Goal: Contribute content: Contribute content

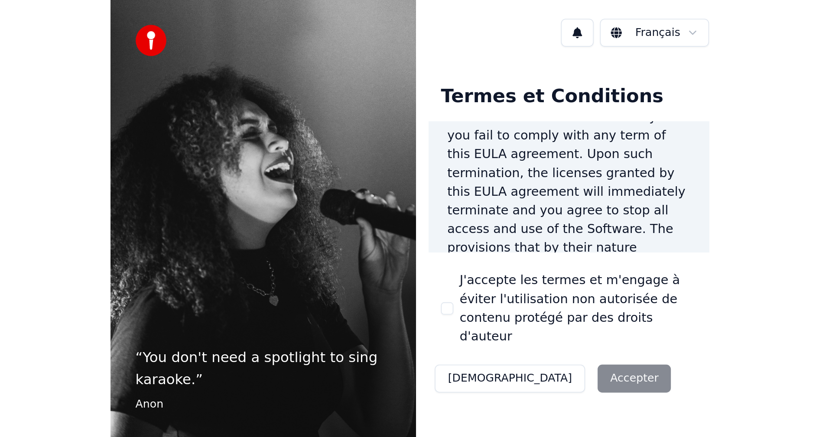
scroll to position [1112, 0]
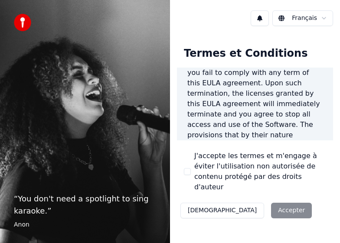
click at [259, 168] on label "J'accepte les termes et m'engage à éviter l'utilisation non autorisée de conten…" at bounding box center [260, 172] width 132 height 42
click at [191, 168] on button "J'accepte les termes et m'engage à éviter l'utilisation non autorisée de conten…" at bounding box center [187, 171] width 7 height 7
click at [271, 203] on button "Accepter" at bounding box center [291, 211] width 41 height 16
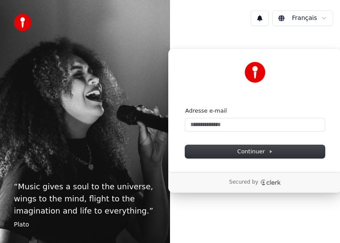
click at [261, 133] on form "Adresse e-mail Continuer" at bounding box center [254, 132] width 139 height 51
click at [261, 131] on form "Adresse e-mail Continuer" at bounding box center [254, 132] width 139 height 51
click at [261, 128] on input "Adresse e-mail" at bounding box center [254, 124] width 139 height 13
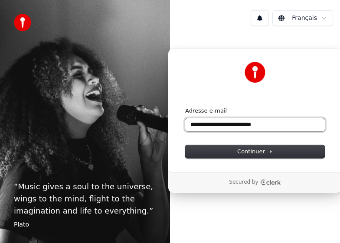
click at [185, 107] on button "submit" at bounding box center [185, 107] width 0 height 0
type input "**********"
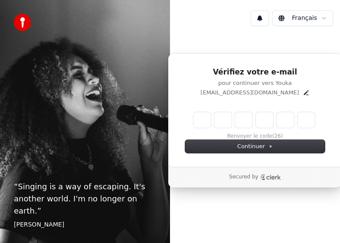
click at [299, 94] on div "pelletierjohansson@gmail.com" at bounding box center [254, 93] width 139 height 8
click at [303, 94] on icon "Edit" at bounding box center [305, 92] width 5 height 5
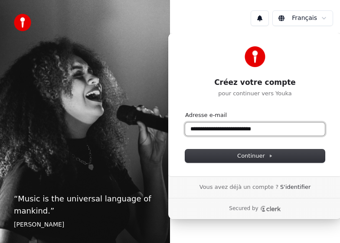
click at [236, 131] on input "**********" at bounding box center [254, 129] width 139 height 13
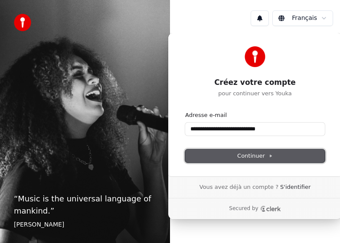
click at [265, 158] on span "Continuer" at bounding box center [255, 156] width 36 height 8
type input "**********"
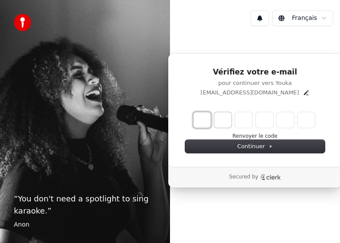
type input "*"
type input "**"
type input "*"
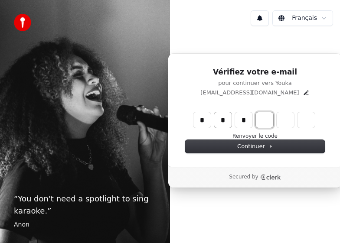
type input "***"
type input "*"
type input "****"
type input "*"
type input "******"
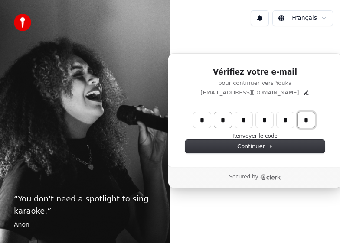
type input "*"
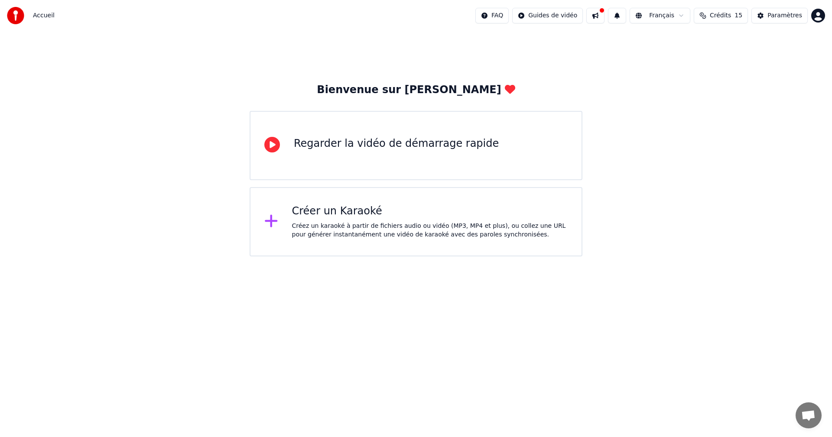
click at [272, 216] on icon at bounding box center [271, 221] width 14 height 16
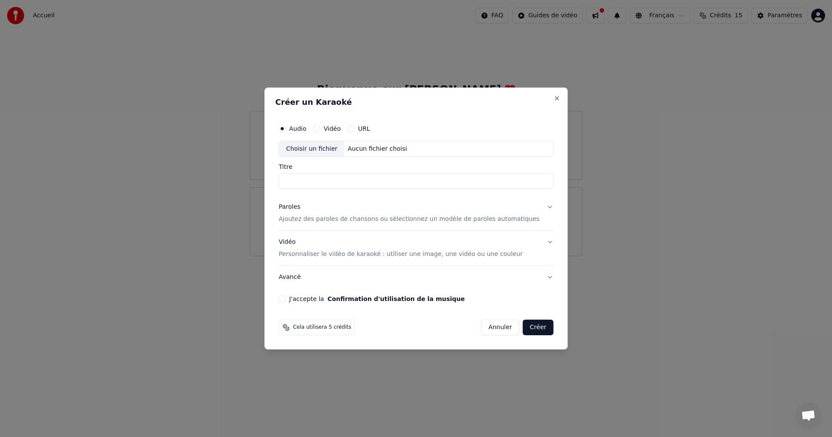
paste input "**********"
type input "**********"
click at [329, 215] on p "Ajoutez des paroles de chansons ou sélectionnez un modèle de paroles automatiqu…" at bounding box center [408, 219] width 261 height 9
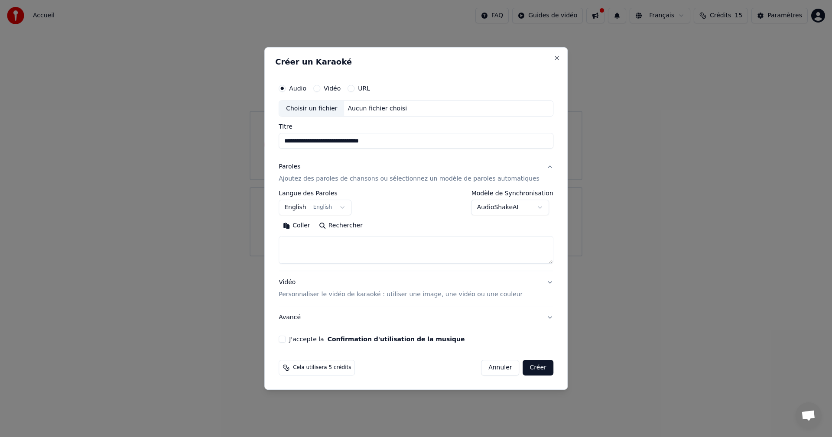
click at [326, 210] on body "**********" at bounding box center [416, 128] width 832 height 256
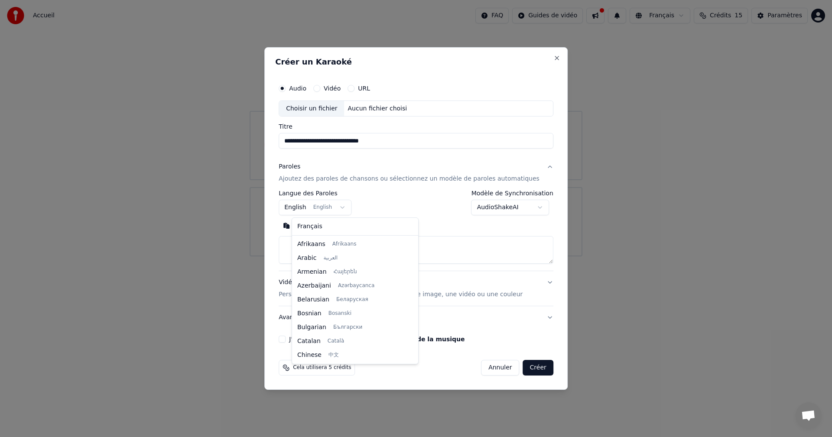
scroll to position [69, 0]
select select "**"
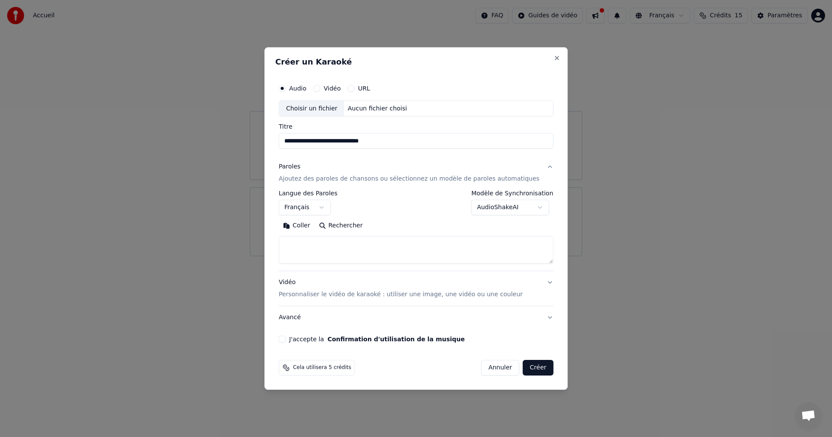
click at [324, 242] on textarea at bounding box center [415, 250] width 275 height 28
click at [312, 243] on div "Vidéo Personnaliser le vidéo de karaoké : utiliser une image, une vidéo ou une …" at bounding box center [400, 288] width 244 height 21
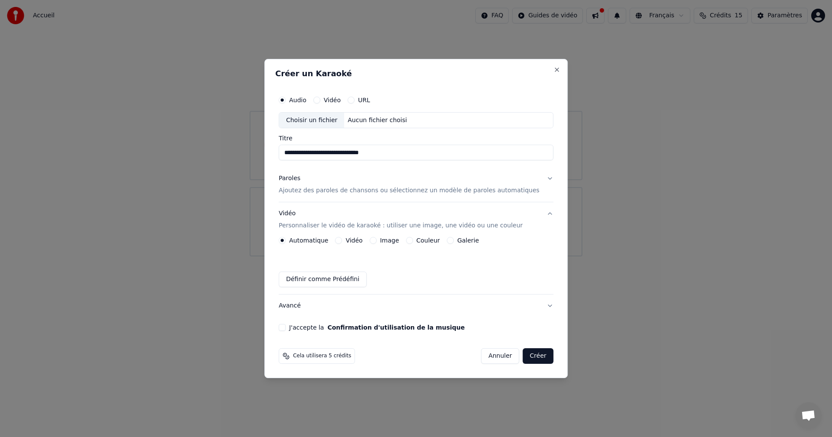
click at [314, 243] on div "Automatique Vidéo Image Couleur Galerie Définir comme Prédéfini" at bounding box center [415, 262] width 275 height 50
click at [310, 243] on label "Automatique" at bounding box center [308, 240] width 39 height 6
click at [285, 243] on button "Automatique" at bounding box center [281, 240] width 7 height 7
click at [339, 238] on label "Vidéo" at bounding box center [354, 240] width 17 height 6
click at [339, 238] on button "Vidéo" at bounding box center [338, 240] width 7 height 7
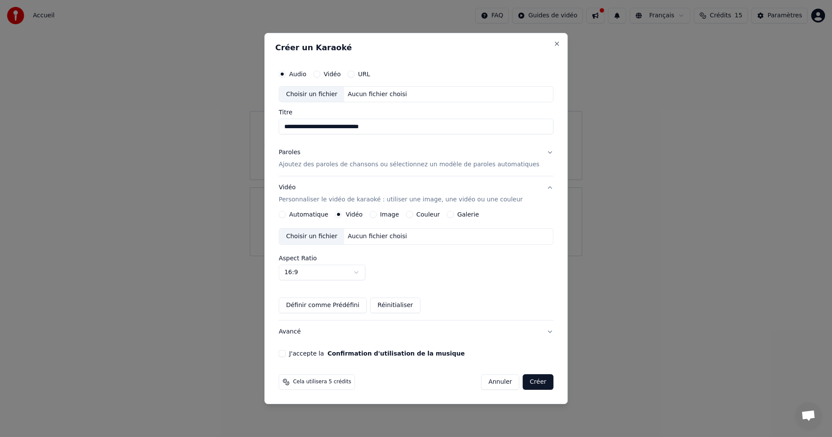
click at [300, 233] on div "Choisir un fichier" at bounding box center [311, 237] width 65 height 16
click at [331, 239] on div "Choisir un fichier" at bounding box center [311, 237] width 65 height 16
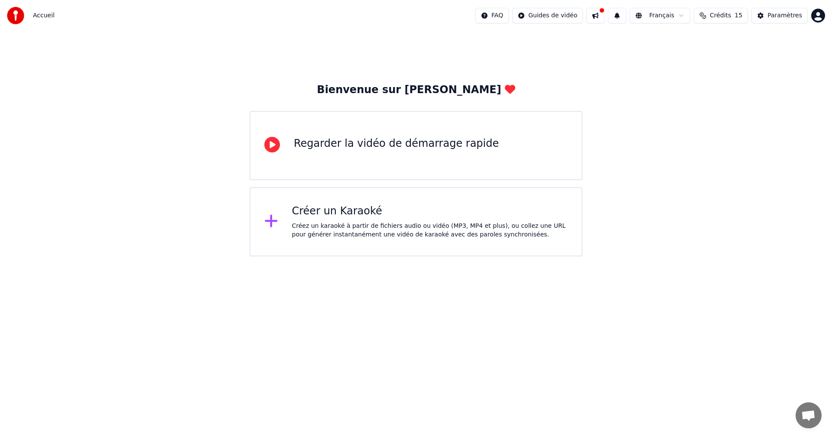
click at [330, 212] on div "Créer un Karaoké" at bounding box center [430, 211] width 276 height 14
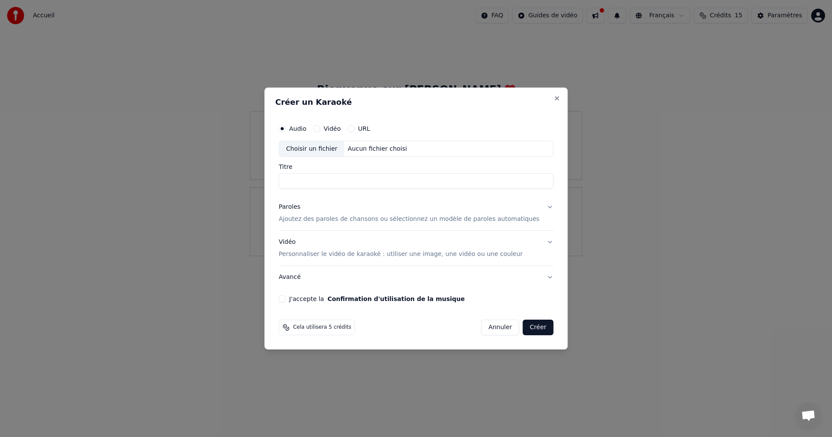
paste input "**********"
type input "**********"
click at [321, 226] on button "Paroles Ajoutez des paroles de chansons ou sélectionnez un modèle de paroles au…" at bounding box center [415, 213] width 275 height 35
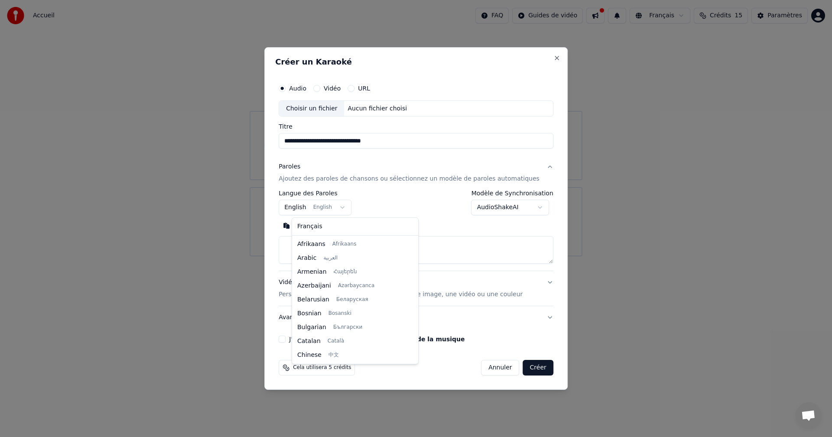
click at [308, 209] on body "**********" at bounding box center [416, 128] width 832 height 256
select select "**"
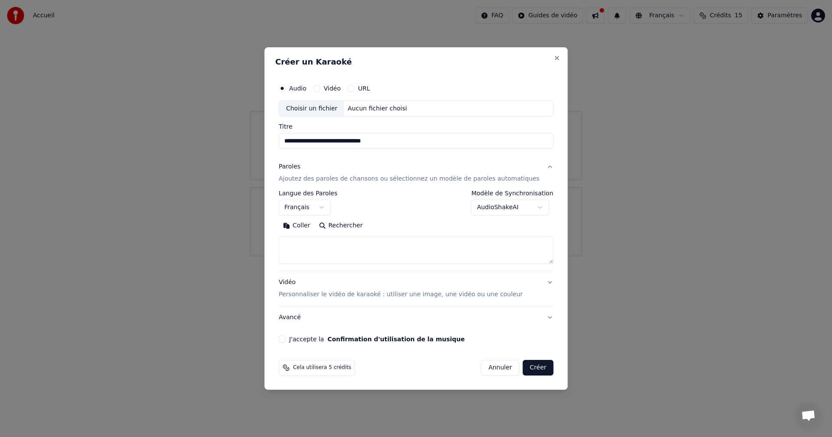
click at [299, 288] on div "Vidéo Personnaliser le vidéo de karaoké : utiliser une image, une vidéo ou une …" at bounding box center [400, 288] width 244 height 21
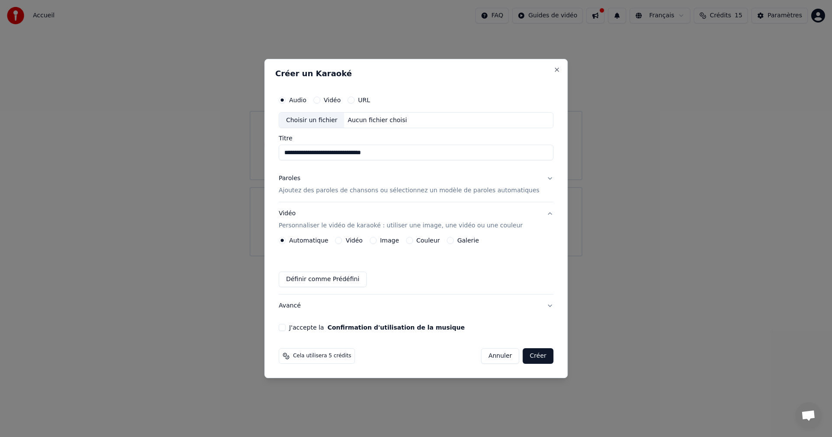
click at [362, 242] on label "Vidéo" at bounding box center [354, 240] width 17 height 6
click at [342, 242] on button "Vidéo" at bounding box center [338, 240] width 7 height 7
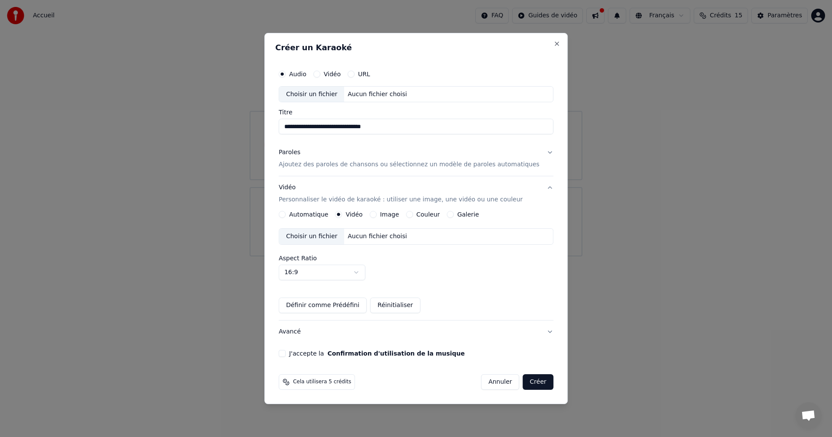
click at [325, 235] on div "Choisir un fichier" at bounding box center [311, 237] width 65 height 16
click at [529, 385] on button "Créer" at bounding box center [538, 382] width 30 height 16
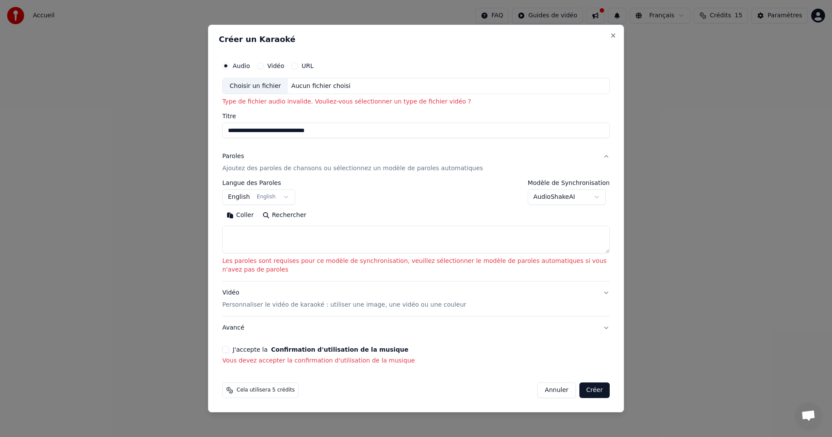
click at [236, 194] on body "**********" at bounding box center [416, 128] width 832 height 256
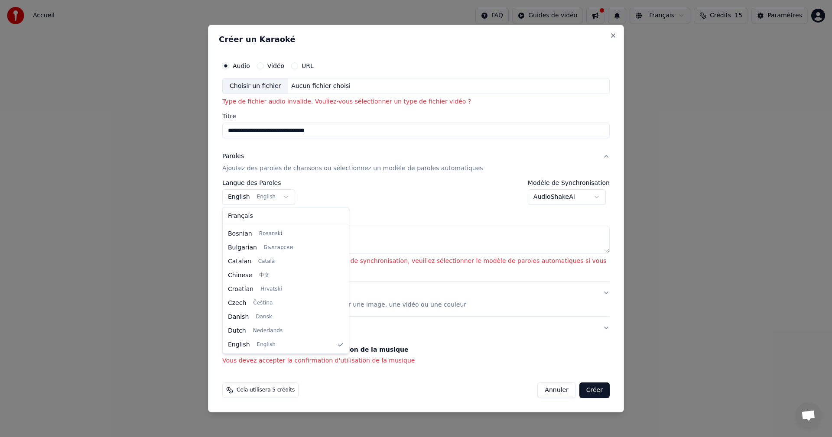
click at [237, 199] on body "**********" at bounding box center [416, 128] width 832 height 256
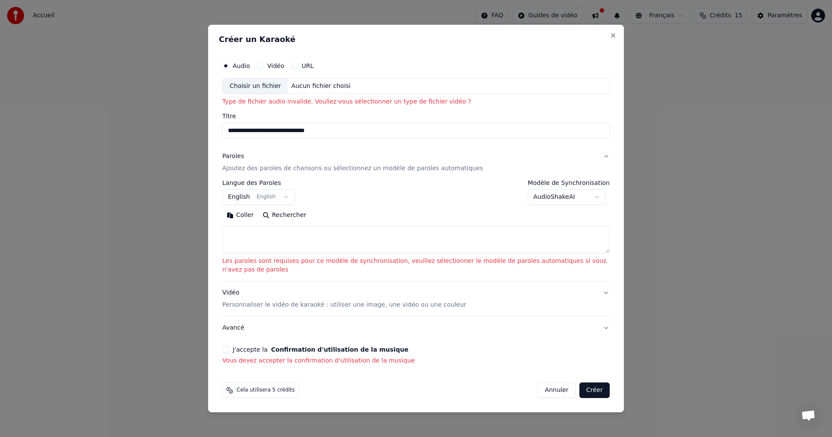
click at [240, 241] on textarea at bounding box center [415, 240] width 387 height 28
click at [235, 195] on body "**********" at bounding box center [416, 128] width 832 height 256
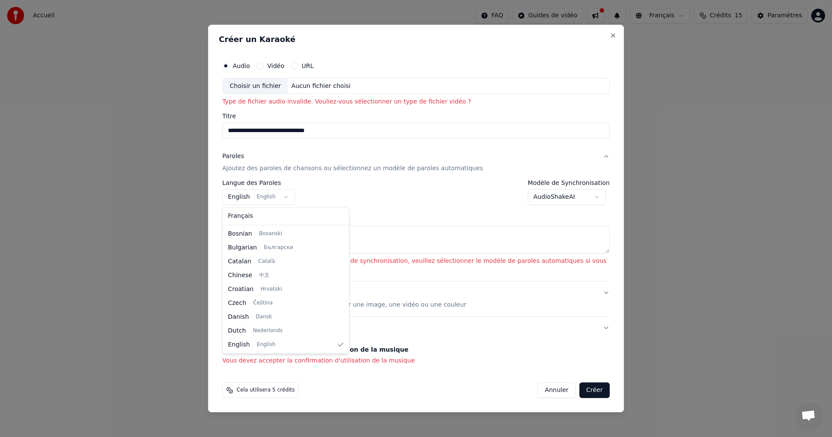
select select "**"
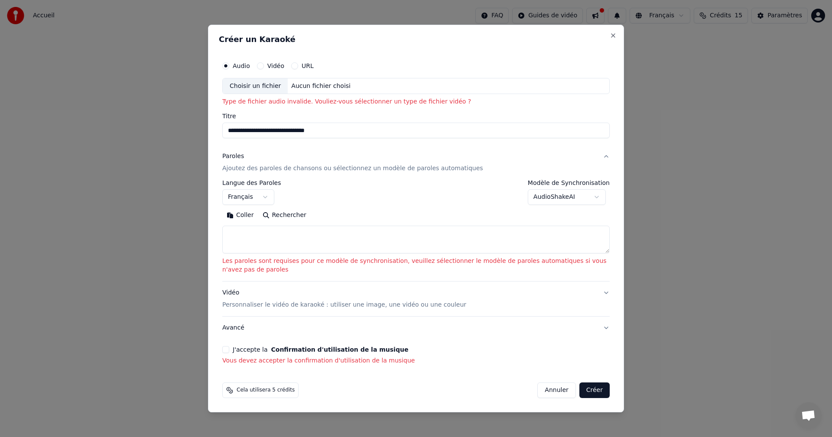
click at [233, 291] on div "Vidéo Personnaliser le vidéo de karaoké : utiliser une image, une vidéo ou une …" at bounding box center [344, 298] width 244 height 21
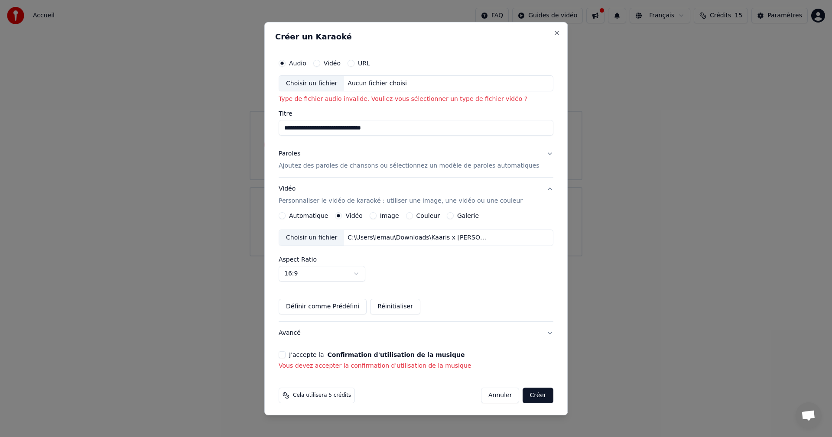
click at [353, 215] on label "Vidéo" at bounding box center [354, 216] width 17 height 6
click at [342, 215] on button "Vidéo" at bounding box center [338, 215] width 7 height 7
click at [359, 214] on label "Vidéo" at bounding box center [354, 216] width 17 height 6
click at [342, 214] on button "Vidéo" at bounding box center [338, 215] width 7 height 7
click at [316, 233] on div "Choisir un fichier" at bounding box center [311, 238] width 65 height 16
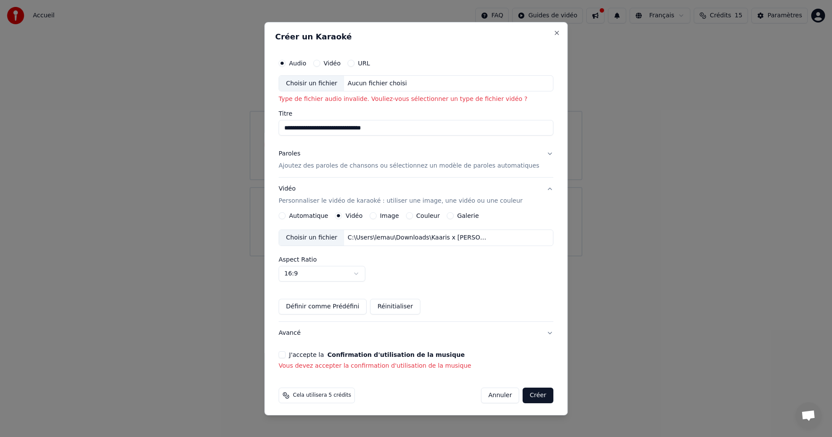
click at [314, 215] on label "Automatique" at bounding box center [308, 216] width 39 height 6
click at [285, 215] on button "Automatique" at bounding box center [281, 215] width 7 height 7
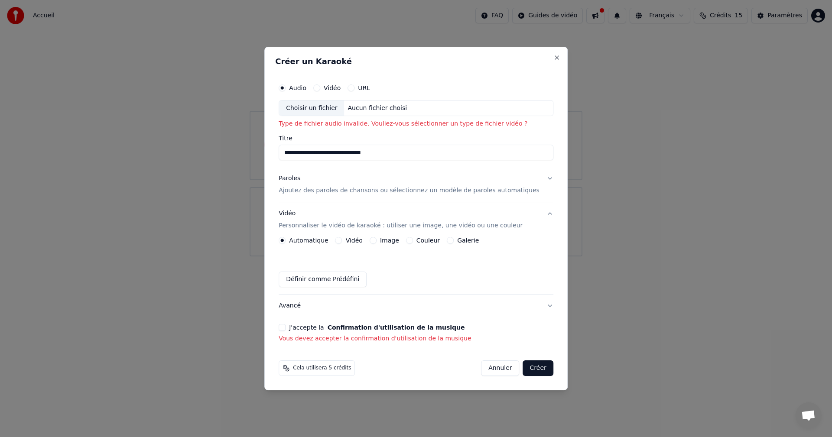
click at [310, 227] on p "Personnaliser le vidéo de karaoké : utiliser une image, une vidéo ou une couleur" at bounding box center [400, 225] width 244 height 9
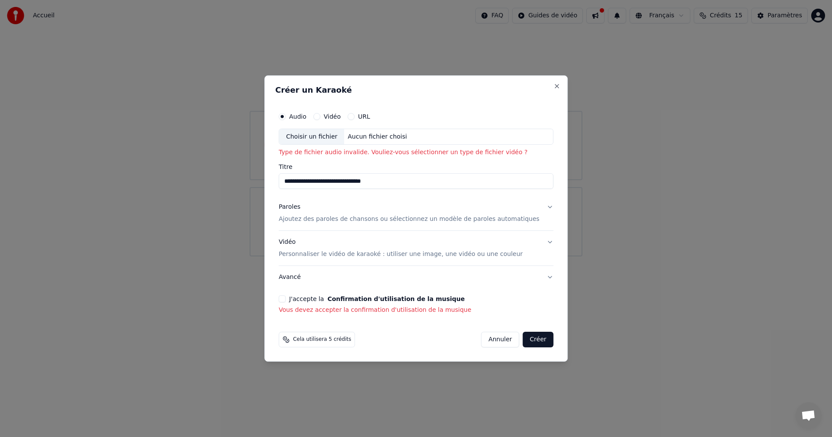
click at [314, 258] on p "Personnaliser le vidéo de karaoké : utiliser une image, une vidéo ou une couleur" at bounding box center [400, 254] width 244 height 9
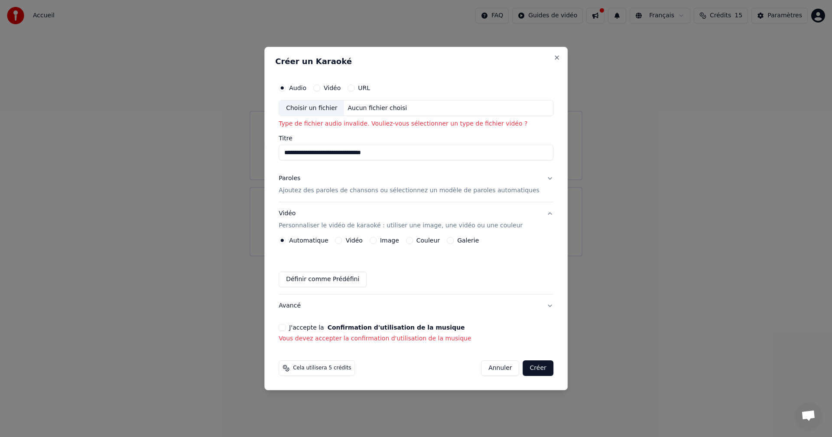
click at [306, 87] on label "Audio" at bounding box center [297, 88] width 17 height 6
click at [285, 87] on button "Audio" at bounding box center [281, 87] width 7 height 7
click at [307, 92] on div "Audio Vidéo URL" at bounding box center [415, 87] width 275 height 17
click at [312, 110] on div "Choisir un fichier" at bounding box center [311, 108] width 65 height 16
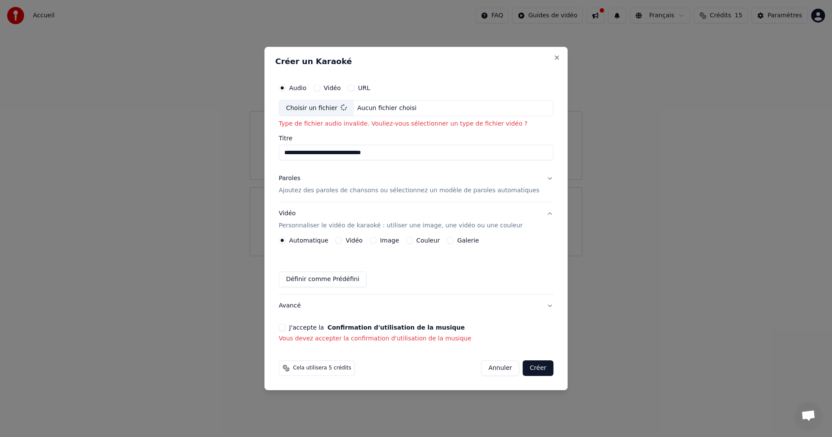
type input "**********"
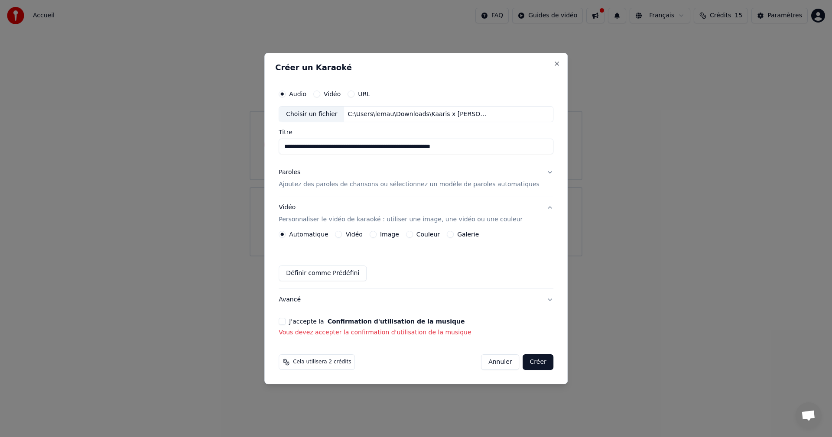
click at [420, 217] on p "Personnaliser le vidéo de karaoké : utiliser une image, une vidéo ou une couleur" at bounding box center [400, 219] width 244 height 9
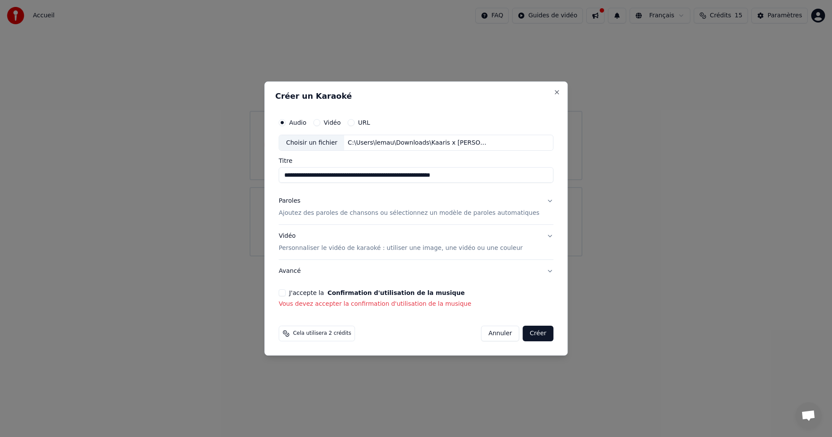
click at [308, 244] on p "Personnaliser le vidéo de karaoké : utiliser une image, une vidéo ou une couleur" at bounding box center [400, 248] width 244 height 9
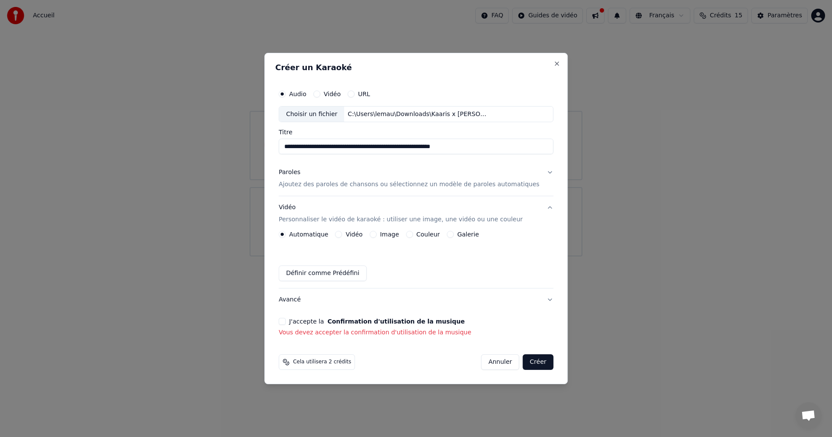
click at [356, 233] on label "Vidéo" at bounding box center [354, 234] width 17 height 6
click at [342, 233] on button "Vidéo" at bounding box center [338, 234] width 7 height 7
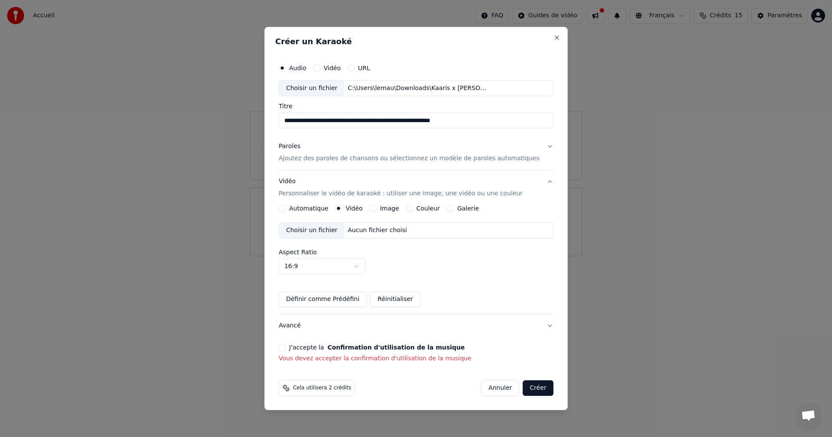
click at [523, 387] on button "Créer" at bounding box center [538, 388] width 30 height 16
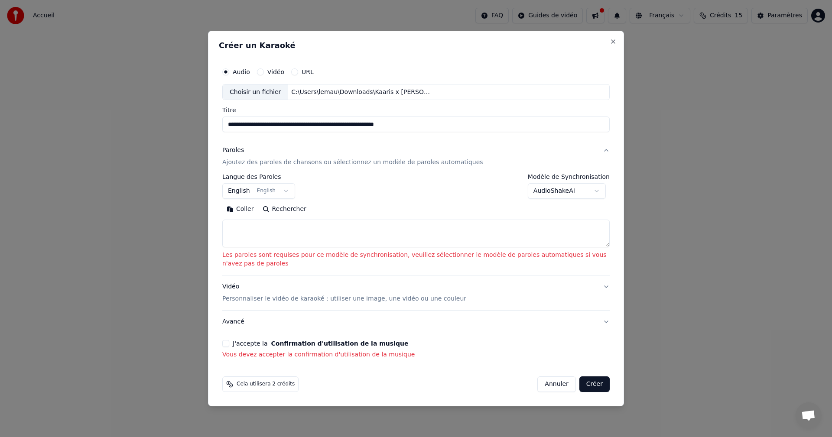
click at [249, 301] on p "Personnaliser le vidéo de karaoké : utiliser une image, une vidéo ou une couleur" at bounding box center [344, 299] width 244 height 9
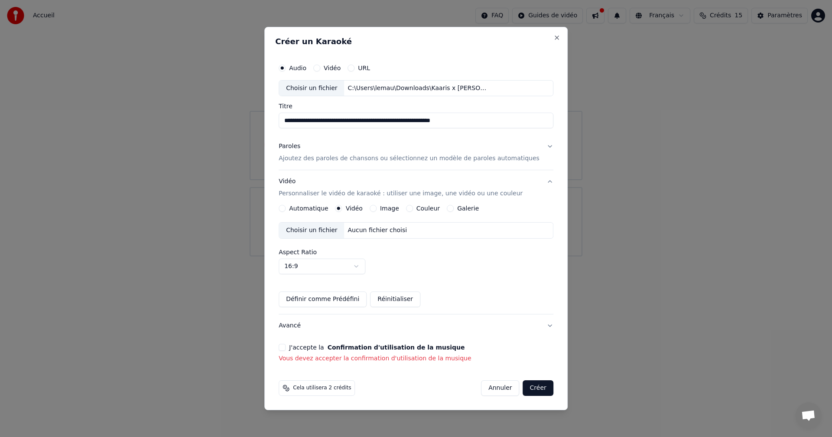
click at [333, 229] on div "Choisir un fichier" at bounding box center [311, 231] width 65 height 16
click at [308, 158] on p "Ajoutez des paroles de chansons ou sélectionnez un modèle de paroles automatiqu…" at bounding box center [408, 159] width 261 height 9
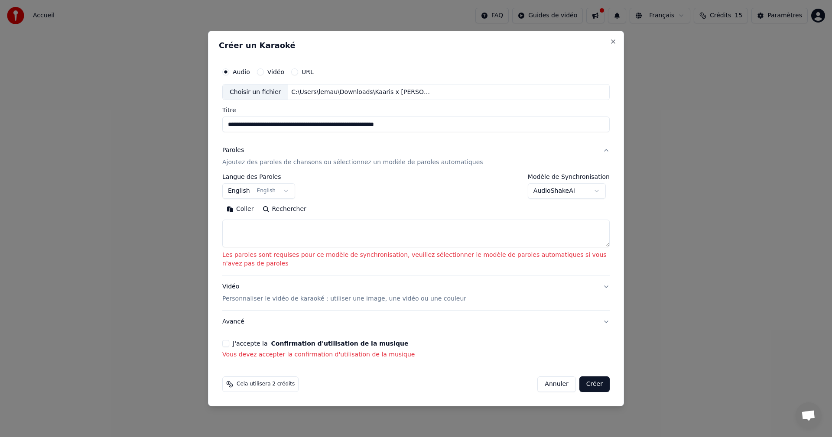
click at [266, 230] on textarea at bounding box center [415, 234] width 387 height 28
click at [262, 207] on button "Rechercher" at bounding box center [284, 210] width 52 height 14
click at [265, 240] on textarea at bounding box center [415, 234] width 387 height 28
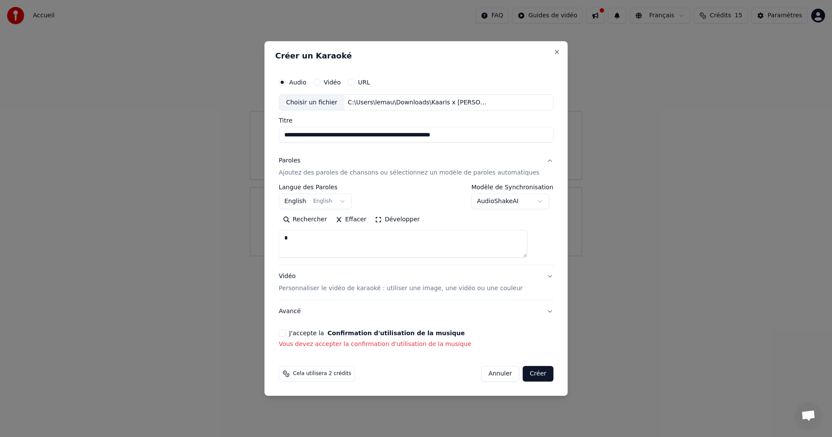
paste textarea "**********"
click at [299, 239] on textarea "**********" at bounding box center [402, 244] width 249 height 28
type textarea "**********"
click at [308, 205] on body "**********" at bounding box center [416, 128] width 832 height 256
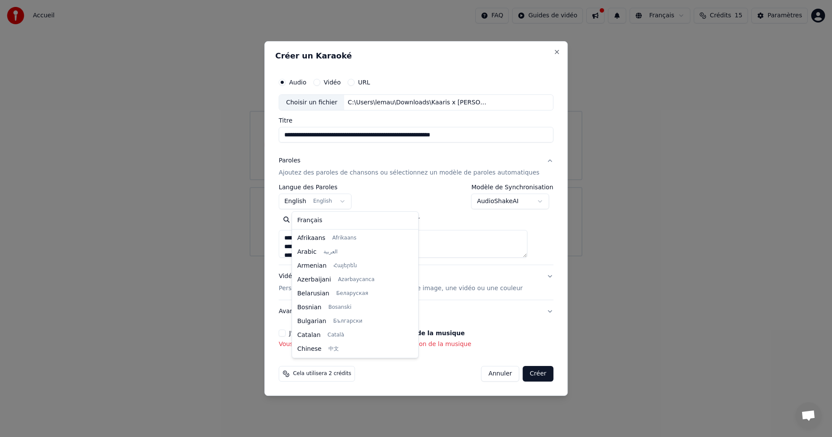
scroll to position [69, 0]
select select "**"
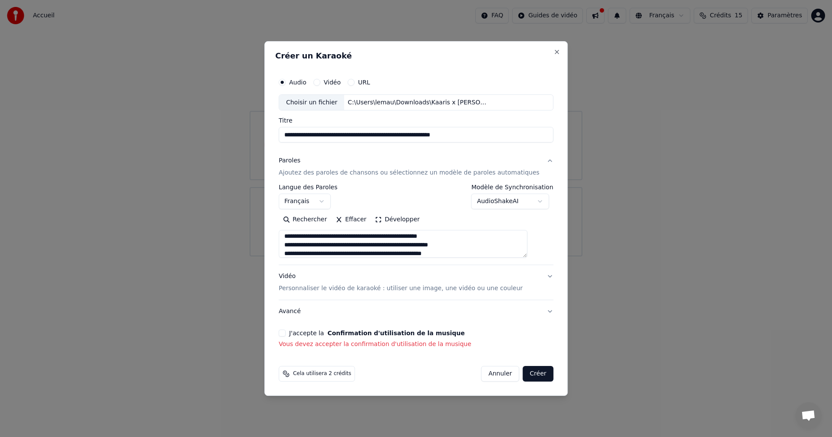
scroll to position [136, 0]
click at [523, 376] on button "Créer" at bounding box center [538, 374] width 30 height 16
click at [528, 372] on button "Créer" at bounding box center [538, 374] width 30 height 16
click at [328, 332] on label "J'accepte la Confirmation d'utilisation de la musique" at bounding box center [376, 333] width 175 height 6
click at [285, 332] on button "J'accepte la Confirmation d'utilisation de la musique" at bounding box center [281, 333] width 7 height 7
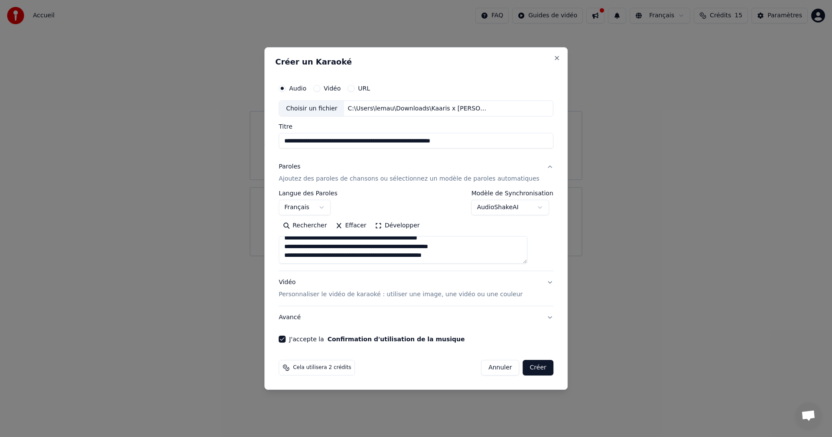
click at [523, 369] on button "Créer" at bounding box center [538, 368] width 30 height 16
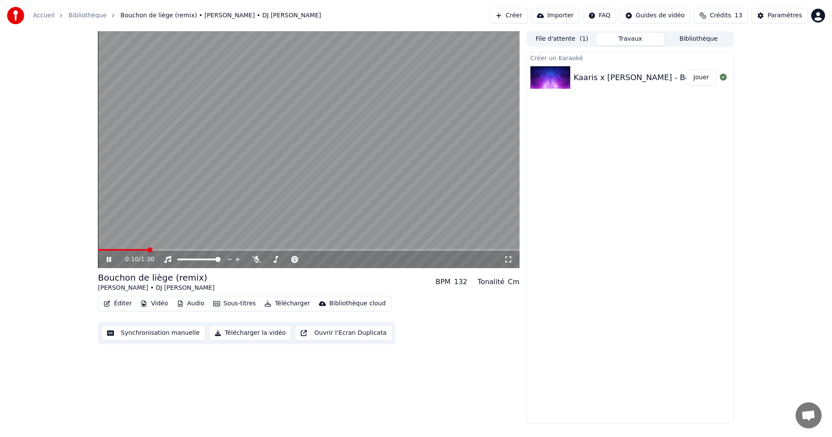
click at [110, 260] on icon at bounding box center [109, 259] width 4 height 5
click at [108, 260] on icon at bounding box center [108, 259] width 5 height 6
click at [378, 158] on video at bounding box center [308, 149] width 421 height 237
click at [248, 250] on span at bounding box center [248, 249] width 5 height 5
click at [281, 167] on video at bounding box center [308, 149] width 421 height 237
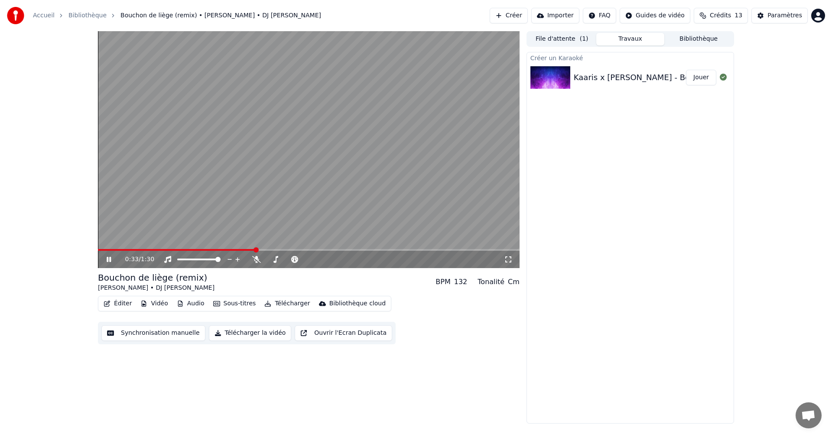
click at [281, 167] on video at bounding box center [308, 149] width 421 height 237
click at [250, 249] on span at bounding box center [252, 249] width 5 height 5
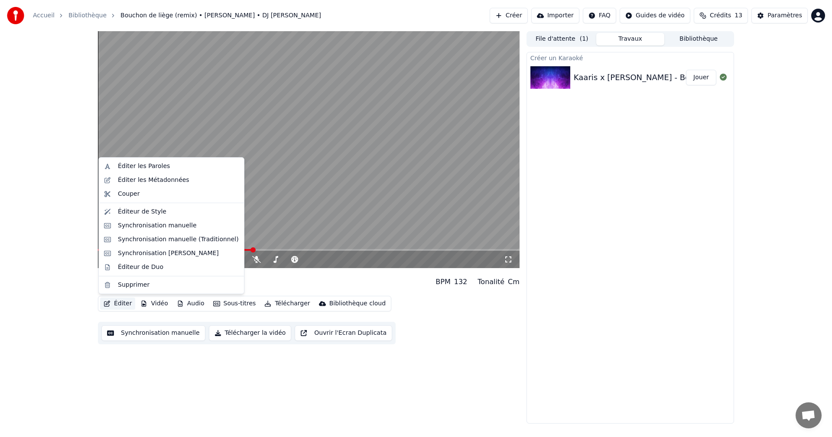
click at [114, 301] on button "Éditer" at bounding box center [117, 304] width 35 height 12
click at [119, 166] on div "Éditer les Paroles" at bounding box center [144, 166] width 52 height 9
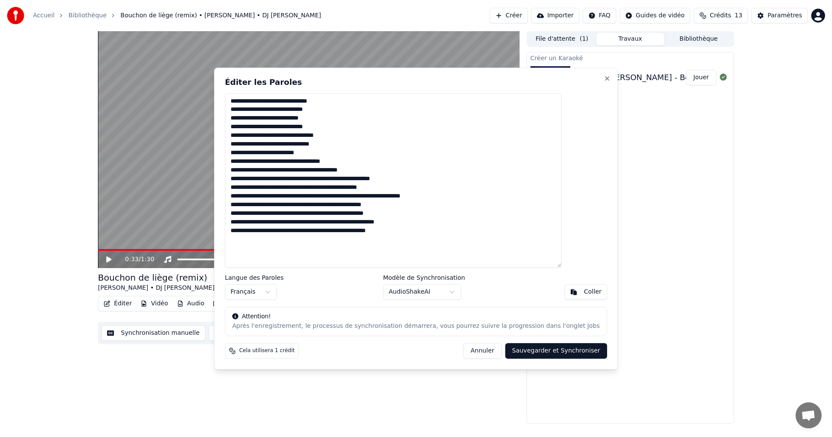
drag, startPoint x: 137, startPoint y: 377, endPoint x: 132, endPoint y: 368, distance: 10.7
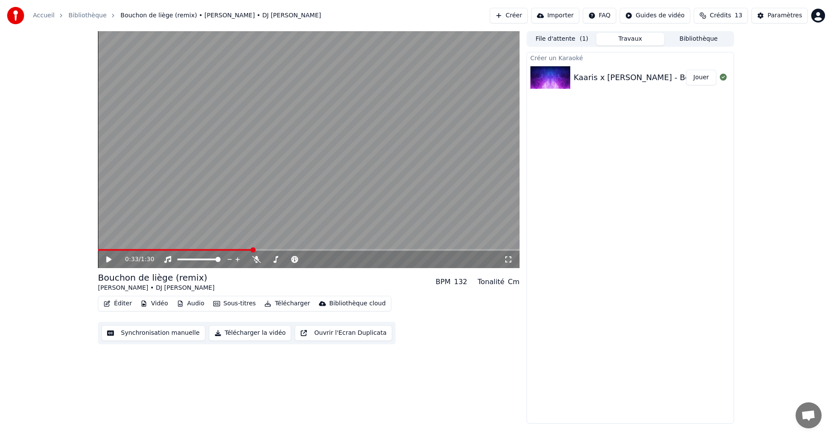
click at [148, 314] on div "Éditer Vidéo Audio Sous-titres Télécharger Bibliothèque cloud Synchronisation m…" at bounding box center [308, 320] width 421 height 49
click at [274, 171] on video at bounding box center [308, 149] width 421 height 237
click at [230, 252] on span at bounding box center [229, 249] width 5 height 5
click at [427, 246] on video at bounding box center [308, 149] width 421 height 237
click at [448, 249] on span at bounding box center [308, 250] width 421 height 2
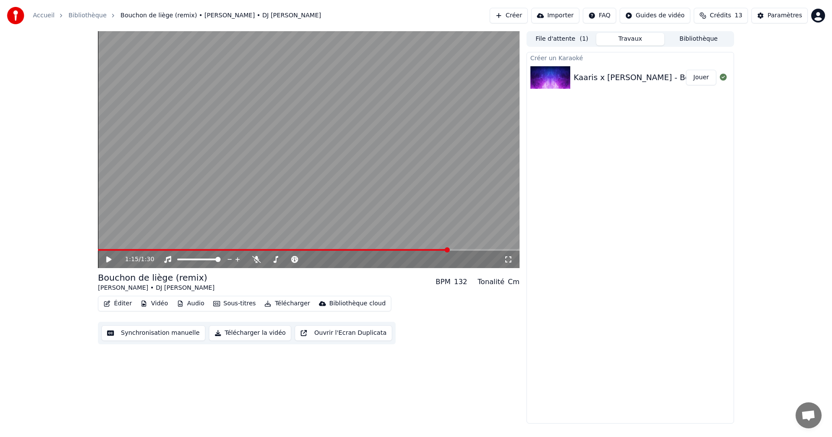
click at [437, 189] on video at bounding box center [308, 149] width 421 height 237
click at [195, 247] on span at bounding box center [197, 249] width 5 height 5
click at [312, 168] on video at bounding box center [308, 149] width 421 height 237
click at [301, 120] on video at bounding box center [308, 149] width 421 height 237
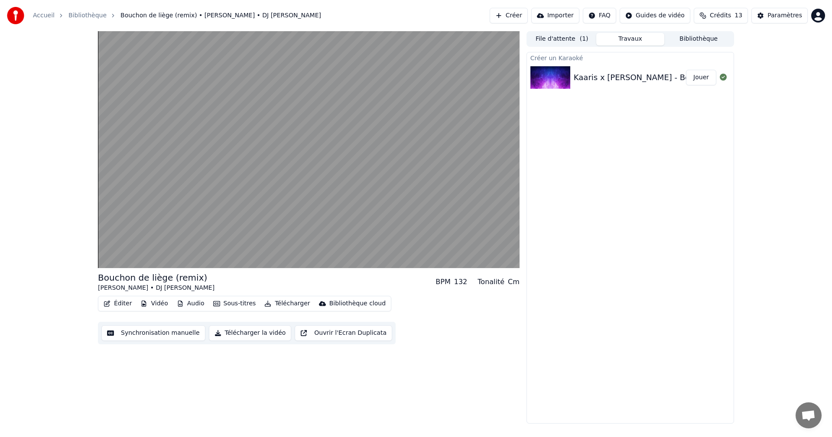
click at [285, 90] on video at bounding box center [308, 149] width 421 height 237
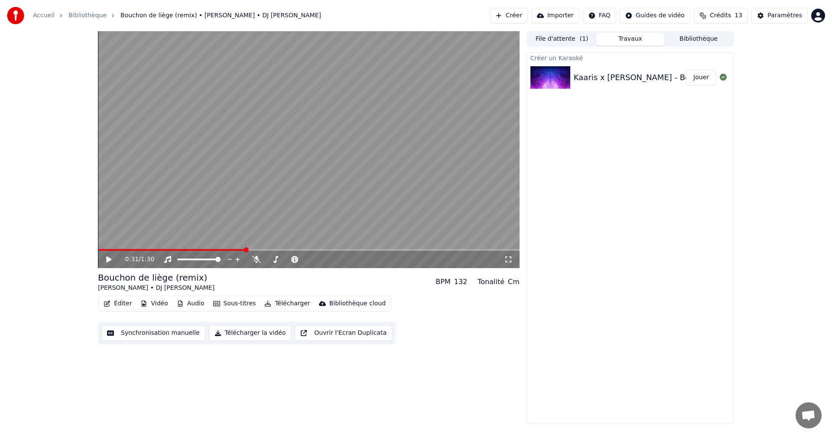
click at [290, 218] on video at bounding box center [308, 149] width 421 height 237
click at [315, 162] on video at bounding box center [308, 149] width 421 height 237
click at [306, 218] on video at bounding box center [308, 149] width 421 height 237
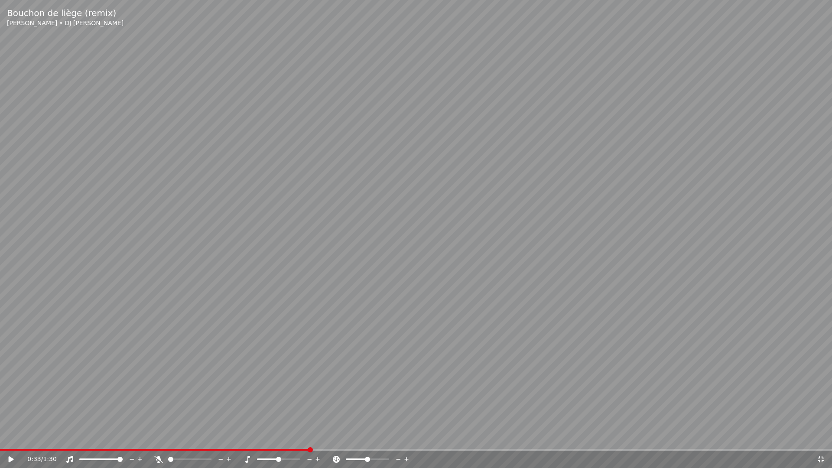
click at [339, 353] on video at bounding box center [416, 234] width 832 height 468
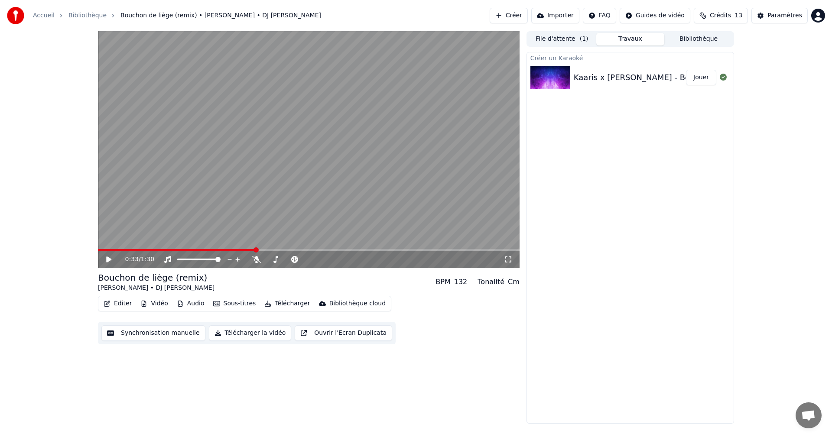
click at [628, 48] on div "File d'attente ( 1 ) Travaux Bibliothèque Créer un Karaoké Kaaris x [PERSON_NAM…" at bounding box center [629, 227] width 207 height 392
click at [629, 33] on button "Travaux" at bounding box center [630, 39] width 68 height 13
click at [628, 38] on button "Travaux" at bounding box center [630, 39] width 68 height 13
click at [628, 39] on button "Travaux" at bounding box center [630, 39] width 68 height 13
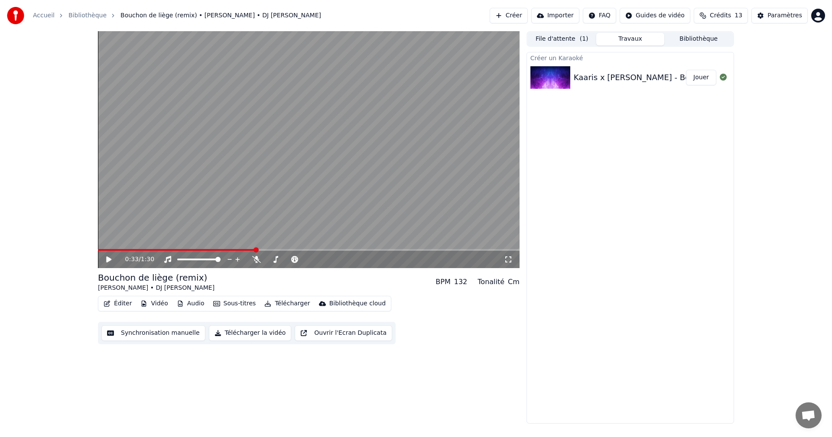
click at [628, 39] on button "Travaux" at bounding box center [630, 39] width 68 height 13
click at [314, 260] on span at bounding box center [309, 260] width 10 height 2
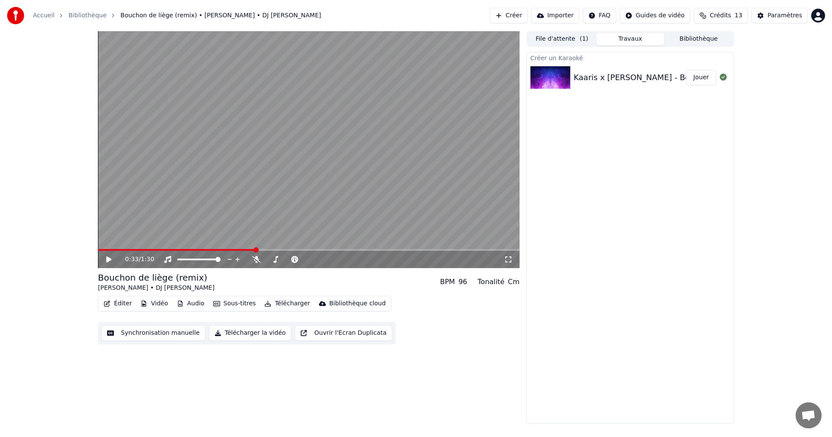
click at [295, 195] on video at bounding box center [308, 149] width 421 height 237
click at [298, 260] on icon at bounding box center [294, 259] width 7 height 7
click at [341, 262] on span at bounding box center [338, 259] width 5 height 5
click at [311, 259] on span at bounding box center [325, 260] width 43 height 2
click at [252, 258] on icon at bounding box center [256, 259] width 9 height 7
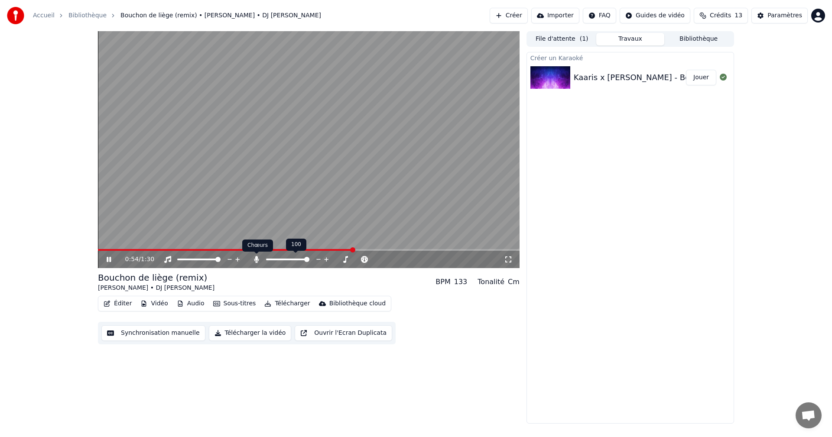
click at [249, 247] on div "Chœurs Chœurs" at bounding box center [257, 246] width 31 height 12
click at [231, 250] on span at bounding box center [227, 250] width 258 height 2
click at [223, 168] on video at bounding box center [308, 149] width 421 height 237
click at [220, 305] on button "Sous-titres" at bounding box center [235, 304] width 50 height 12
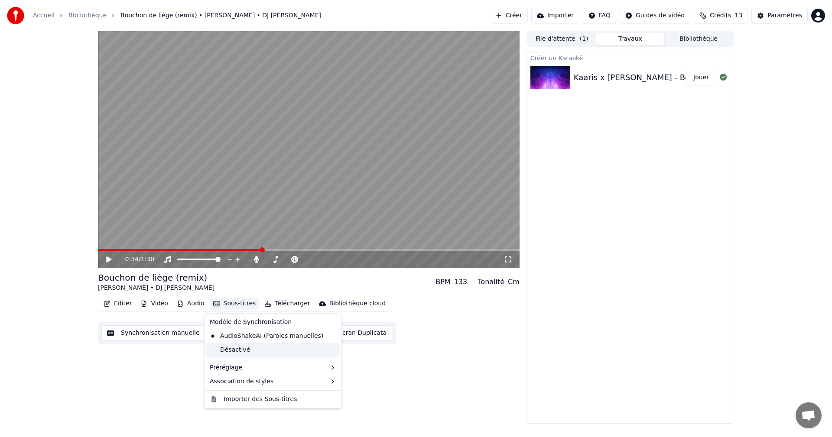
click at [235, 354] on div "Désactivé" at bounding box center [272, 350] width 133 height 14
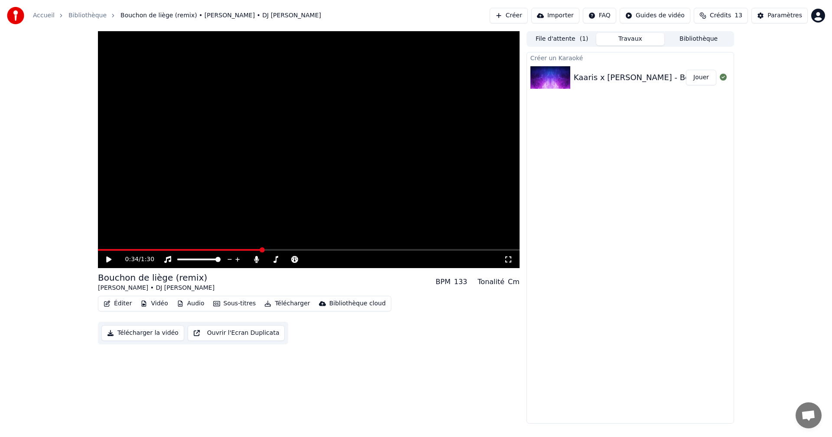
click at [200, 245] on video at bounding box center [308, 149] width 421 height 237
click at [200, 249] on span at bounding box center [180, 250] width 164 height 2
click at [245, 305] on button "Sous-titres" at bounding box center [235, 304] width 50 height 12
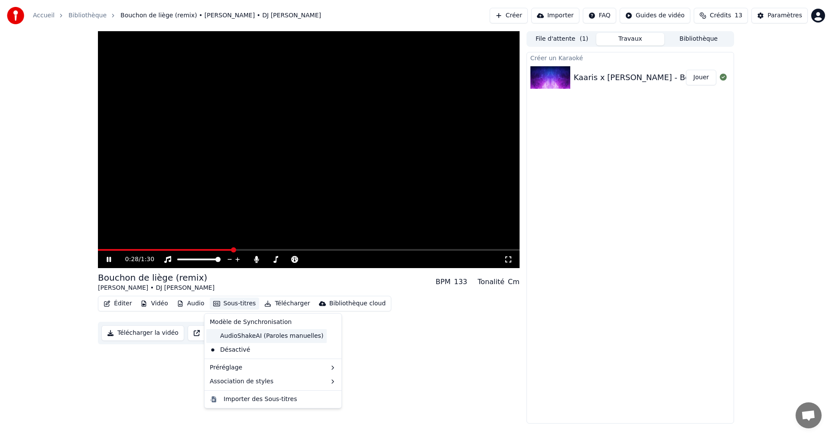
click at [243, 340] on div "AudioShakeAI (Paroles manuelles)" at bounding box center [266, 336] width 120 height 14
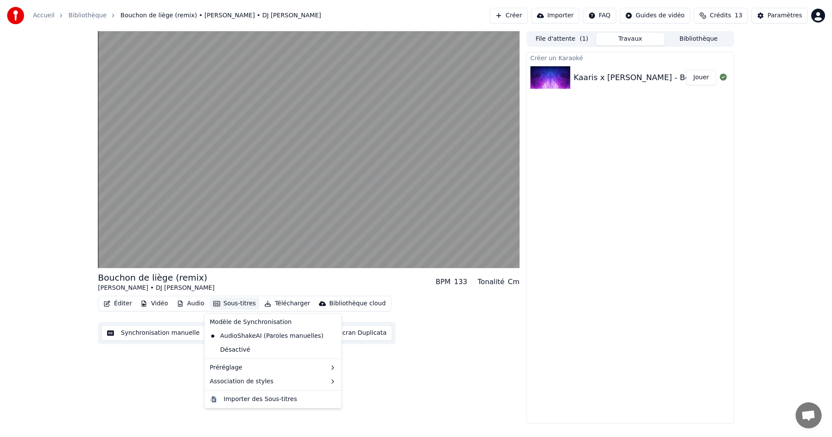
click at [225, 305] on button "Sous-titres" at bounding box center [235, 304] width 50 height 12
click at [330, 336] on icon at bounding box center [333, 336] width 6 height 7
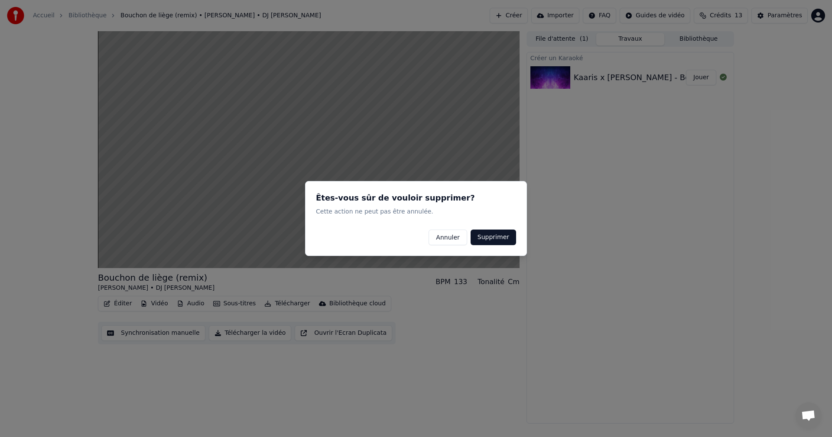
click at [386, 280] on div at bounding box center [416, 218] width 832 height 437
click at [451, 242] on button "Annuler" at bounding box center [447, 238] width 38 height 16
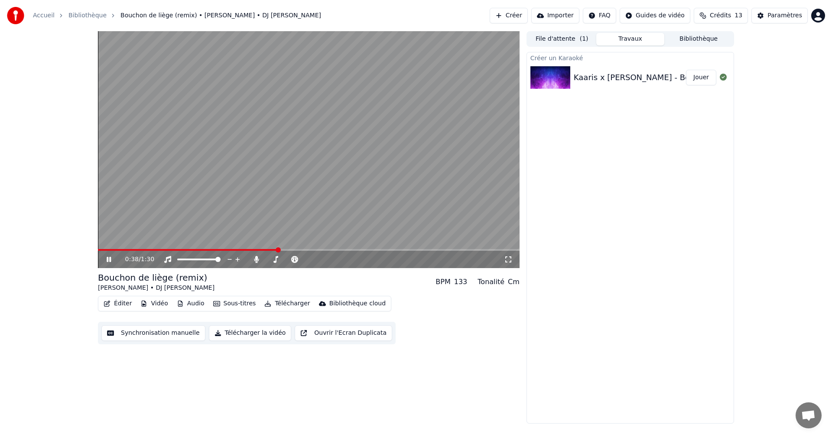
click at [512, 16] on button "Créer" at bounding box center [508, 16] width 38 height 16
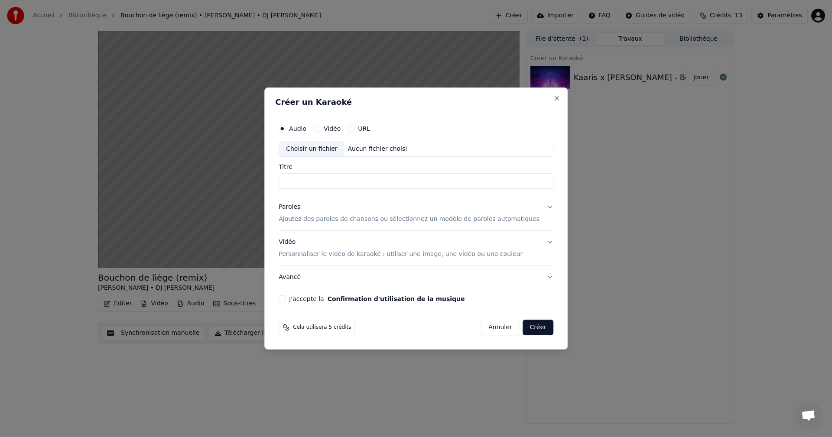
drag, startPoint x: 227, startPoint y: 256, endPoint x: 210, endPoint y: 258, distance: 17.5
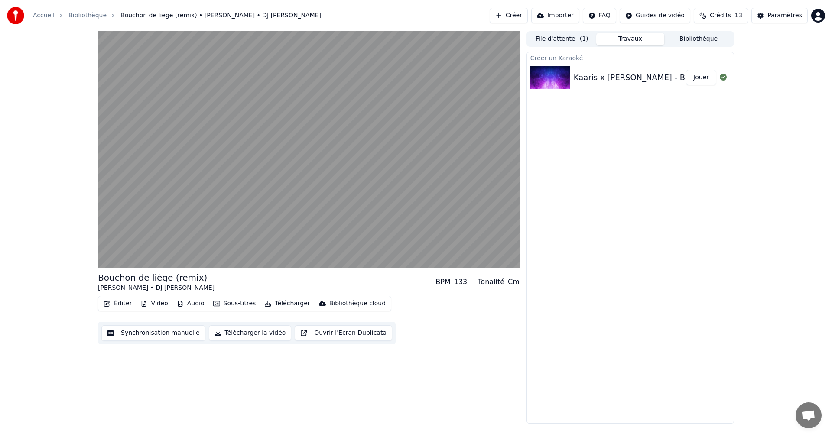
drag, startPoint x: 97, startPoint y: 277, endPoint x: 201, endPoint y: 280, distance: 104.4
click at [199, 280] on div "Bouchon de liège (remix) [PERSON_NAME] • DJ Sakti BPM 133 Tonalité Cm Éditer Vi…" at bounding box center [416, 227] width 650 height 392
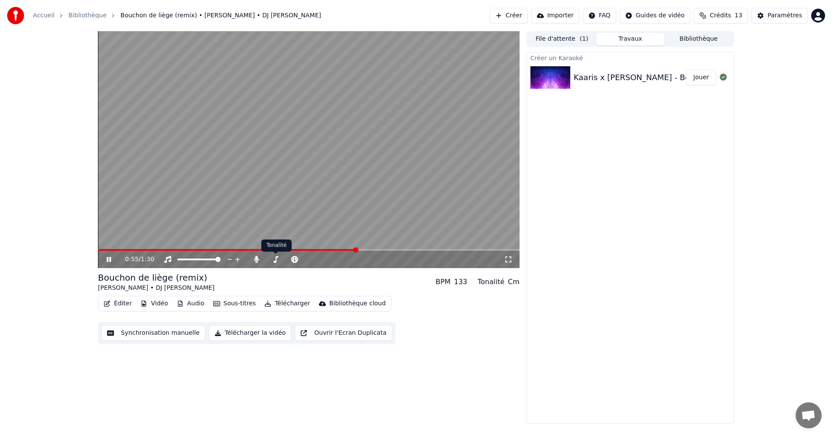
click at [270, 259] on div "0:55 / 1:30" at bounding box center [314, 259] width 379 height 9
click at [273, 260] on icon at bounding box center [275, 259] width 9 height 7
drag, startPoint x: 309, startPoint y: 262, endPoint x: 322, endPoint y: 257, distance: 13.3
click at [323, 257] on div at bounding box center [315, 259] width 70 height 9
click at [306, 260] on span at bounding box center [306, 260] width 43 height 2
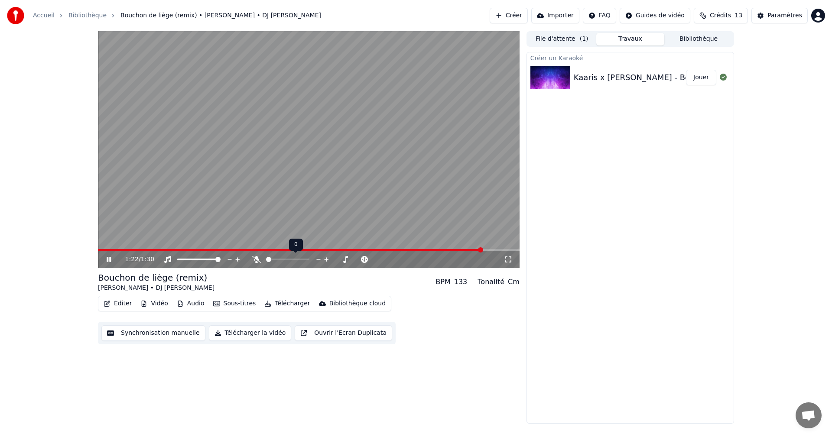
click at [266, 259] on span at bounding box center [266, 260] width 0 height 2
click at [325, 335] on button "Ouvrir l'Ecran Duplicata" at bounding box center [343, 333] width 97 height 16
click at [308, 334] on button "Ouvrir l'Ecran Duplicata" at bounding box center [343, 333] width 97 height 16
click at [301, 68] on video at bounding box center [308, 149] width 421 height 237
click at [324, 128] on video at bounding box center [308, 149] width 421 height 237
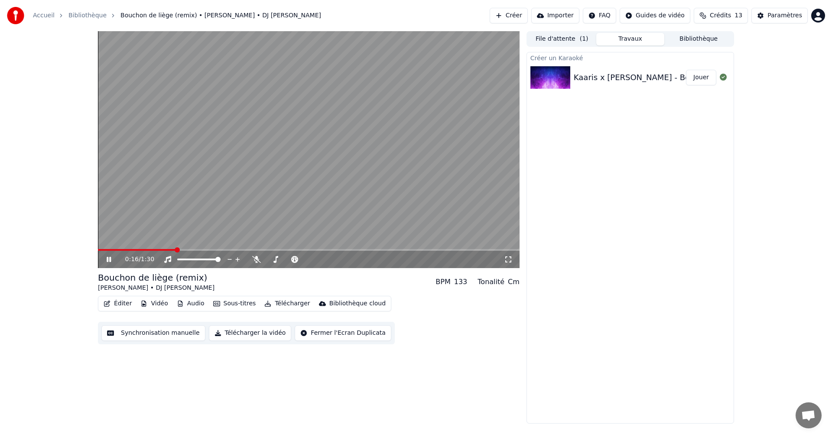
click at [323, 123] on video at bounding box center [308, 149] width 421 height 237
click at [138, 334] on button "Synchronisation manuelle" at bounding box center [153, 333] width 104 height 16
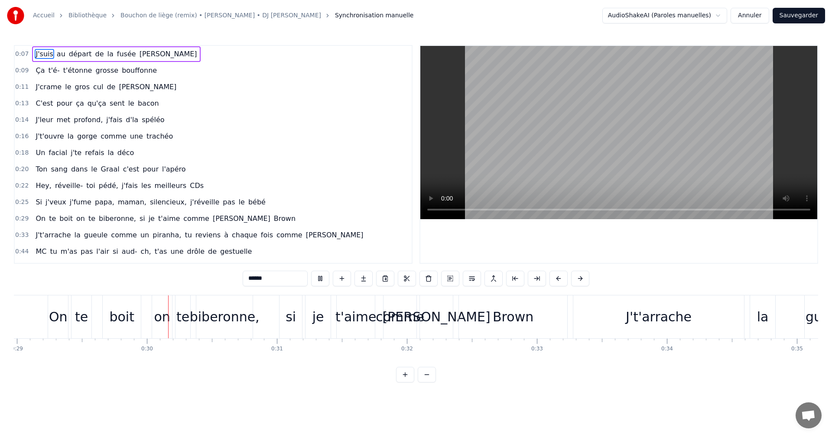
scroll to position [0, 3796]
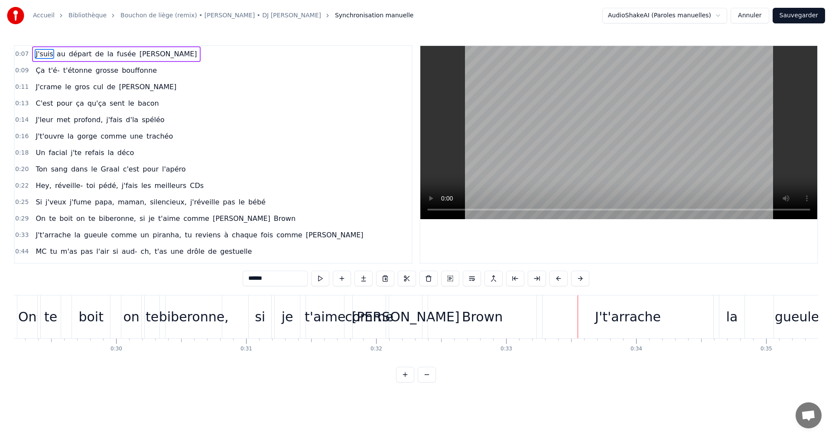
drag, startPoint x: 601, startPoint y: 326, endPoint x: 585, endPoint y: 320, distance: 17.1
click at [582, 324] on div "J't'arrache" at bounding box center [627, 316] width 171 height 43
type input "**********"
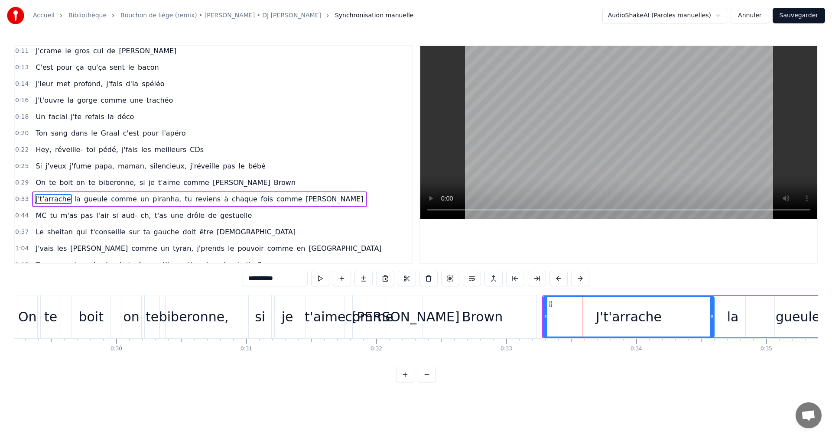
scroll to position [46, 0]
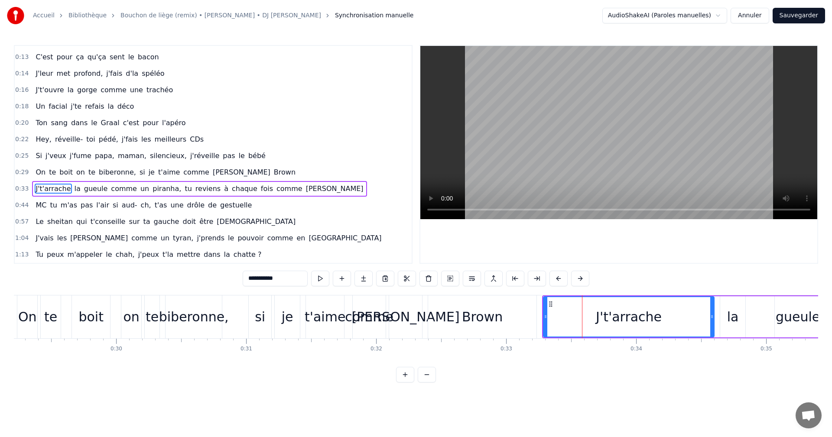
drag, startPoint x: 582, startPoint y: 321, endPoint x: 576, endPoint y: 324, distance: 5.6
click at [576, 324] on div "J't'arrache" at bounding box center [629, 316] width 170 height 39
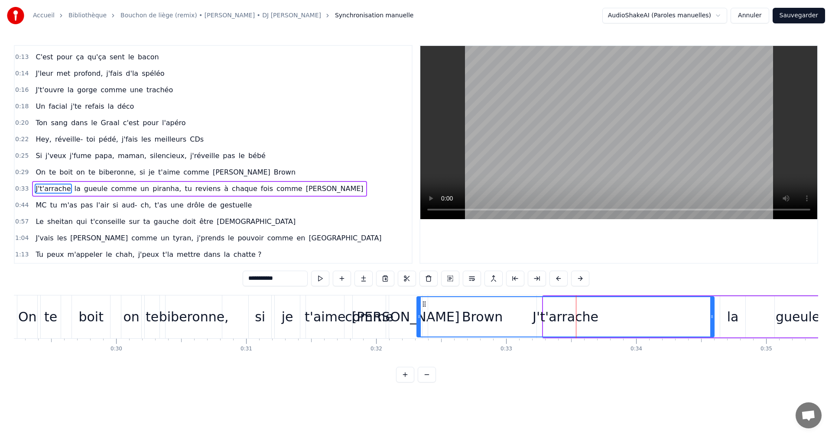
drag, startPoint x: 544, startPoint y: 323, endPoint x: 418, endPoint y: 339, distance: 127.4
click at [418, 339] on div "J'suis au départ de la [PERSON_NAME] t'é- t'étonne grosse bouffonne J'crame [PE…" at bounding box center [416, 327] width 804 height 65
drag, startPoint x: 573, startPoint y: 325, endPoint x: 497, endPoint y: 323, distance: 75.8
click at [527, 330] on div "J't'arrache" at bounding box center [565, 316] width 296 height 39
drag, startPoint x: 496, startPoint y: 323, endPoint x: 492, endPoint y: 323, distance: 4.4
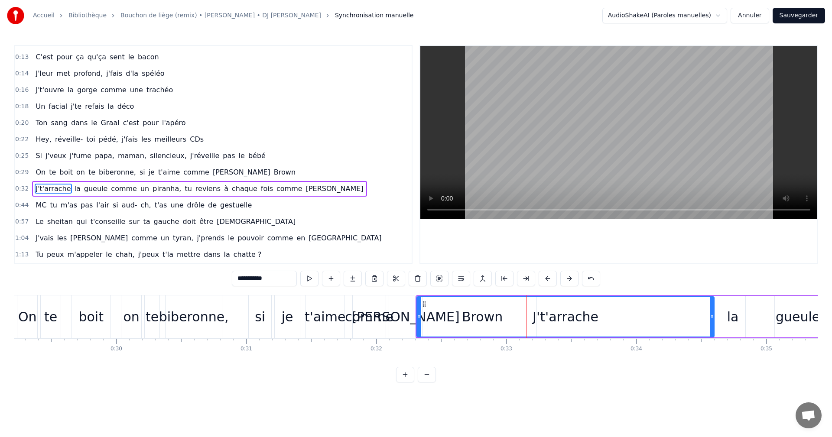
click at [495, 323] on div "J't'arrache" at bounding box center [565, 316] width 296 height 39
drag, startPoint x: 445, startPoint y: 329, endPoint x: 442, endPoint y: 282, distance: 47.3
click at [444, 328] on div "J't'arrache" at bounding box center [565, 316] width 296 height 39
drag, startPoint x: 748, startPoint y: 336, endPoint x: 695, endPoint y: 337, distance: 52.4
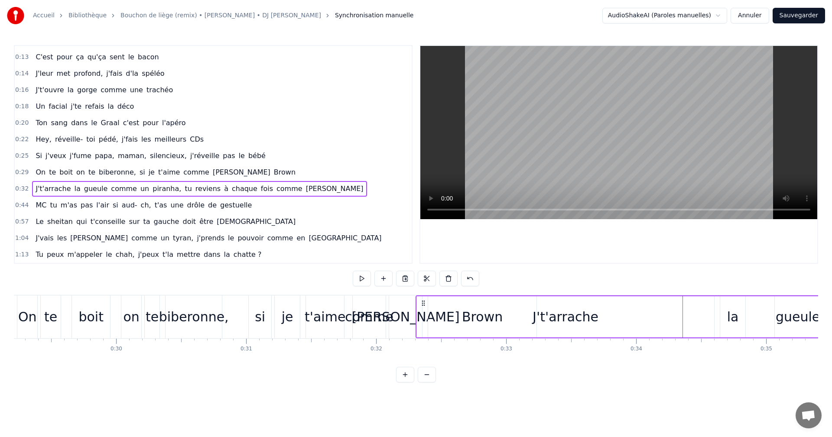
drag, startPoint x: 755, startPoint y: 328, endPoint x: 750, endPoint y: 327, distance: 5.5
drag, startPoint x: 731, startPoint y: 321, endPoint x: 718, endPoint y: 318, distance: 13.2
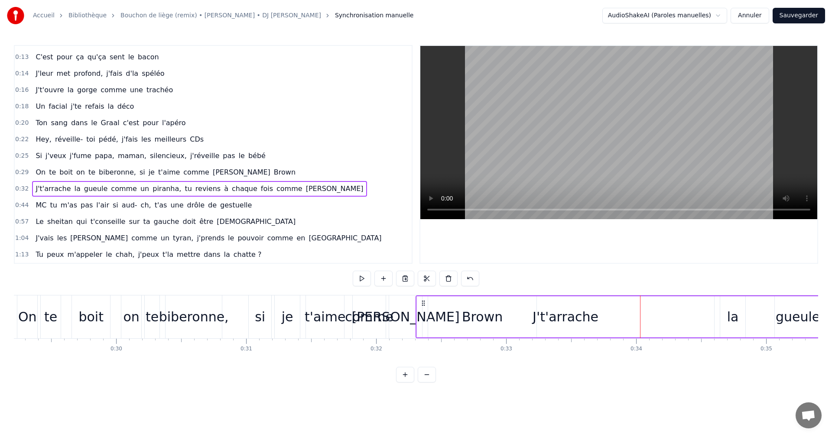
click at [729, 317] on div "la" at bounding box center [733, 316] width 12 height 19
drag, startPoint x: 729, startPoint y: 317, endPoint x: 707, endPoint y: 323, distance: 22.1
click at [727, 321] on div "la" at bounding box center [733, 316] width 12 height 19
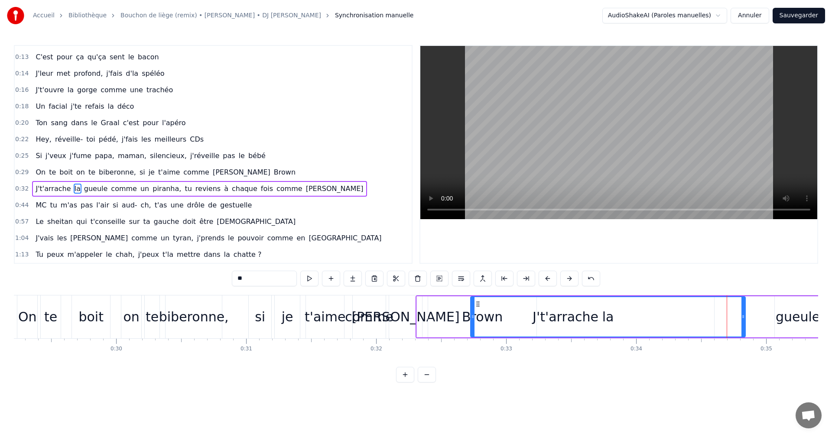
drag, startPoint x: 720, startPoint y: 320, endPoint x: 471, endPoint y: 338, distance: 250.1
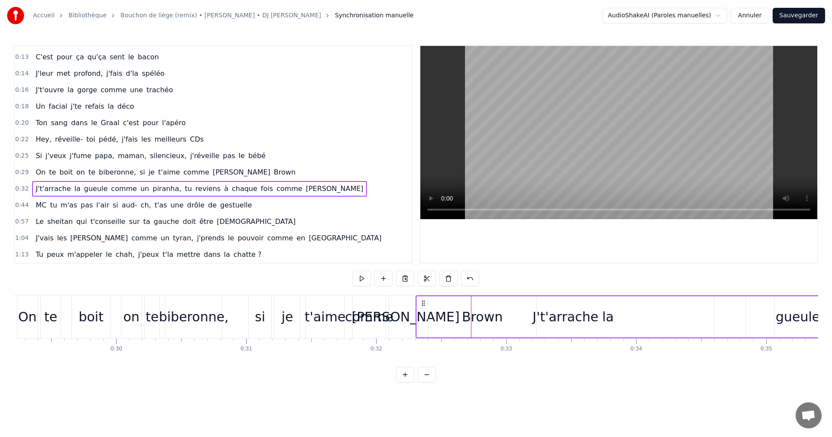
click at [800, 323] on div "gueule" at bounding box center [797, 316] width 44 height 19
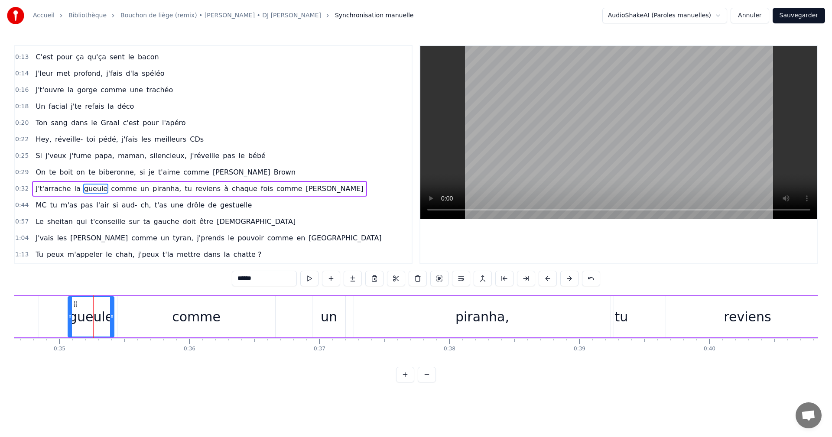
scroll to position [0, 4538]
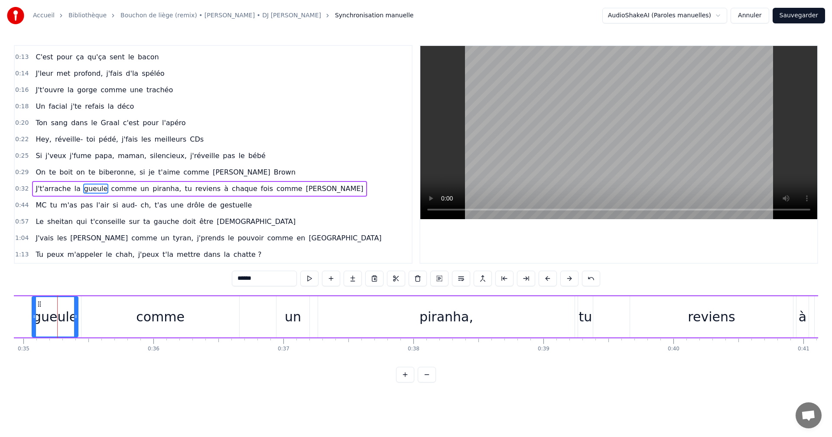
drag, startPoint x: 38, startPoint y: 370, endPoint x: 185, endPoint y: 373, distance: 147.3
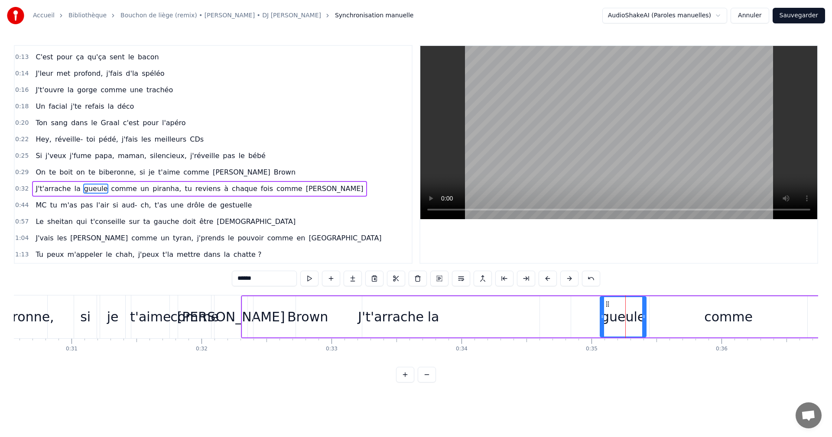
scroll to position [0, 3990]
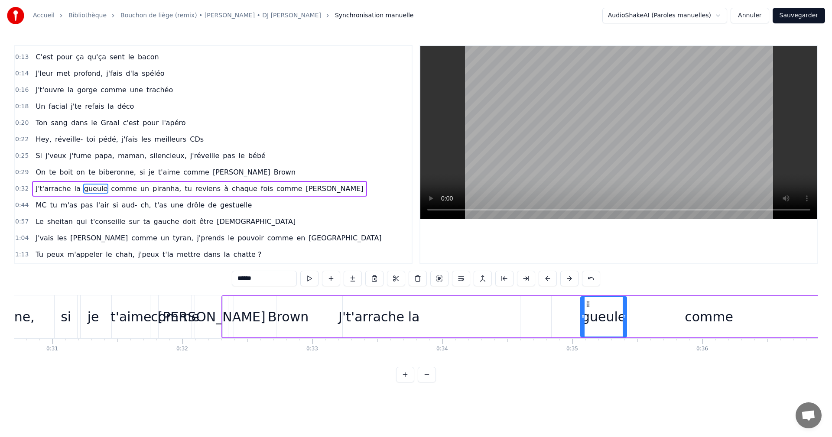
click at [110, 188] on span "comme" at bounding box center [124, 189] width 28 height 10
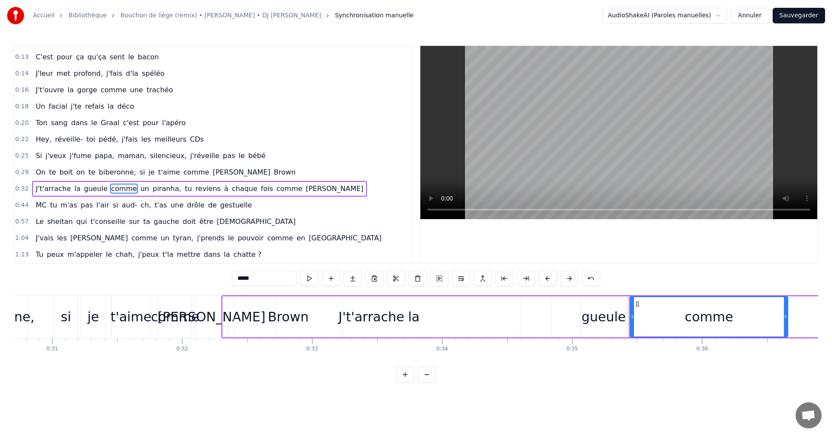
click at [603, 328] on div "gueule" at bounding box center [603, 316] width 46 height 41
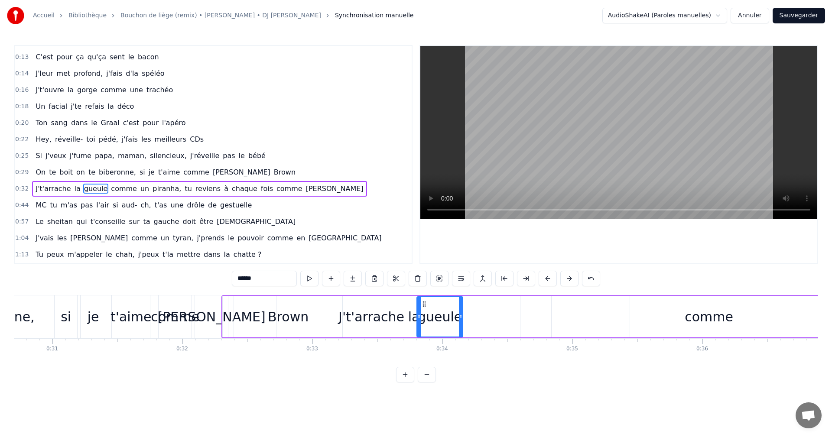
drag, startPoint x: 588, startPoint y: 307, endPoint x: 424, endPoint y: 328, distance: 165.0
click at [424, 328] on div "gueule" at bounding box center [439, 316] width 45 height 39
click at [684, 301] on div "comme" at bounding box center [709, 316] width 158 height 41
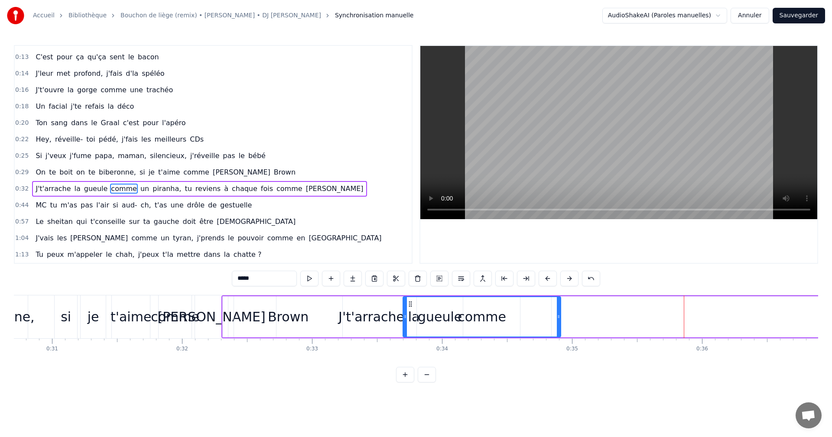
drag, startPoint x: 636, startPoint y: 303, endPoint x: 409, endPoint y: 330, distance: 228.6
click at [409, 330] on div "comme" at bounding box center [481, 316] width 157 height 39
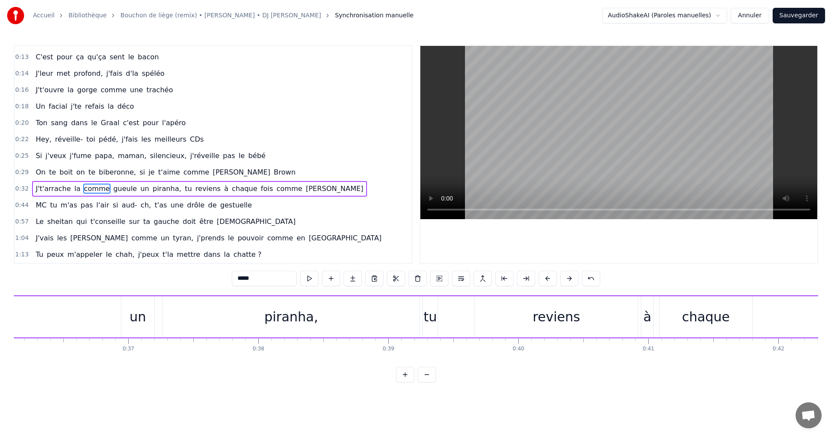
drag, startPoint x: 427, startPoint y: 388, endPoint x: 492, endPoint y: 391, distance: 64.6
drag, startPoint x: 492, startPoint y: 391, endPoint x: 498, endPoint y: 377, distance: 14.6
click at [554, 381] on html "Accueil Bibliothèque Bouchon de liège (remix) • Kaaris • [PERSON_NAME] • DJ Sak…" at bounding box center [416, 198] width 832 height 396
click at [430, 381] on button at bounding box center [427, 375] width 18 height 16
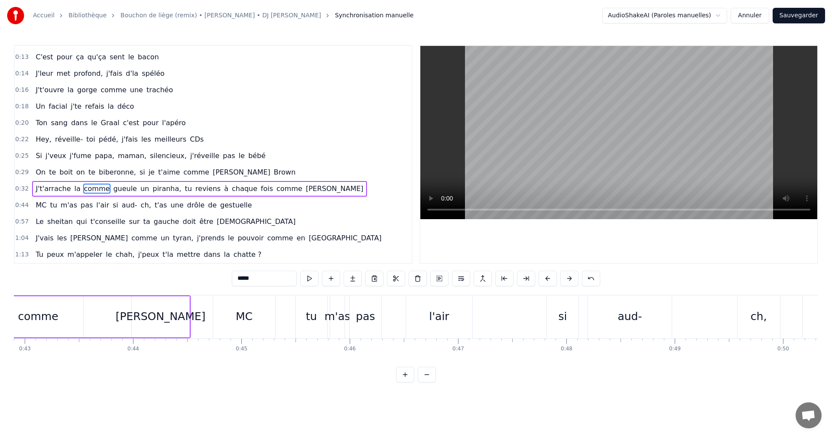
click at [426, 382] on button at bounding box center [427, 375] width 18 height 16
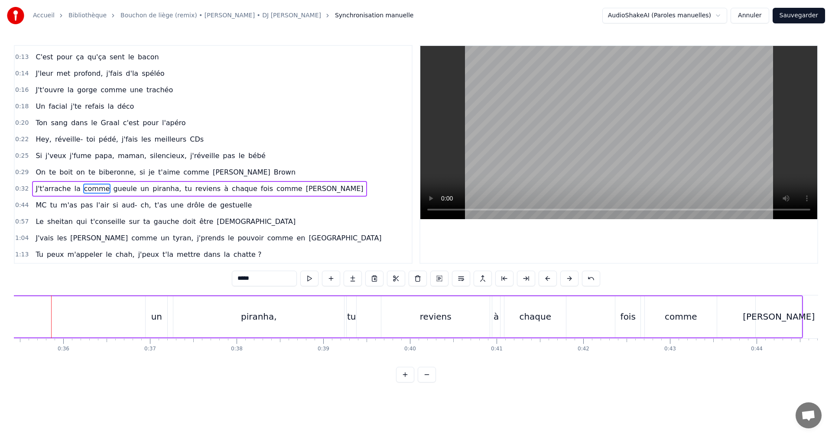
scroll to position [0, 3063]
click at [155, 314] on div "un" at bounding box center [163, 316] width 22 height 41
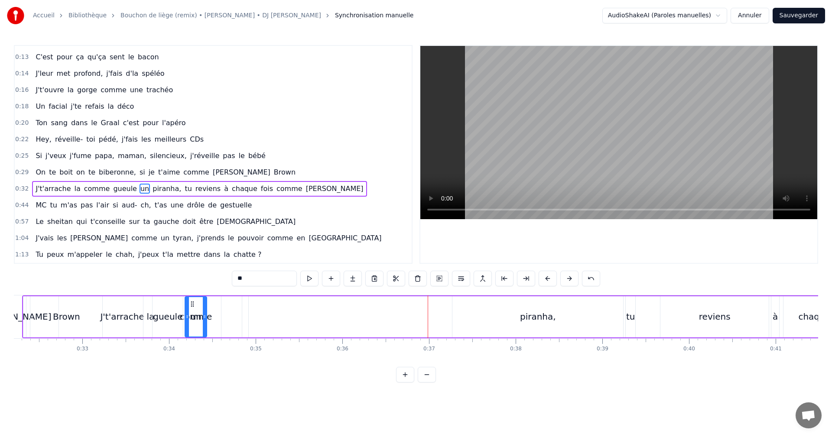
scroll to position [0, 2789]
drag, startPoint x: 159, startPoint y: 304, endPoint x: 220, endPoint y: 322, distance: 62.9
click at [220, 322] on div "un" at bounding box center [222, 316] width 21 height 39
drag, startPoint x: 527, startPoint y: 317, endPoint x: 518, endPoint y: 312, distance: 9.9
click at [527, 317] on div "piranha," at bounding box center [539, 316] width 36 height 13
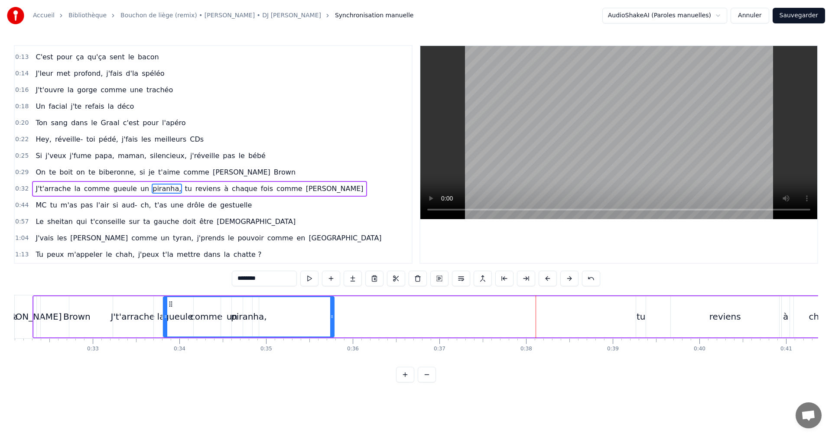
scroll to position [0, 2768]
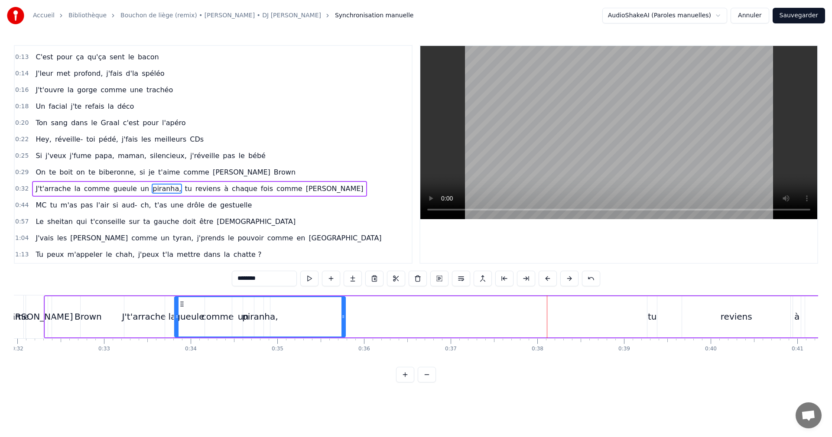
drag, startPoint x: 462, startPoint y: 304, endPoint x: 173, endPoint y: 325, distance: 289.6
click at [175, 325] on div "piranha," at bounding box center [260, 316] width 170 height 39
drag, startPoint x: 170, startPoint y: 307, endPoint x: 113, endPoint y: 322, distance: 59.6
click at [64, 331] on div "J't'arrache" at bounding box center [145, 316] width 198 height 41
type input "**********"
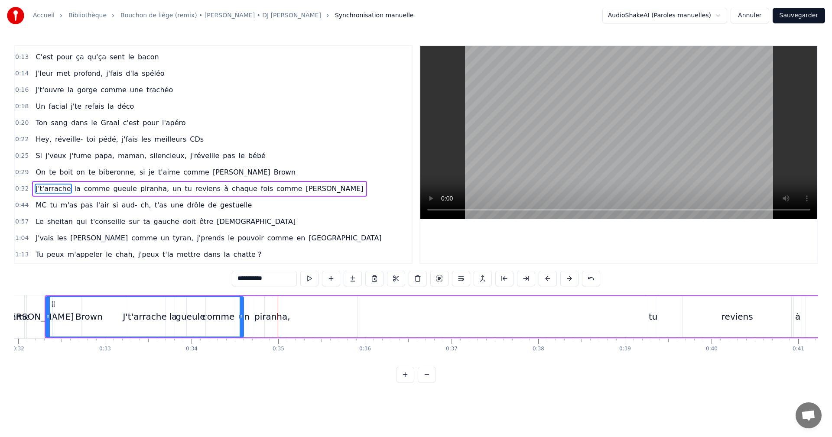
click at [75, 319] on div "J't'arrache" at bounding box center [144, 316] width 197 height 39
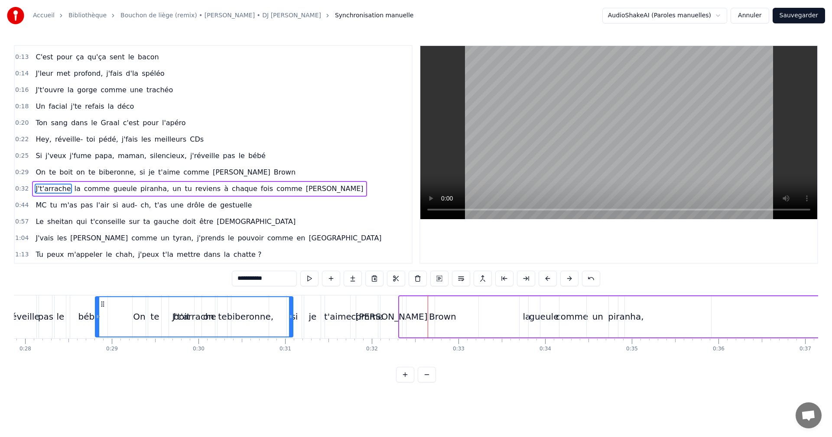
scroll to position [0, 2399]
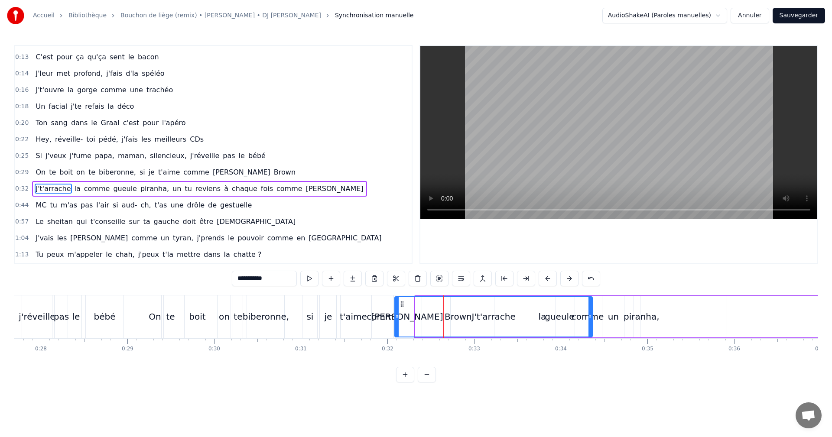
drag, startPoint x: 53, startPoint y: 304, endPoint x: 402, endPoint y: 322, distance: 349.1
click at [402, 322] on div "J't'arrache" at bounding box center [493, 316] width 197 height 39
click at [449, 326] on div "J't'arrache" at bounding box center [493, 316] width 197 height 39
click at [458, 321] on div "J't'arrache" at bounding box center [493, 316] width 197 height 39
drag, startPoint x: 454, startPoint y: 314, endPoint x: 444, endPoint y: 314, distance: 10.0
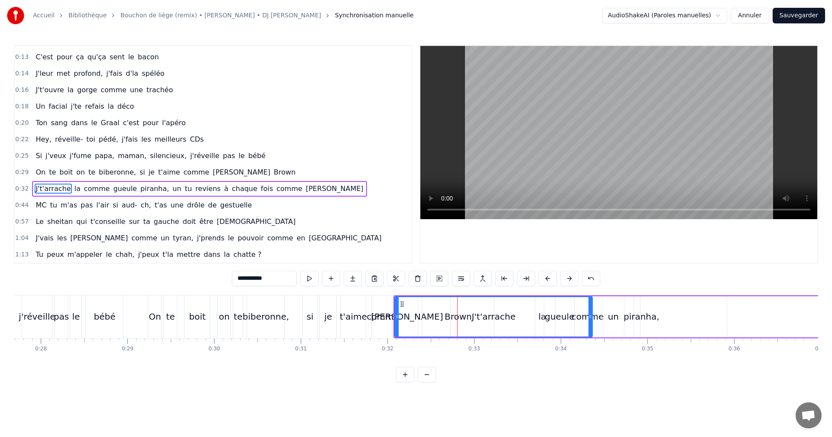
click at [453, 314] on div "J't'arrache" at bounding box center [493, 316] width 197 height 39
click at [441, 314] on div "J't'arrache" at bounding box center [493, 316] width 197 height 39
click at [440, 314] on div at bounding box center [440, 316] width 0 height 43
click at [433, 318] on div "J't'arrache" at bounding box center [493, 316] width 197 height 39
click at [441, 318] on div "J't'arrache" at bounding box center [493, 316] width 197 height 39
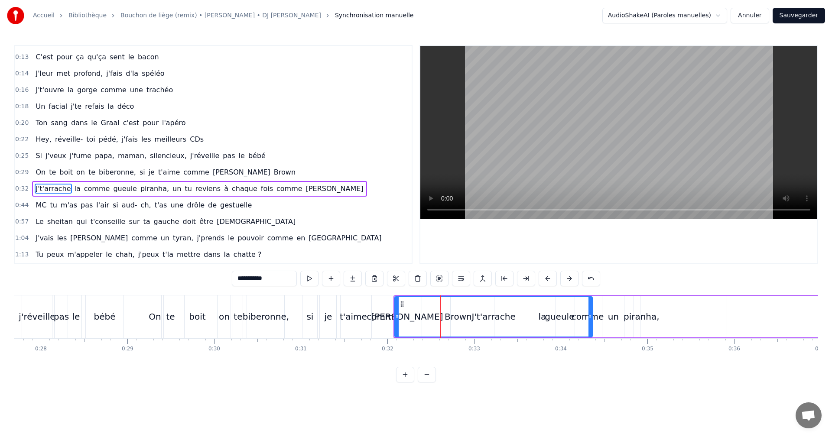
click at [452, 317] on div "J't'arrache" at bounding box center [493, 316] width 197 height 39
click at [441, 325] on div "J't'arrache" at bounding box center [493, 316] width 197 height 39
click at [433, 326] on div "J't'arrache" at bounding box center [493, 316] width 197 height 39
click at [428, 325] on div "J't'arrache" at bounding box center [493, 316] width 197 height 39
drag, startPoint x: 425, startPoint y: 323, endPoint x: 419, endPoint y: 323, distance: 5.6
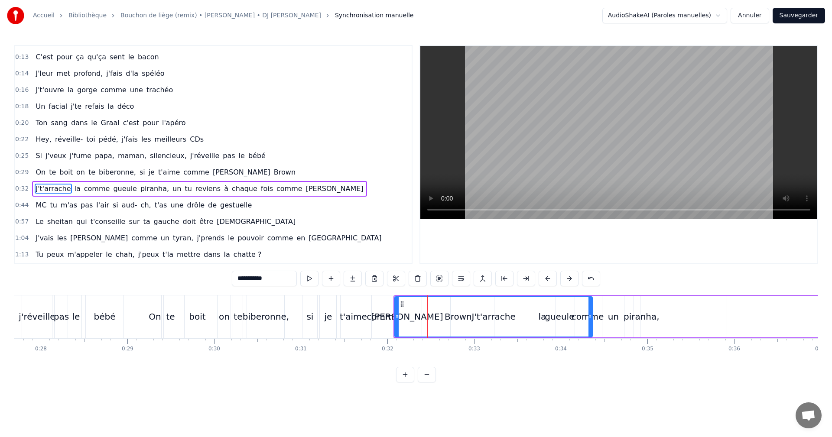
click at [421, 323] on div "J't'arrache" at bounding box center [493, 316] width 197 height 39
click at [418, 323] on div "J't'arrache" at bounding box center [493, 316] width 197 height 39
click at [408, 335] on div "J't'arrache" at bounding box center [493, 316] width 197 height 39
drag, startPoint x: 460, startPoint y: 368, endPoint x: 434, endPoint y: 326, distance: 50.2
click at [457, 352] on div "**********" at bounding box center [416, 213] width 804 height 337
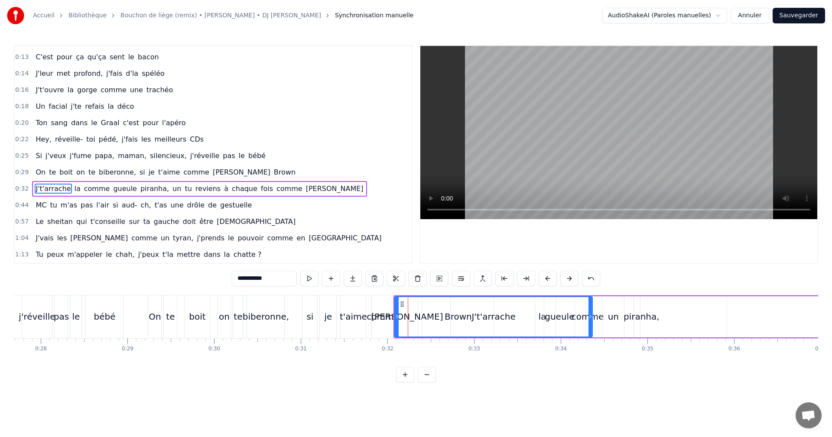
drag, startPoint x: 416, startPoint y: 318, endPoint x: 371, endPoint y: 314, distance: 45.3
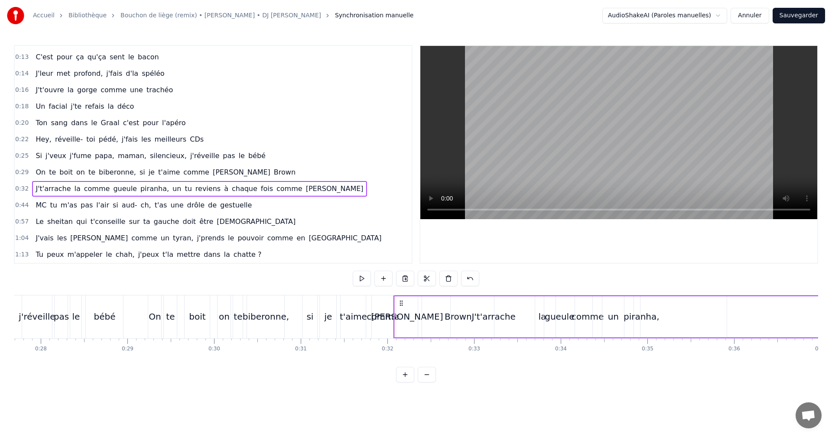
drag, startPoint x: 362, startPoint y: 316, endPoint x: 370, endPoint y: 316, distance: 8.7
click at [363, 316] on div "t'aime" at bounding box center [353, 316] width 27 height 13
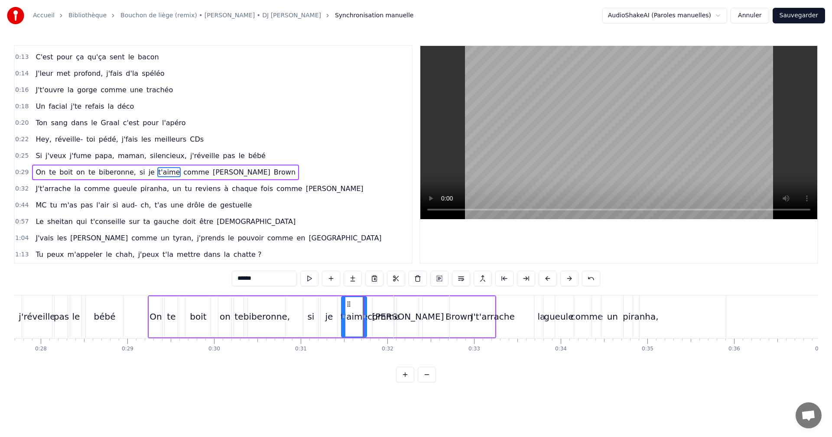
drag, startPoint x: 384, startPoint y: 323, endPoint x: 415, endPoint y: 325, distance: 31.7
click at [385, 324] on div "comme" at bounding box center [383, 316] width 22 height 41
click at [430, 325] on div "J't'arrache" at bounding box center [493, 316] width 198 height 43
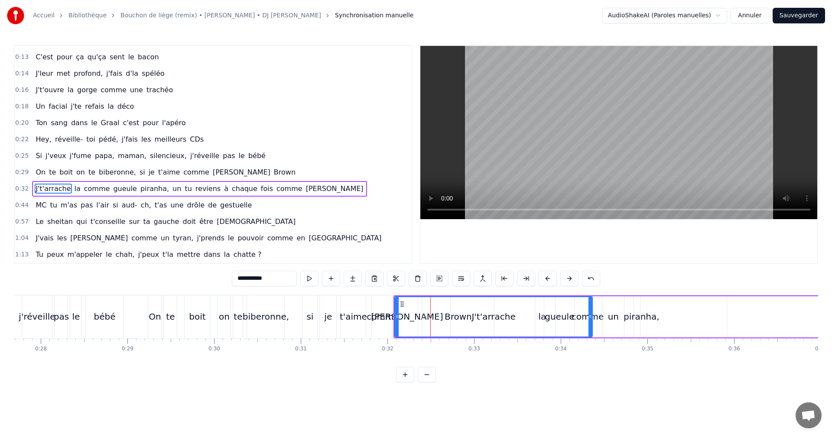
drag, startPoint x: 225, startPoint y: 174, endPoint x: 341, endPoint y: 219, distance: 124.5
click at [273, 174] on span "Brown" at bounding box center [284, 172] width 23 height 10
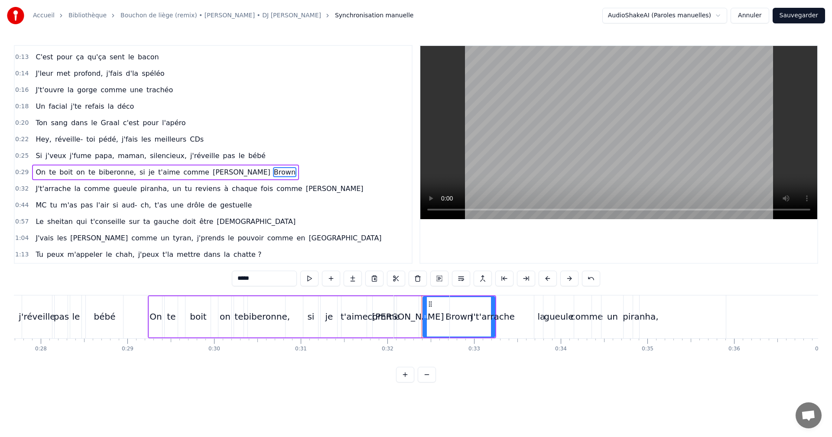
drag, startPoint x: 430, startPoint y: 305, endPoint x: 424, endPoint y: 304, distance: 6.2
click at [419, 304] on div "J't'arrache" at bounding box center [493, 316] width 198 height 43
type input "**********"
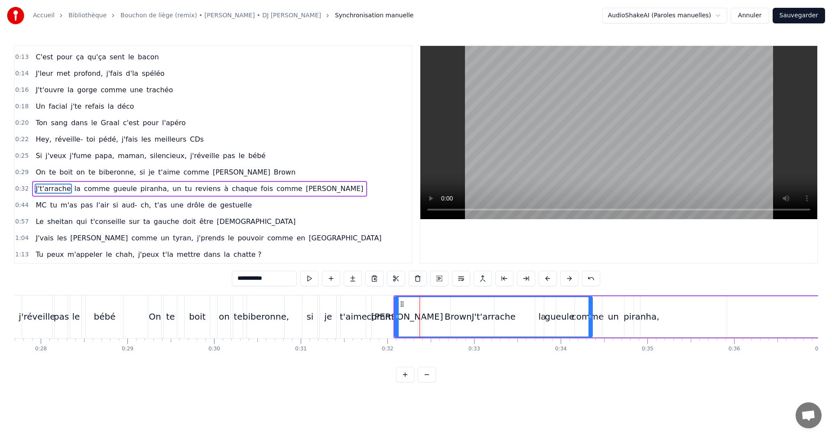
click at [572, 320] on div "J't'arrache" at bounding box center [493, 316] width 197 height 39
click at [540, 317] on div "J't'arrache" at bounding box center [493, 316] width 197 height 39
click at [220, 178] on div "On [PERSON_NAME] on te biberonne, si je t'aime comme [PERSON_NAME]" at bounding box center [165, 173] width 267 height 16
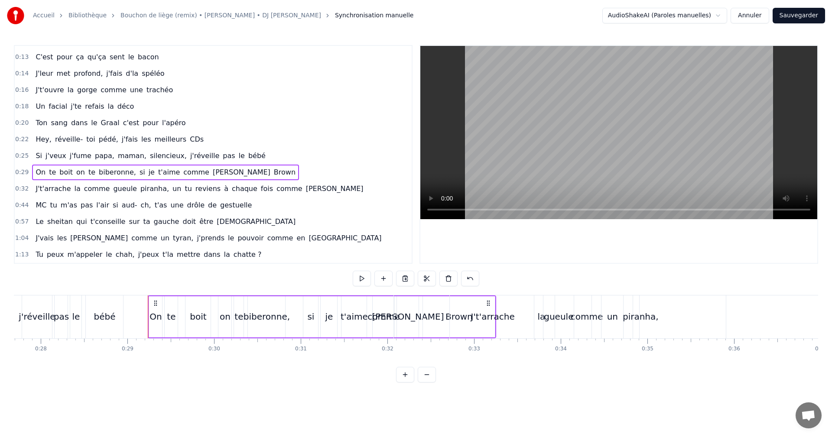
click at [273, 172] on span "Brown" at bounding box center [284, 172] width 23 height 10
drag, startPoint x: 429, startPoint y: 306, endPoint x: 193, endPoint y: 408, distance: 257.2
click at [214, 360] on div "J'suis au départ de la [PERSON_NAME] t'é- t'étonne grosse bouffonne J'crame [PE…" at bounding box center [416, 327] width 804 height 65
click at [427, 305] on div "J't'arrache" at bounding box center [493, 316] width 198 height 43
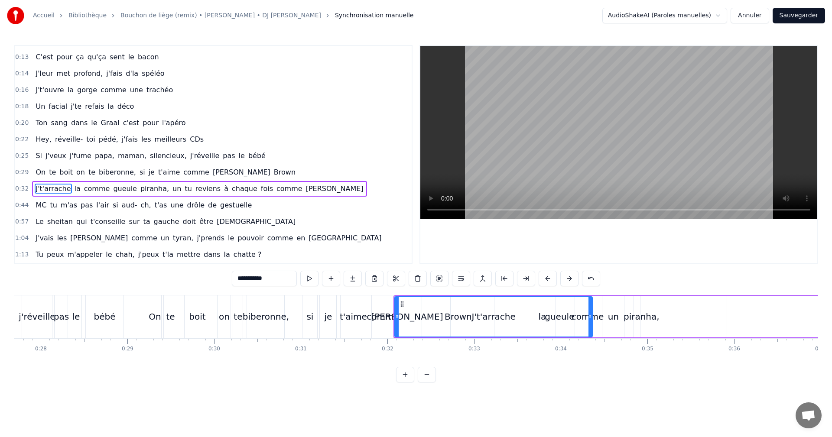
click at [74, 185] on span "la" at bounding box center [78, 189] width 8 height 10
type input "**"
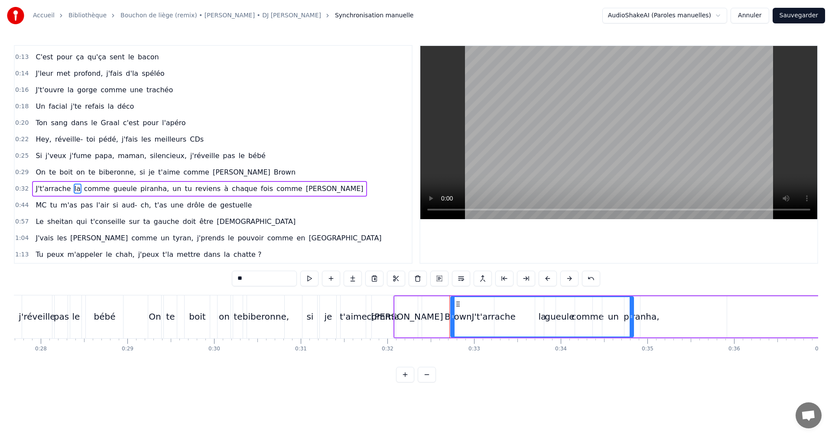
click at [74, 185] on span "la" at bounding box center [78, 189] width 8 height 10
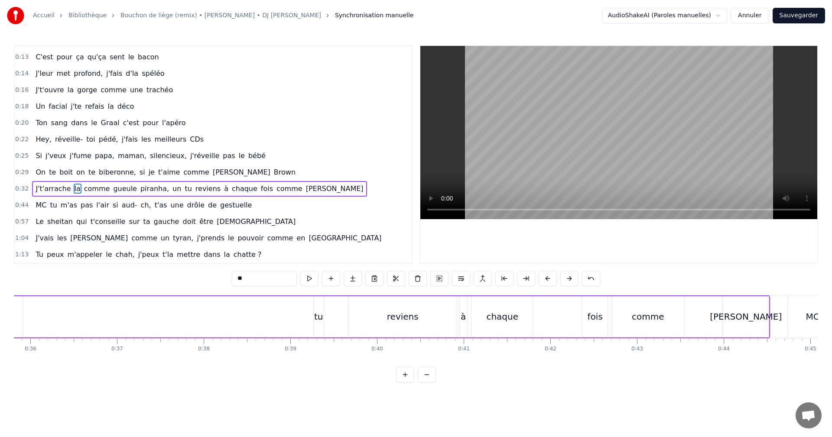
drag, startPoint x: 152, startPoint y: 303, endPoint x: 336, endPoint y: 331, distance: 186.2
click at [336, 331] on div "J't'arrache la comme gueule piranha, un tu reviens à chaque fois comme [PERSON_…" at bounding box center [230, 316] width 1080 height 43
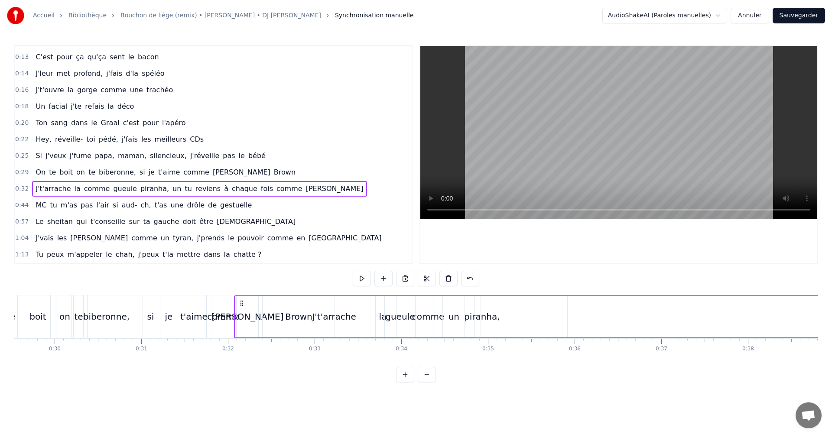
scroll to position [0, 2584]
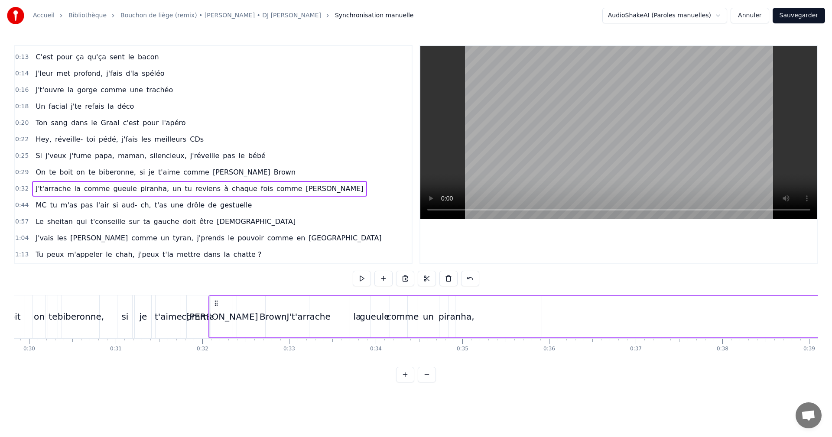
click at [358, 322] on div "comme" at bounding box center [402, 316] width 105 height 41
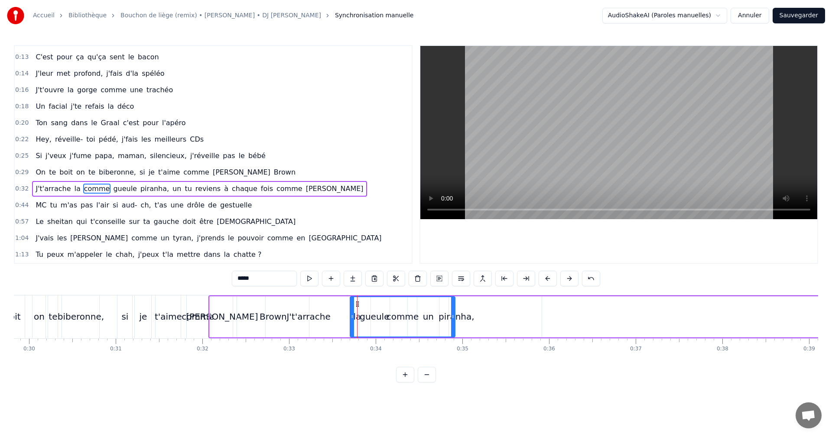
click at [356, 321] on div "comme" at bounding box center [402, 316] width 104 height 39
click at [353, 322] on div at bounding box center [351, 316] width 3 height 39
click at [346, 325] on div "la" at bounding box center [357, 316] width 183 height 41
click at [356, 322] on div "la" at bounding box center [357, 316] width 8 height 13
click at [357, 314] on div "la" at bounding box center [357, 316] width 8 height 13
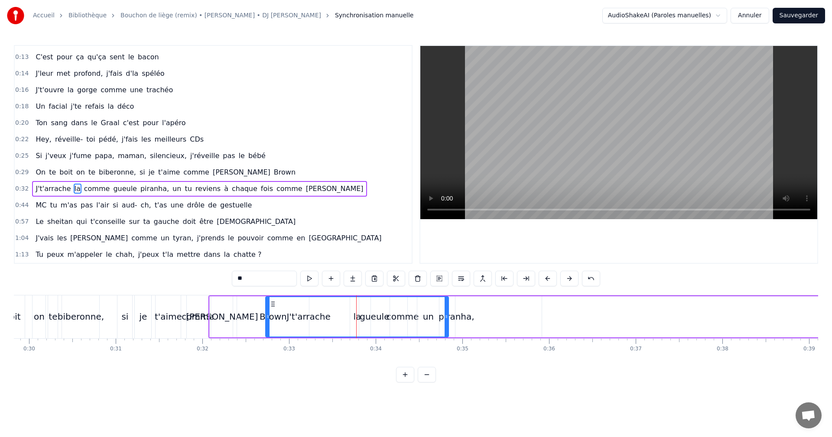
click at [357, 321] on div "la" at bounding box center [357, 316] width 8 height 13
drag, startPoint x: 357, startPoint y: 321, endPoint x: 279, endPoint y: 299, distance: 81.2
click at [357, 321] on div "la" at bounding box center [357, 316] width 8 height 13
drag, startPoint x: 272, startPoint y: 304, endPoint x: 245, endPoint y: 308, distance: 27.3
click at [245, 308] on div "la" at bounding box center [330, 316] width 182 height 39
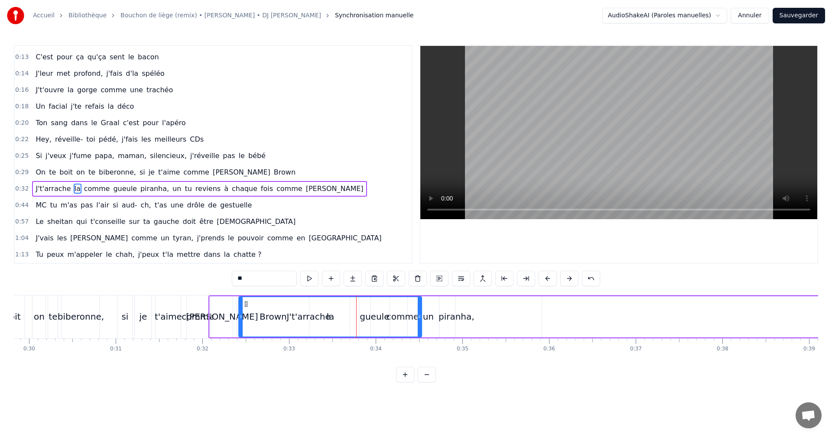
click at [393, 321] on div "la" at bounding box center [330, 316] width 182 height 39
click at [404, 314] on div "la" at bounding box center [330, 316] width 182 height 39
click at [424, 318] on div "un" at bounding box center [428, 316] width 11 height 13
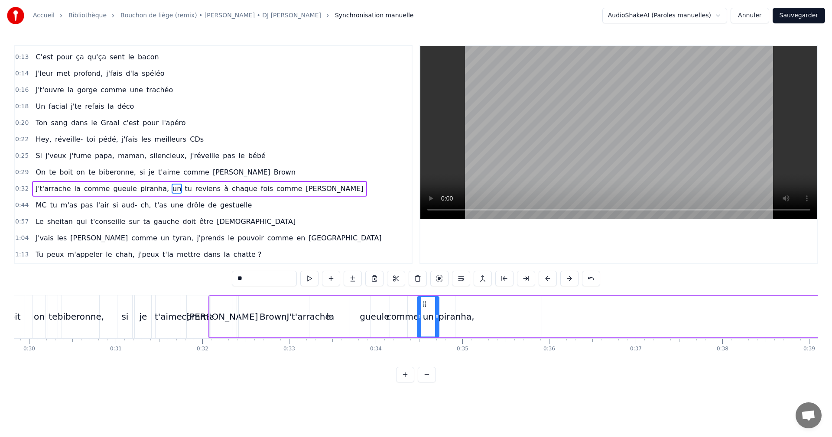
click at [404, 318] on div "piranha," at bounding box center [456, 316] width 171 height 41
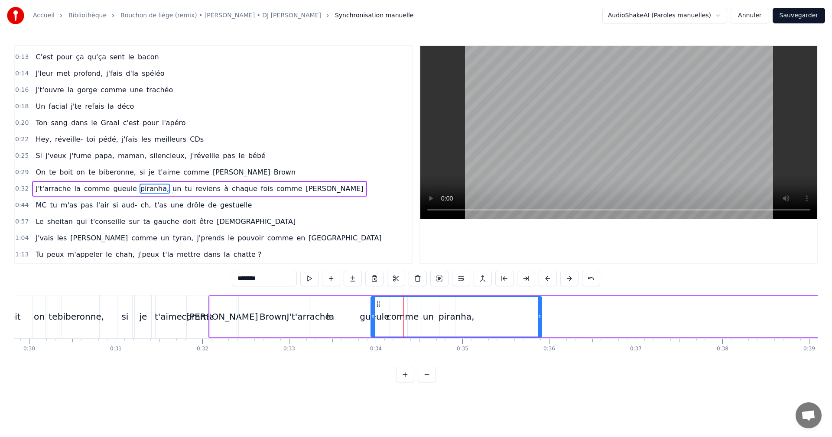
drag, startPoint x: 384, startPoint y: 316, endPoint x: 375, endPoint y: 320, distance: 9.9
click at [376, 320] on div "piranha," at bounding box center [456, 316] width 170 height 39
click at [369, 318] on div "gueule" at bounding box center [373, 316] width 29 height 13
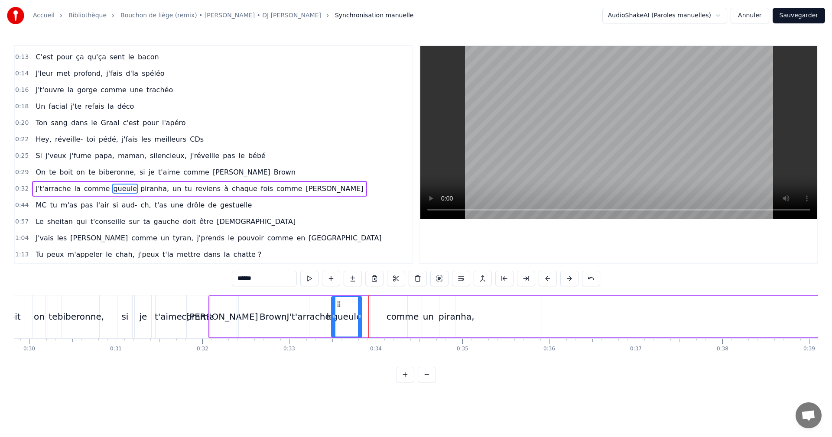
drag, startPoint x: 367, startPoint y: 306, endPoint x: 339, endPoint y: 308, distance: 27.8
click at [339, 308] on div "gueule" at bounding box center [346, 316] width 29 height 39
click at [399, 326] on div "piranha," at bounding box center [456, 316] width 171 height 41
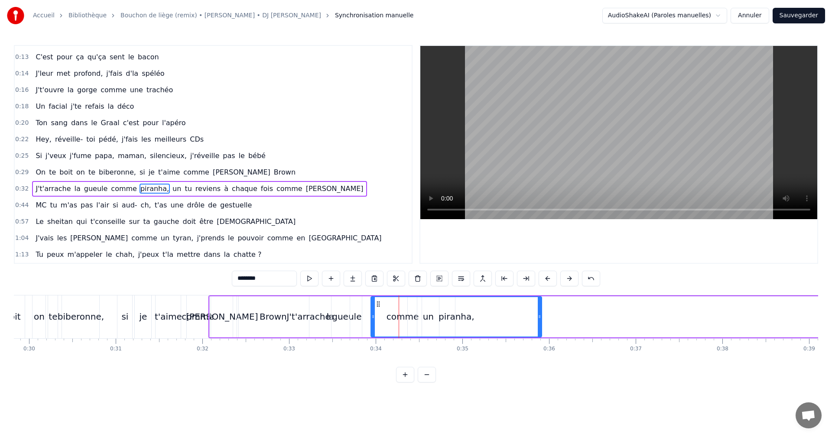
click at [401, 320] on div "piranha," at bounding box center [456, 316] width 170 height 39
click at [402, 316] on div "piranha," at bounding box center [456, 316] width 170 height 39
drag, startPoint x: 376, startPoint y: 304, endPoint x: 375, endPoint y: 311, distance: 7.6
click at [375, 311] on div "piranha," at bounding box center [454, 316] width 170 height 39
click at [402, 319] on div "piranha," at bounding box center [454, 316] width 170 height 39
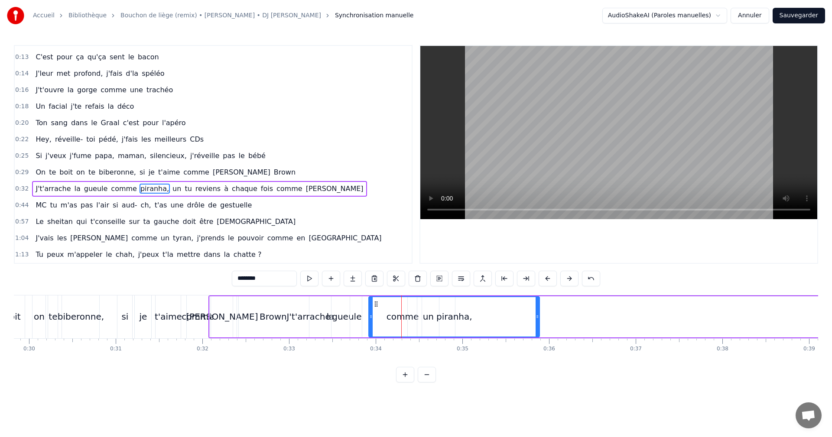
click at [393, 320] on div "piranha," at bounding box center [454, 316] width 170 height 39
click at [385, 311] on div "piranha," at bounding box center [454, 316] width 170 height 39
click at [343, 316] on div "gueule" at bounding box center [346, 316] width 29 height 13
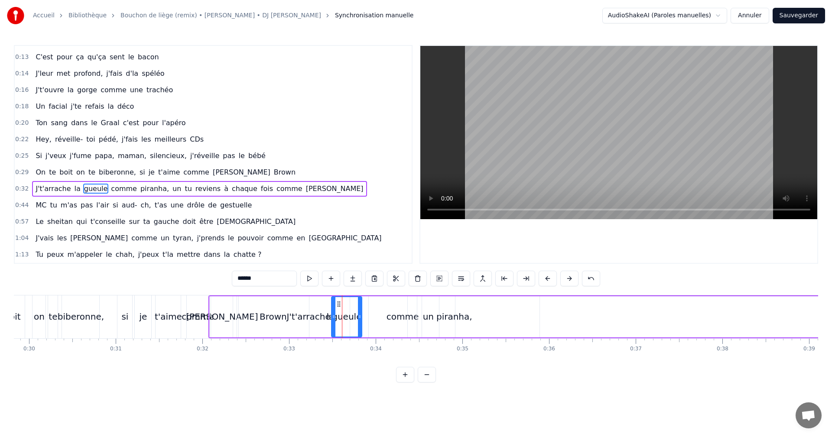
click at [386, 317] on div "piranha," at bounding box center [454, 316] width 171 height 41
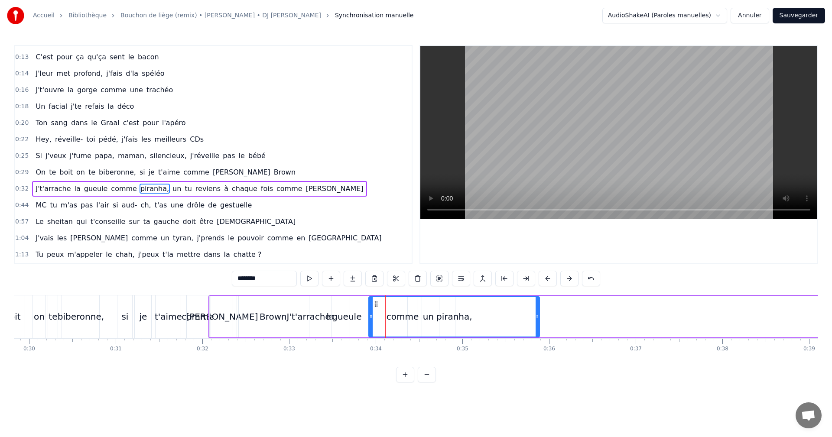
click at [398, 318] on div "piranha," at bounding box center [454, 316] width 170 height 39
click at [110, 191] on span "comme" at bounding box center [124, 189] width 28 height 10
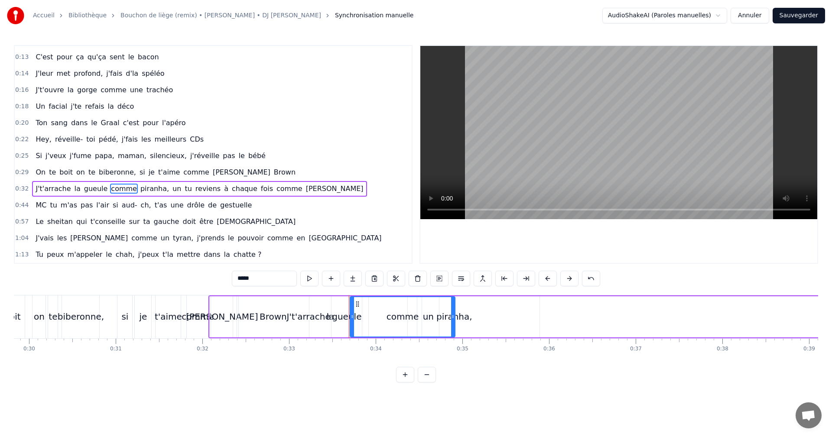
click at [110, 191] on span "comme" at bounding box center [124, 189] width 28 height 10
drag, startPoint x: 356, startPoint y: 304, endPoint x: 329, endPoint y: 308, distance: 26.6
click at [329, 308] on div "comme" at bounding box center [376, 316] width 104 height 39
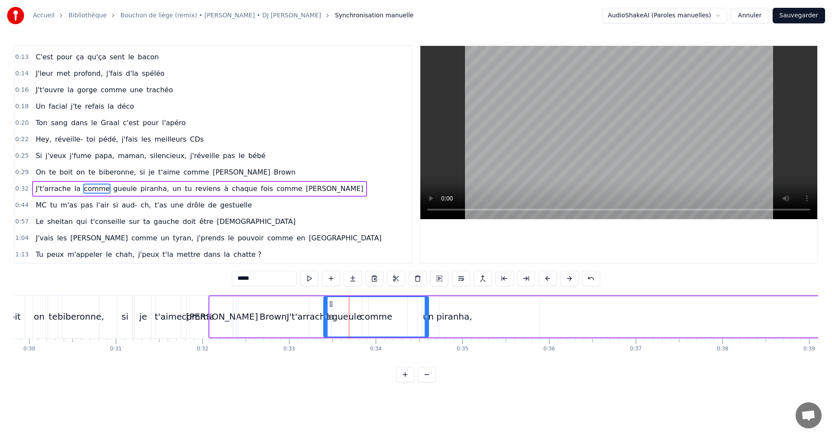
click at [431, 321] on div "un" at bounding box center [428, 316] width 11 height 13
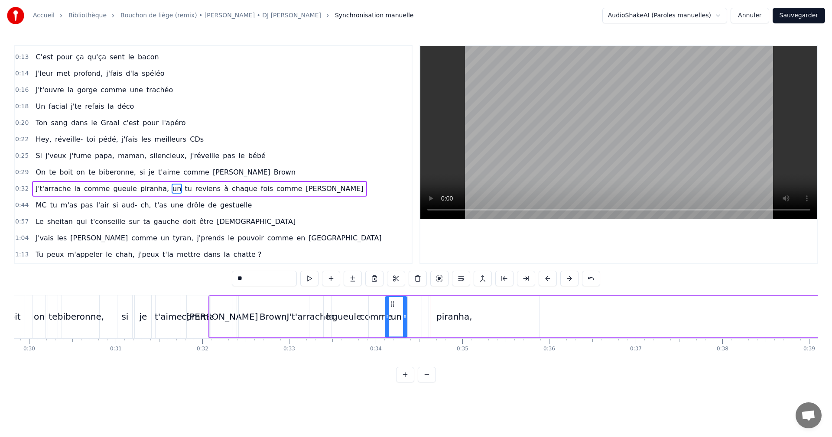
drag, startPoint x: 421, startPoint y: 302, endPoint x: 389, endPoint y: 304, distance: 32.2
click at [389, 304] on icon at bounding box center [392, 304] width 7 height 7
click at [458, 327] on div "piranha," at bounding box center [454, 316] width 171 height 41
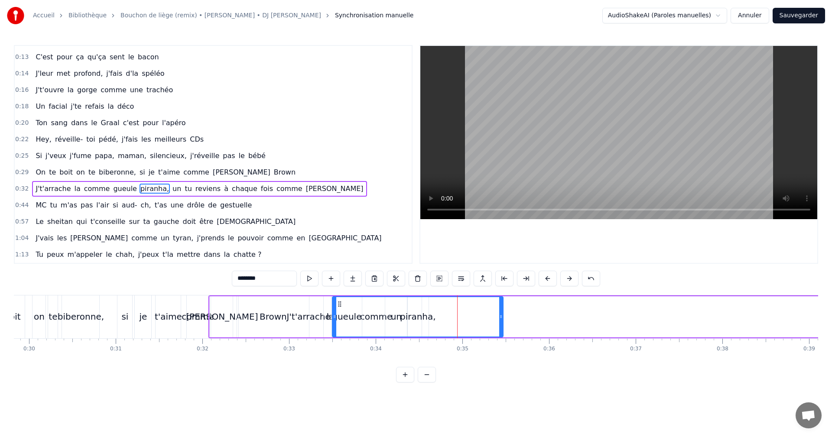
drag, startPoint x: 374, startPoint y: 307, endPoint x: 337, endPoint y: 307, distance: 36.4
click at [337, 307] on icon at bounding box center [339, 304] width 7 height 7
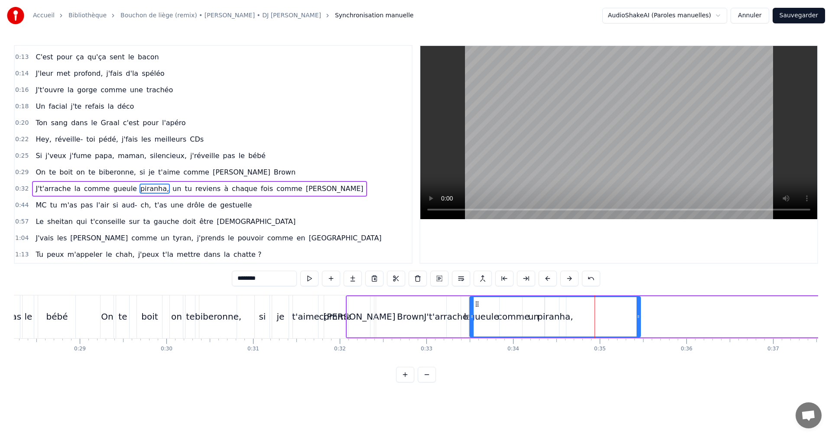
scroll to position [0, 2429]
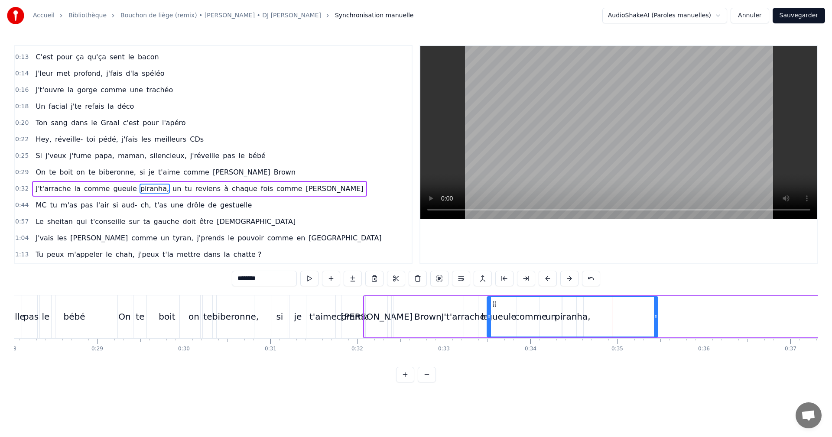
click at [369, 323] on div "J't'arrache" at bounding box center [463, 316] width 198 height 41
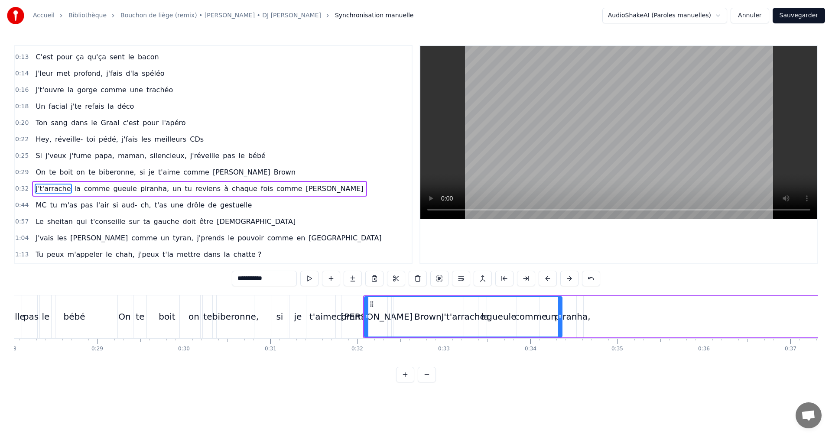
click at [273, 175] on span "Brown" at bounding box center [284, 172] width 23 height 10
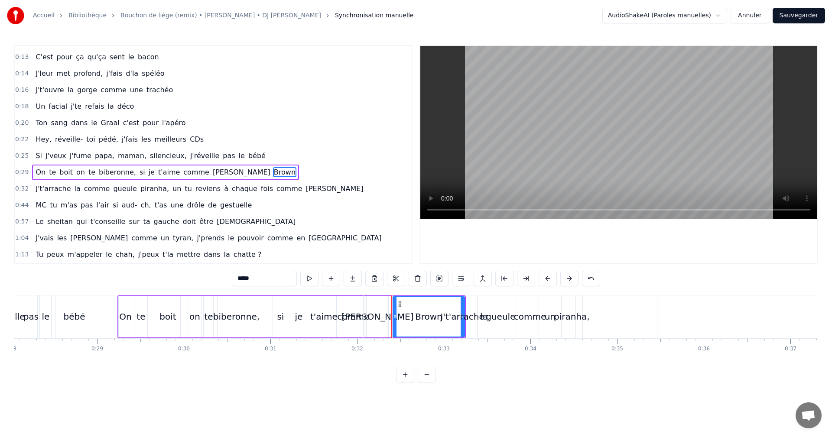
click at [273, 175] on span "Brown" at bounding box center [284, 172] width 23 height 10
click at [399, 303] on div "la" at bounding box center [483, 316] width 183 height 43
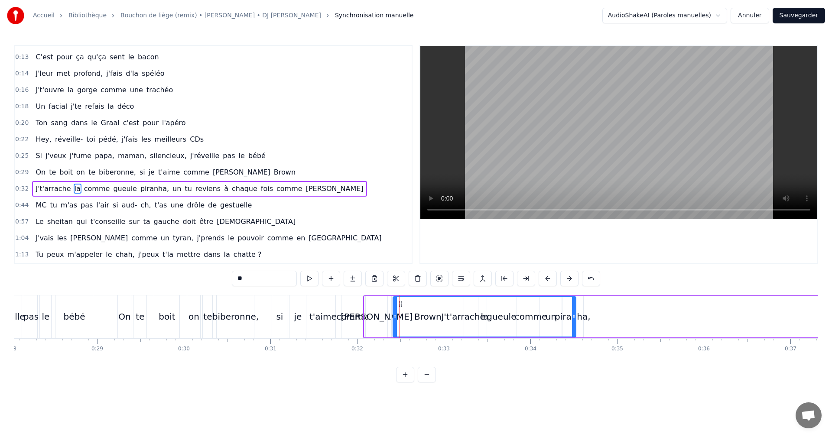
drag, startPoint x: 399, startPoint y: 304, endPoint x: 398, endPoint y: 312, distance: 8.3
click at [398, 312] on div "la" at bounding box center [484, 316] width 182 height 39
click at [246, 334] on div "biberonne," at bounding box center [235, 316] width 37 height 43
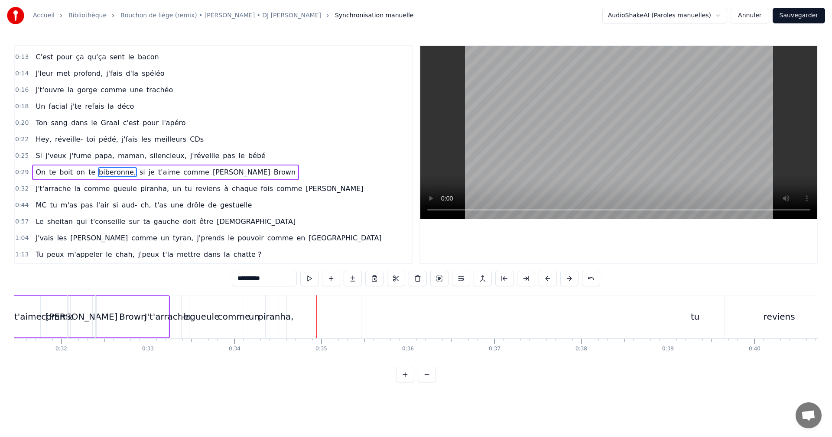
scroll to position [0, 2730]
click at [686, 321] on div "tu" at bounding box center [690, 316] width 10 height 43
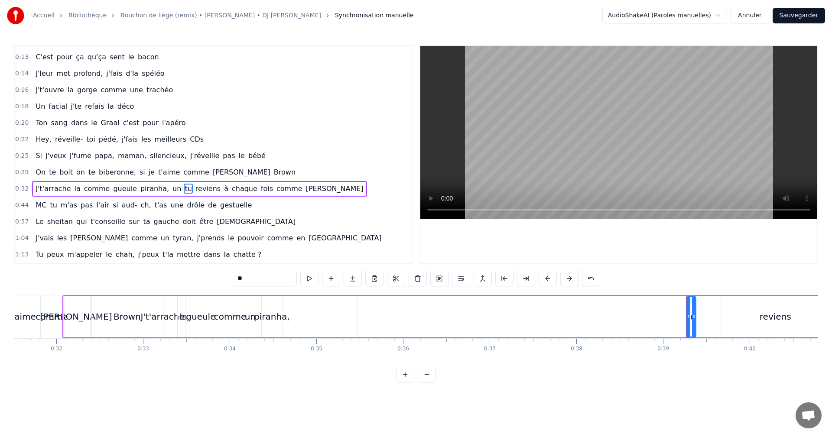
click at [689, 317] on div "tu" at bounding box center [690, 316] width 9 height 39
drag, startPoint x: 684, startPoint y: 320, endPoint x: 654, endPoint y: 317, distance: 30.0
click at [667, 324] on div at bounding box center [668, 316] width 3 height 39
drag, startPoint x: 656, startPoint y: 307, endPoint x: 298, endPoint y: 354, distance: 361.3
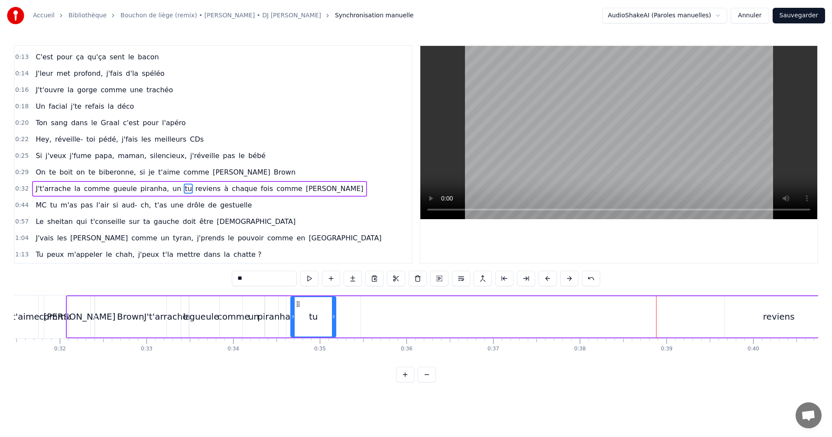
click at [298, 355] on div "J'suis au départ de la [PERSON_NAME] t'é- t'étonne grosse bouffonne J'crame [PE…" at bounding box center [416, 327] width 804 height 65
click at [246, 336] on div "un" at bounding box center [254, 316] width 22 height 41
click at [775, 327] on div "reviens" at bounding box center [778, 316] width 108 height 41
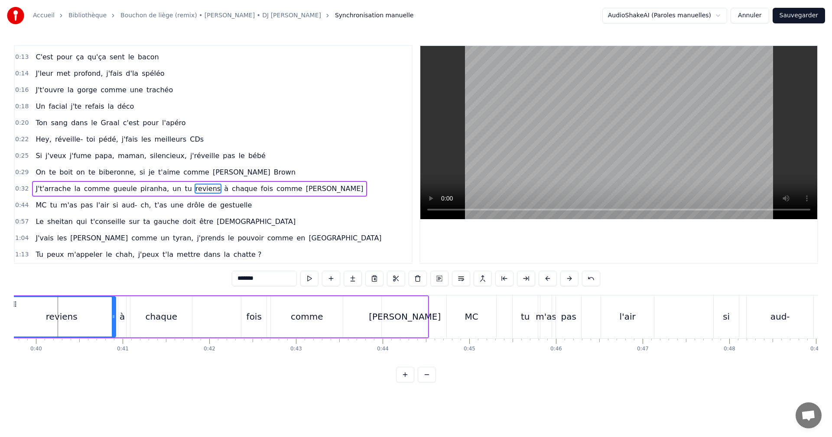
scroll to position [0, 3443]
click at [425, 382] on button at bounding box center [427, 375] width 18 height 16
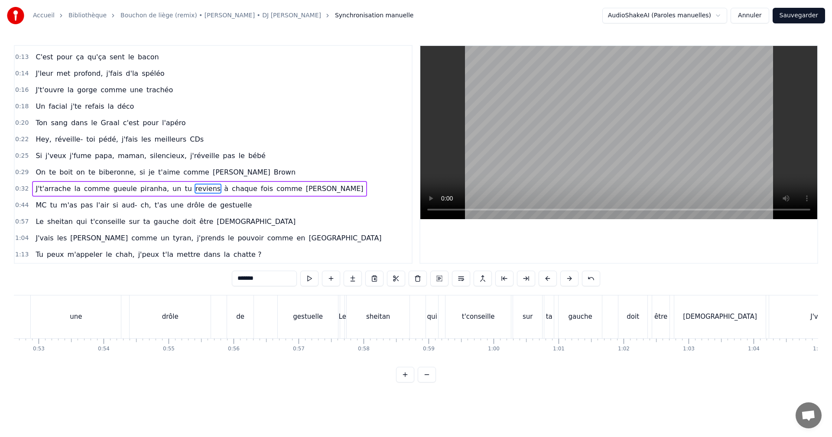
click at [424, 382] on button at bounding box center [427, 375] width 18 height 16
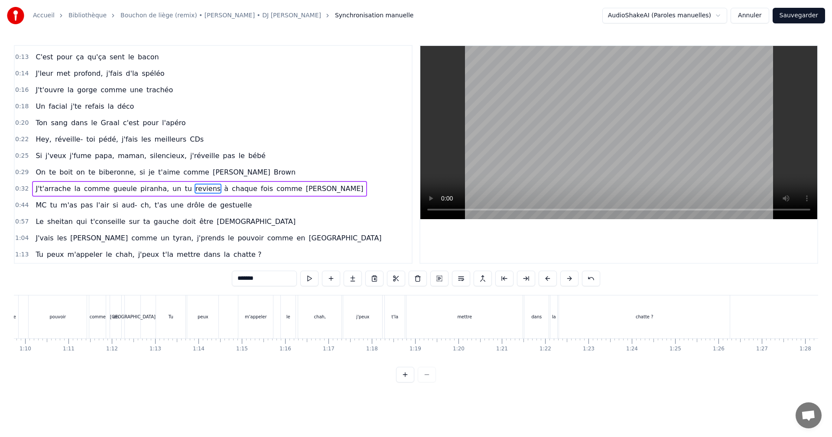
click at [424, 382] on div at bounding box center [416, 375] width 40 height 16
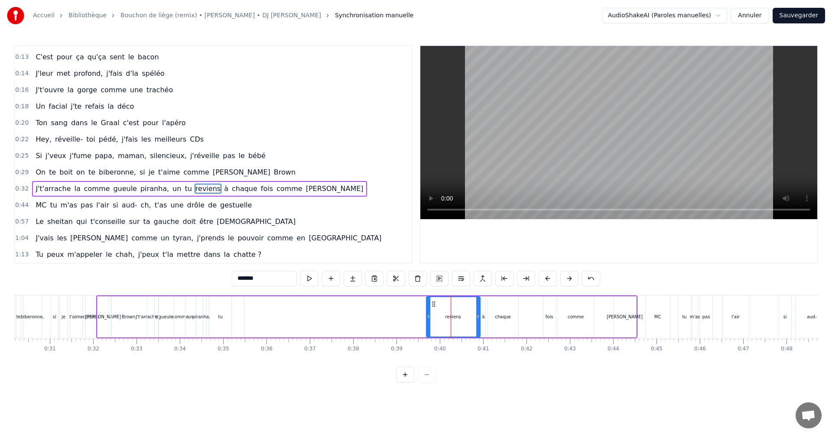
scroll to position [0, 1283]
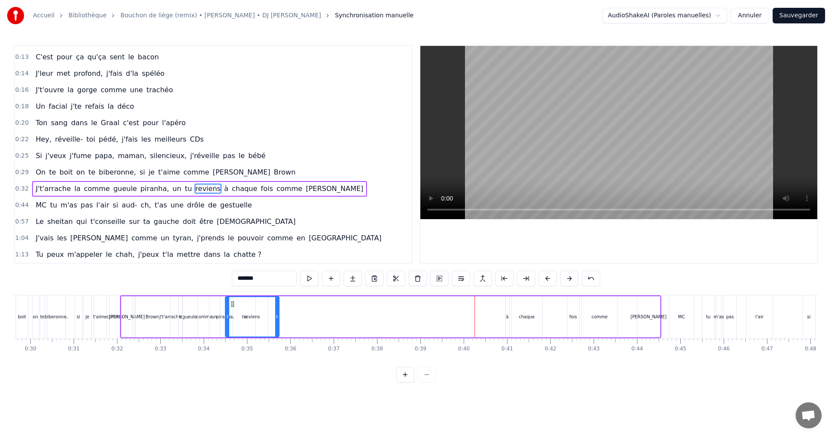
drag, startPoint x: 457, startPoint y: 306, endPoint x: 232, endPoint y: 326, distance: 225.7
click at [232, 326] on div "reviens" at bounding box center [252, 316] width 53 height 39
click at [505, 319] on div "à" at bounding box center [506, 316] width 3 height 41
type input "*"
drag, startPoint x: 506, startPoint y: 302, endPoint x: 479, endPoint y: 310, distance: 28.0
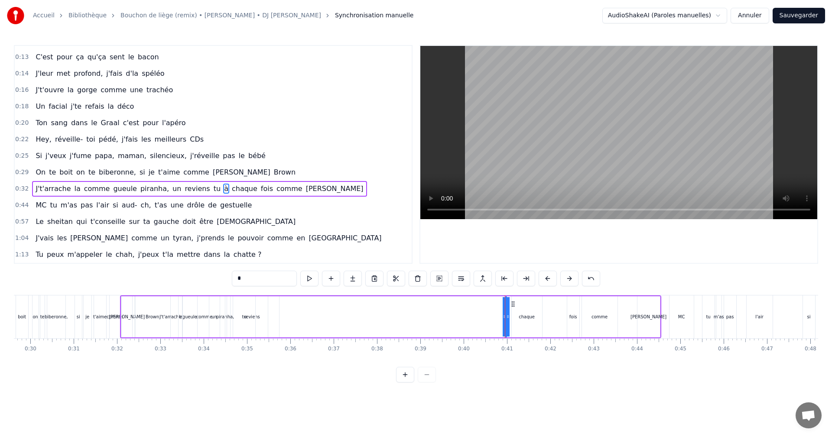
click at [479, 310] on div "J't'arrache la comme gueule piranha, un reviens tu à chaque fois comme [PERSON_…" at bounding box center [390, 316] width 541 height 43
click at [503, 311] on div "J't'arrache la comme gueule piranha, un reviens tu à chaque fois comme [PERSON_…" at bounding box center [390, 316] width 541 height 43
click at [510, 312] on div "J't'arrache la comme gueule piranha, un reviens tu à chaque fois comme [PERSON_…" at bounding box center [390, 316] width 541 height 43
click at [506, 314] on div "à" at bounding box center [505, 317] width 3 height 6
drag, startPoint x: 513, startPoint y: 305, endPoint x: 267, endPoint y: 318, distance: 245.9
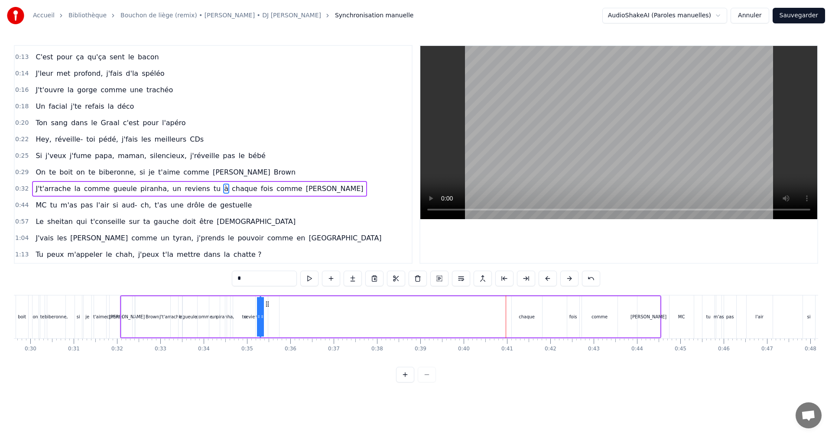
click at [267, 318] on div "J't'arrache la comme gueule piranha, un reviens tu à chaque fois comme [PERSON_…" at bounding box center [390, 316] width 541 height 43
click at [323, 318] on div "J't'arrache la comme gueule piranha, un reviens tu à chaque fois comme [PERSON_…" at bounding box center [390, 316] width 541 height 43
click at [528, 316] on div "chaque" at bounding box center [526, 317] width 16 height 6
drag, startPoint x: 519, startPoint y: 303, endPoint x: 261, endPoint y: 319, distance: 259.1
click at [261, 319] on div "chaque" at bounding box center [267, 316] width 29 height 39
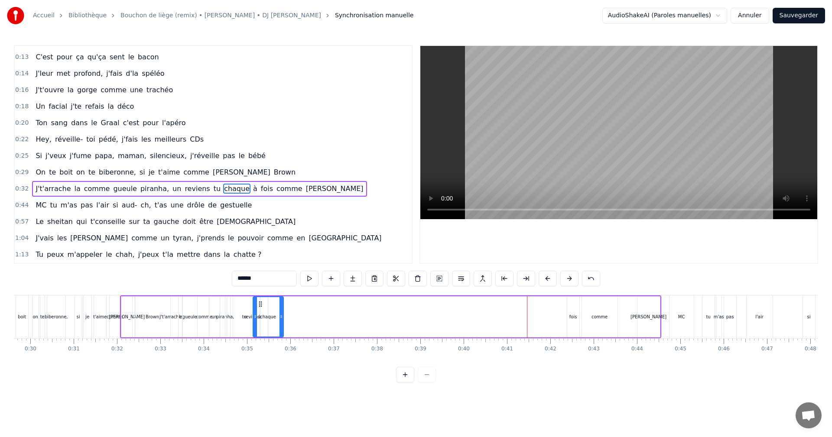
click at [570, 325] on div "fois" at bounding box center [573, 316] width 12 height 41
drag, startPoint x: 575, startPoint y: 305, endPoint x: 578, endPoint y: 321, distance: 15.6
click at [579, 321] on div at bounding box center [580, 316] width 3 height 39
drag, startPoint x: 575, startPoint y: 307, endPoint x: 281, endPoint y: 324, distance: 294.1
click at [281, 324] on div "fois" at bounding box center [281, 316] width 15 height 39
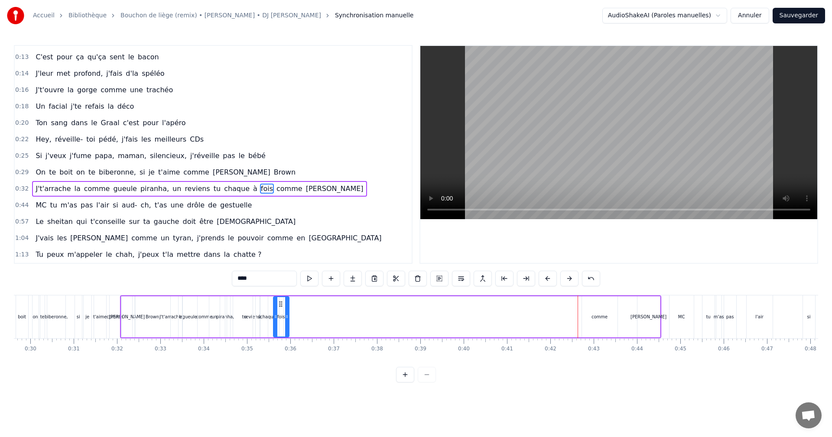
click at [597, 326] on div "comme" at bounding box center [600, 316] width 36 height 41
drag, startPoint x: 589, startPoint y: 306, endPoint x: 283, endPoint y: 317, distance: 306.0
click at [283, 317] on div "comme" at bounding box center [293, 316] width 35 height 39
click at [648, 318] on div "[PERSON_NAME]" at bounding box center [648, 317] width 36 height 6
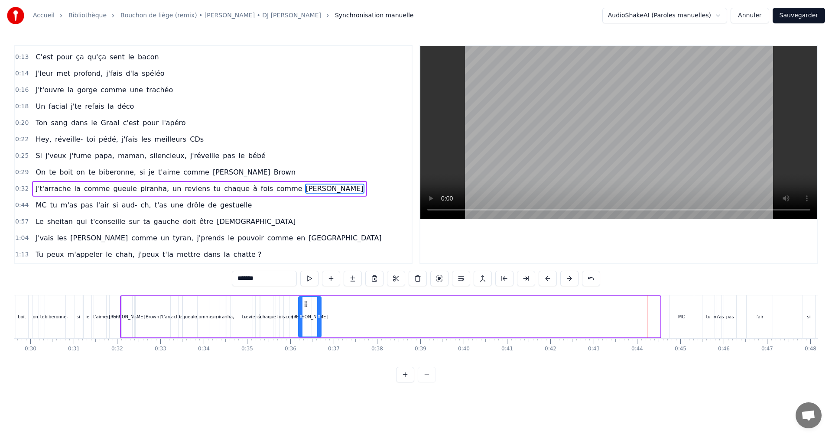
drag, startPoint x: 644, startPoint y: 303, endPoint x: 305, endPoint y: 319, distance: 339.1
click at [305, 319] on div "[PERSON_NAME]" at bounding box center [310, 316] width 22 height 39
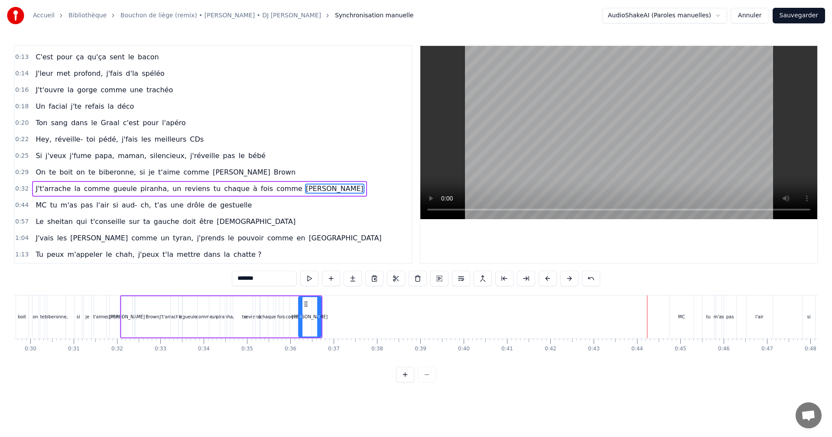
click at [159, 330] on div "la" at bounding box center [181, 316] width 91 height 41
type input "**"
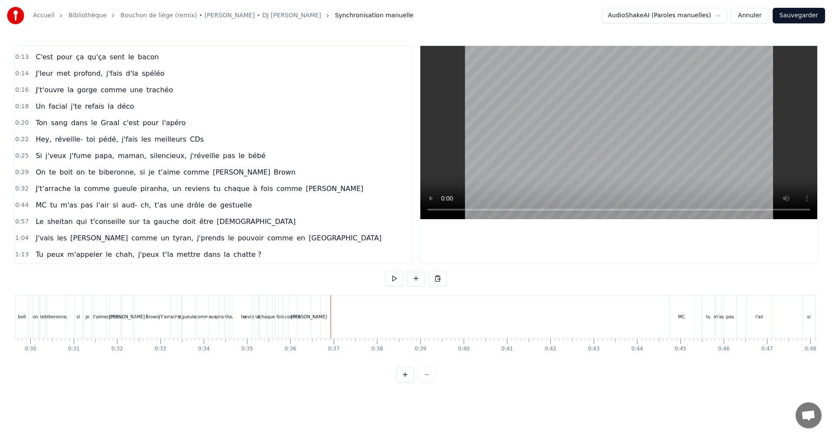
click at [311, 337] on div "[PERSON_NAME]" at bounding box center [309, 316] width 23 height 43
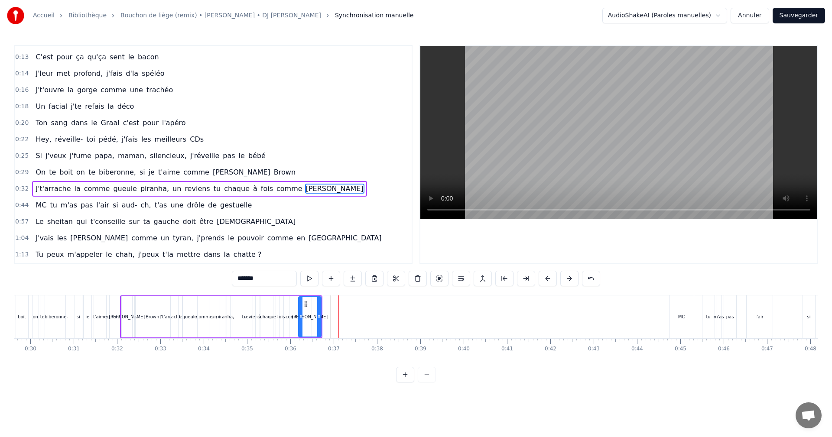
click at [672, 317] on div "MC" at bounding box center [681, 316] width 24 height 43
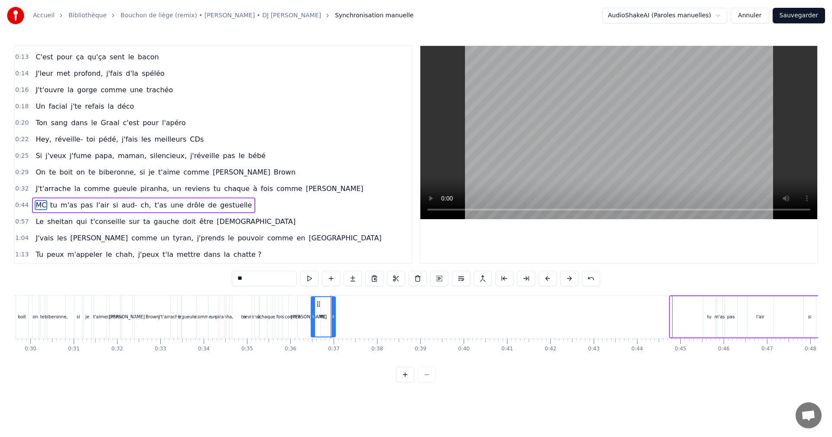
drag, startPoint x: 677, startPoint y: 303, endPoint x: 318, endPoint y: 306, distance: 359.1
click at [318, 306] on icon at bounding box center [318, 304] width 7 height 7
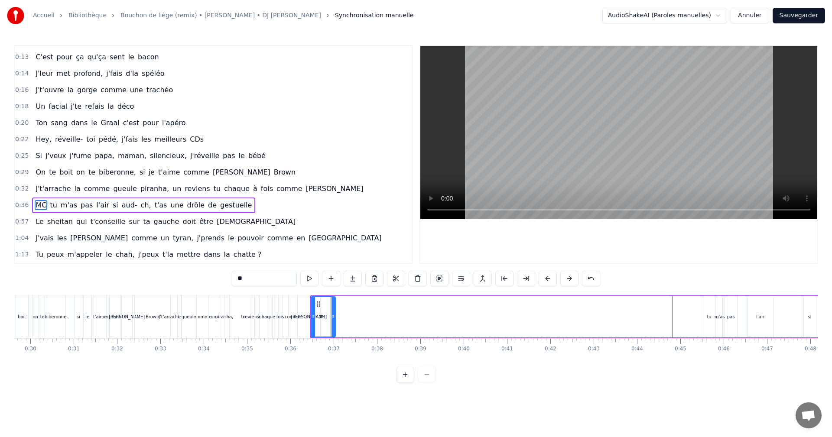
click at [711, 326] on div "tu" at bounding box center [709, 316] width 12 height 41
type input "**"
click at [700, 324] on div "J'suis au départ de la [PERSON_NAME] t'é- t'étonne grosse bouffonne J'crame [PE…" at bounding box center [682, 316] width 3902 height 43
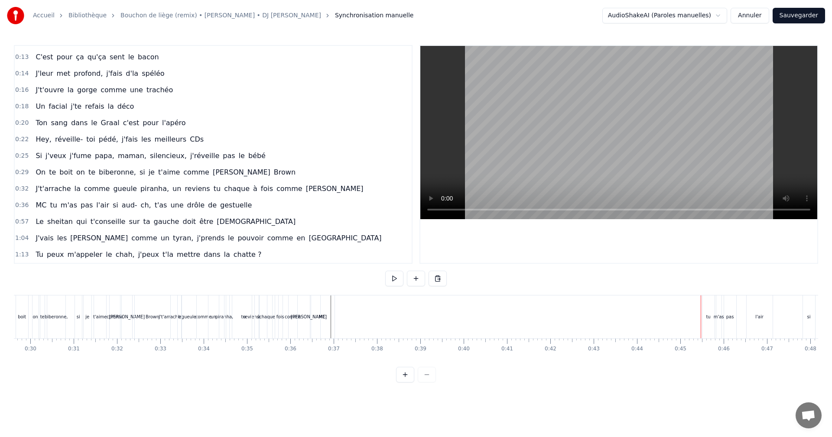
click at [706, 323] on div "tu" at bounding box center [708, 316] width 12 height 43
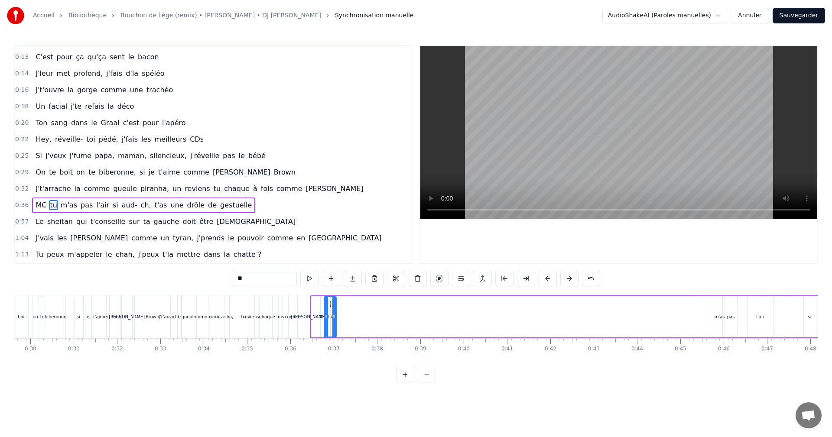
drag, startPoint x: 709, startPoint y: 304, endPoint x: 434, endPoint y: 345, distance: 278.6
click at [330, 351] on div "J'suis au départ de la [PERSON_NAME] t'é- t'étonne grosse bouffonne J'crame [PE…" at bounding box center [416, 327] width 804 height 65
click at [730, 321] on div "pas" at bounding box center [731, 316] width 12 height 41
click at [719, 319] on div "m'as" at bounding box center [719, 317] width 10 height 6
drag, startPoint x: 725, startPoint y: 304, endPoint x: 340, endPoint y: 374, distance: 391.0
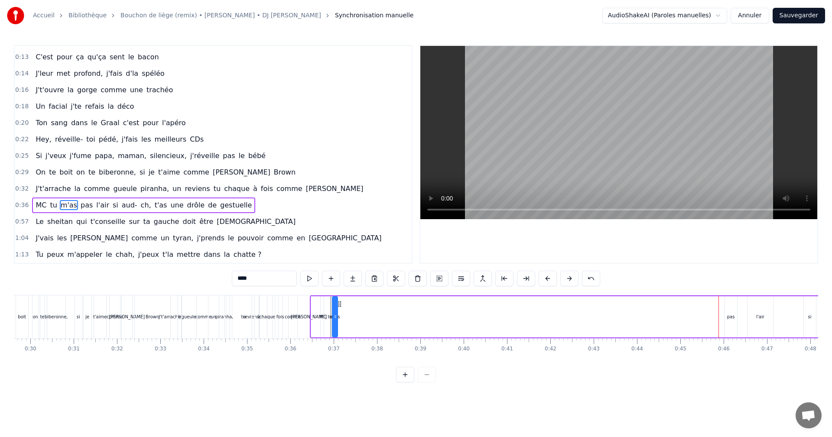
click at [340, 374] on div "0:07 J'suis au départ de la fusée Ariane 0:09 Ça t'é- t'étonne grosse bouffonne…" at bounding box center [416, 213] width 804 height 337
click at [731, 314] on div "pas" at bounding box center [731, 317] width 8 height 6
drag, startPoint x: 732, startPoint y: 304, endPoint x: 343, endPoint y: 371, distance: 393.8
click at [343, 371] on div "0:07 J'suis au départ de la fusée Ariane 0:09 Ça t'é- t'étonne grosse bouffonne…" at bounding box center [416, 213] width 804 height 337
click at [767, 318] on div "l'air" at bounding box center [760, 316] width 26 height 41
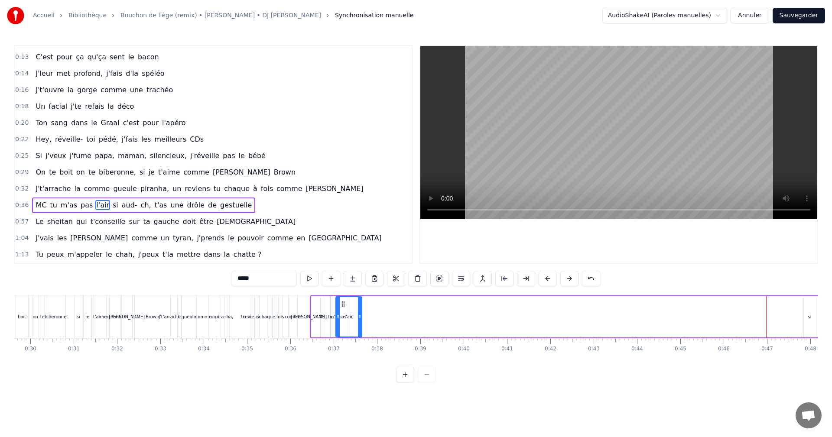
drag, startPoint x: 754, startPoint y: 305, endPoint x: 343, endPoint y: 364, distance: 415.6
click at [343, 360] on div "J'suis au départ de la [PERSON_NAME] t'é- t'étonne grosse bouffonne J'crame [PE…" at bounding box center [416, 327] width 804 height 65
click at [294, 329] on div "comme" at bounding box center [293, 316] width 36 height 43
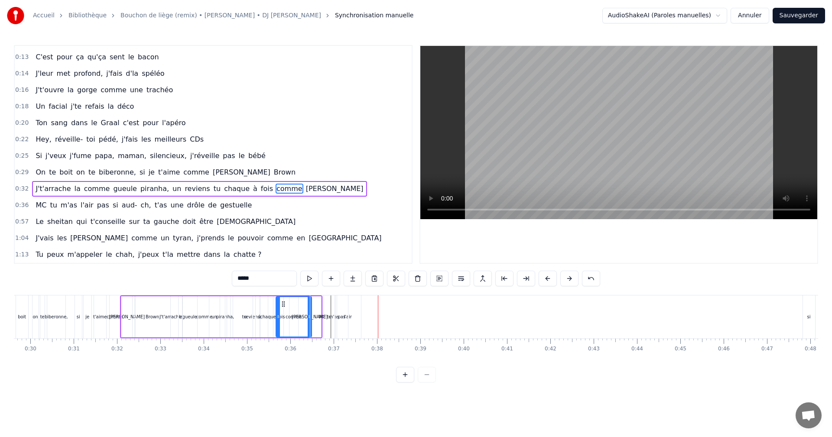
click at [805, 320] on div "si" at bounding box center [809, 316] width 12 height 43
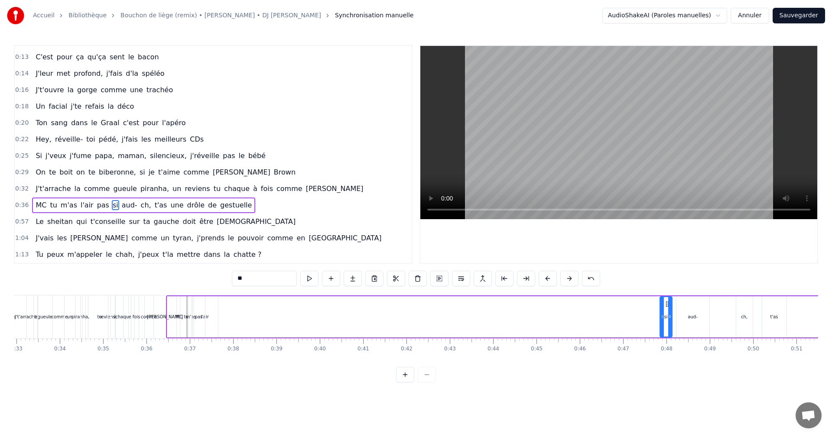
scroll to position [0, 1347]
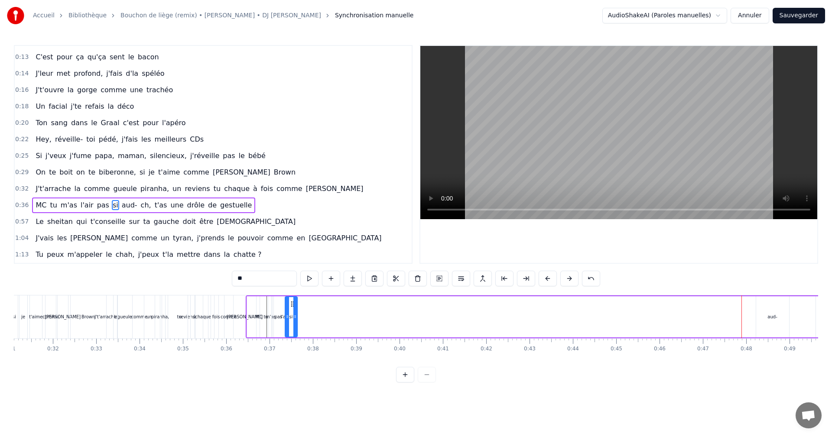
drag, startPoint x: 746, startPoint y: 304, endPoint x: 291, endPoint y: 376, distance: 460.1
click at [291, 376] on div "0:07 J'suis au départ de la fusée Ariane 0:09 Ça t'é- t'étonne grosse bouffonne…" at bounding box center [416, 213] width 804 height 337
click at [775, 311] on div "aud-" at bounding box center [772, 316] width 33 height 41
type input "****"
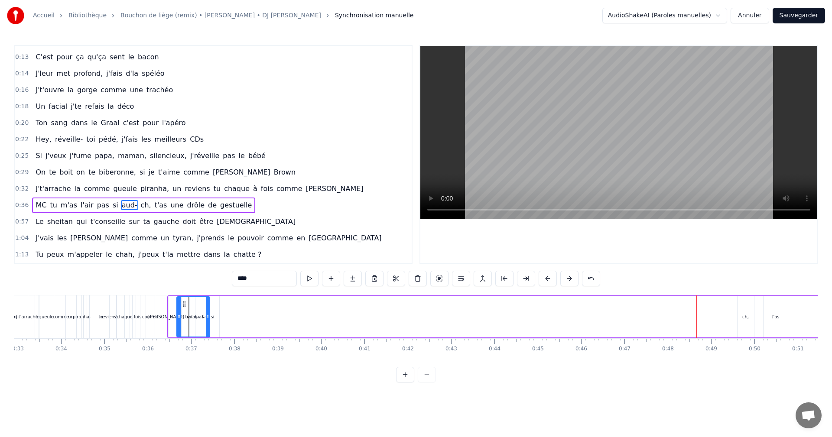
scroll to position [0, 1425]
drag, startPoint x: 657, startPoint y: 306, endPoint x: 211, endPoint y: 350, distance: 448.3
click at [211, 350] on div "J'suis au départ de la [PERSON_NAME] t'é- t'étonne grosse bouffonne J'crame [PE…" at bounding box center [416, 327] width 804 height 65
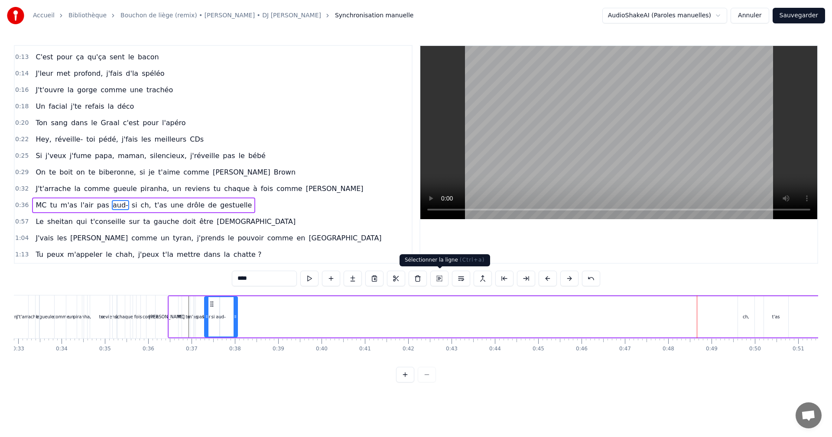
click at [441, 278] on button at bounding box center [439, 279] width 18 height 16
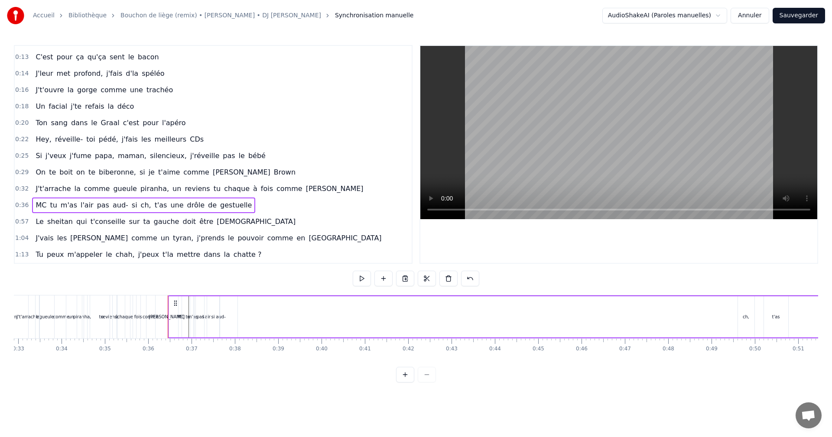
drag, startPoint x: 302, startPoint y: 329, endPoint x: 301, endPoint y: 336, distance: 6.5
click at [301, 336] on div "MC tu m'as l'air pas aud- si ch, t'as une drôle de gestuelle" at bounding box center [627, 316] width 919 height 43
drag, startPoint x: 748, startPoint y: 322, endPoint x: 471, endPoint y: 289, distance: 279.6
click at [553, 340] on div "J'suis au départ de la [PERSON_NAME] t'é- t'étonne grosse bouffonne J'crame [PE…" at bounding box center [416, 327] width 804 height 65
click at [473, 278] on button at bounding box center [470, 279] width 18 height 16
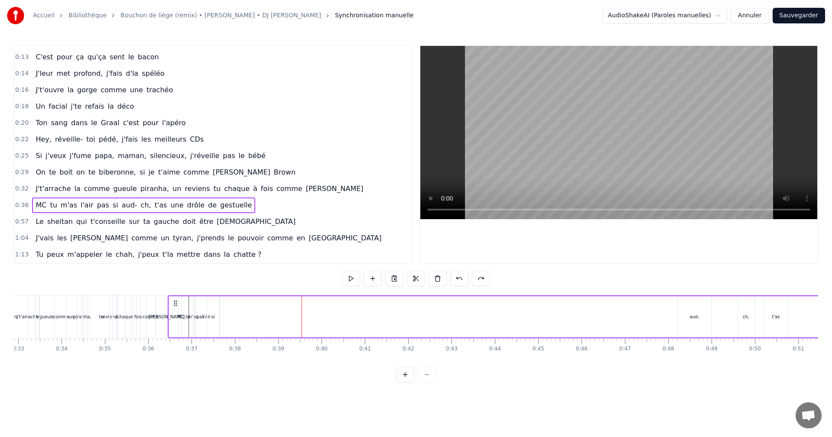
click at [687, 321] on div "aud-" at bounding box center [694, 316] width 33 height 41
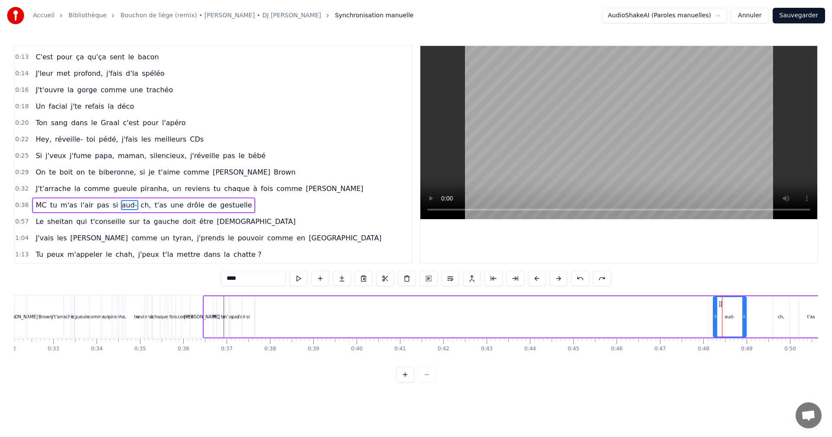
scroll to position [0, 1390]
click at [256, 317] on div "MC tu m'as l'air pas si aud- ch, t'as une drôle de gestuelle" at bounding box center [661, 316] width 919 height 43
drag, startPoint x: 282, startPoint y: 322, endPoint x: 258, endPoint y: 332, distance: 25.3
click at [258, 332] on div "aud-" at bounding box center [273, 316] width 33 height 41
drag, startPoint x: 263, startPoint y: 304, endPoint x: 246, endPoint y: 315, distance: 21.3
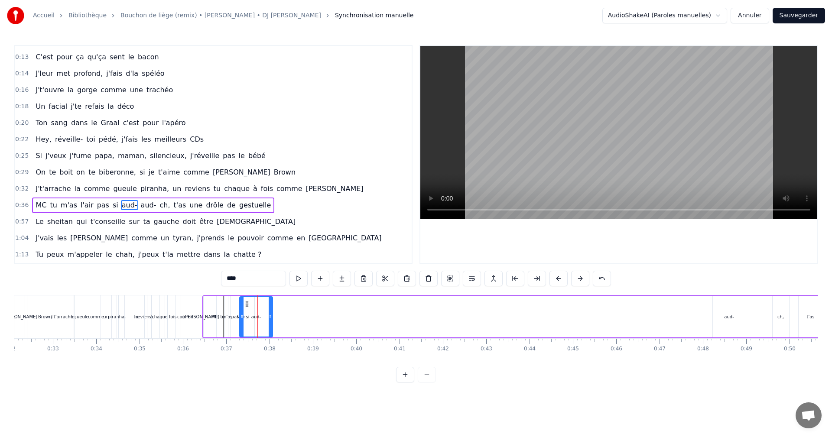
click at [246, 315] on div "aud-" at bounding box center [256, 316] width 32 height 39
click at [721, 321] on div "aud-" at bounding box center [728, 316] width 33 height 41
click at [270, 315] on div "aud-" at bounding box center [256, 316] width 33 height 41
click at [725, 324] on div "aud-" at bounding box center [728, 316] width 33 height 41
click at [284, 317] on div "MC tu m'as l'air pas aud- si aud- ch, t'as une drôle de gestuelle" at bounding box center [661, 316] width 919 height 43
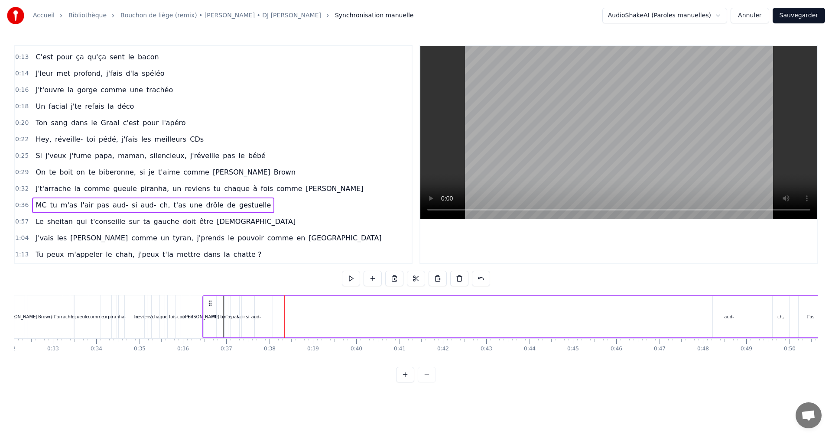
click at [721, 316] on div "aud-" at bounding box center [728, 316] width 33 height 41
click at [720, 324] on div at bounding box center [720, 316] width 0 height 43
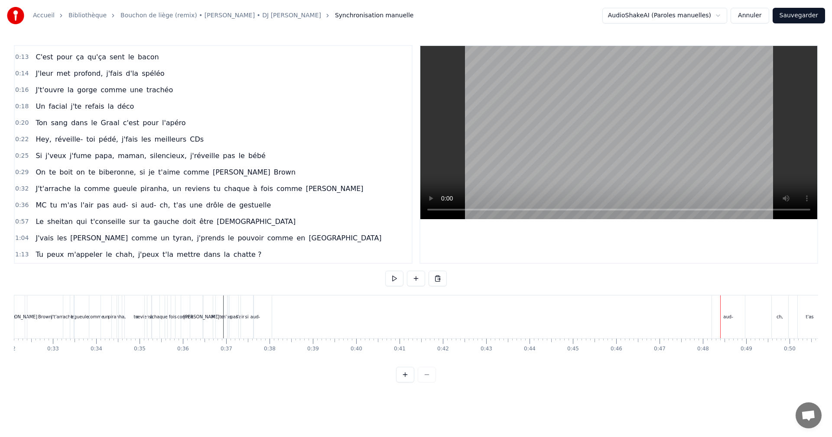
drag, startPoint x: 722, startPoint y: 318, endPoint x: 633, endPoint y: 331, distance: 89.2
click at [633, 331] on div "MC tu m'as l'air pas aud- si aud- ch, t'as une drôle de gestuelle" at bounding box center [661, 316] width 919 height 43
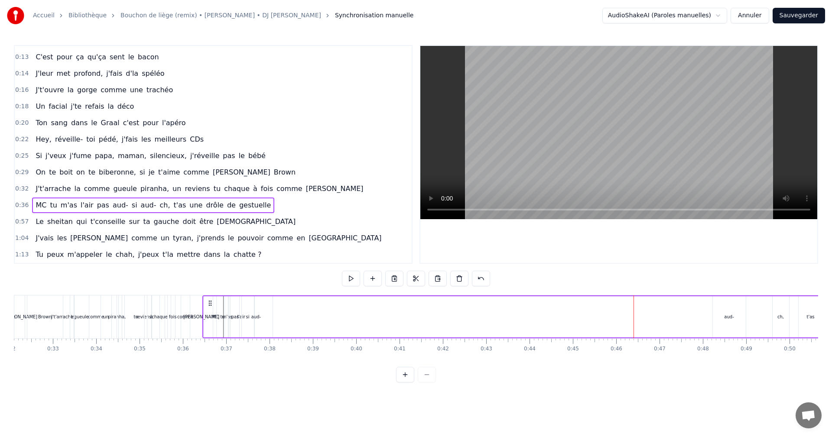
drag, startPoint x: 296, startPoint y: 323, endPoint x: 246, endPoint y: 317, distance: 51.1
click at [295, 322] on div "MC tu m'as l'air pas aud- si aud- ch, t'as une drôle de gestuelle" at bounding box center [661, 316] width 919 height 43
drag, startPoint x: 322, startPoint y: 321, endPoint x: 310, endPoint y: 311, distance: 16.0
click at [312, 321] on div "aud-" at bounding box center [313, 316] width 33 height 41
drag, startPoint x: 303, startPoint y: 304, endPoint x: 258, endPoint y: 310, distance: 45.9
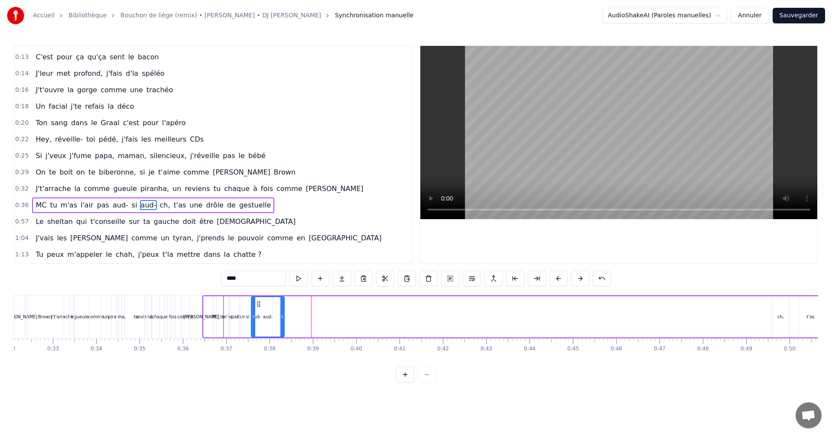
click at [258, 310] on div "aud-" at bounding box center [268, 316] width 32 height 39
click at [170, 334] on div "comme" at bounding box center [186, 316] width 36 height 43
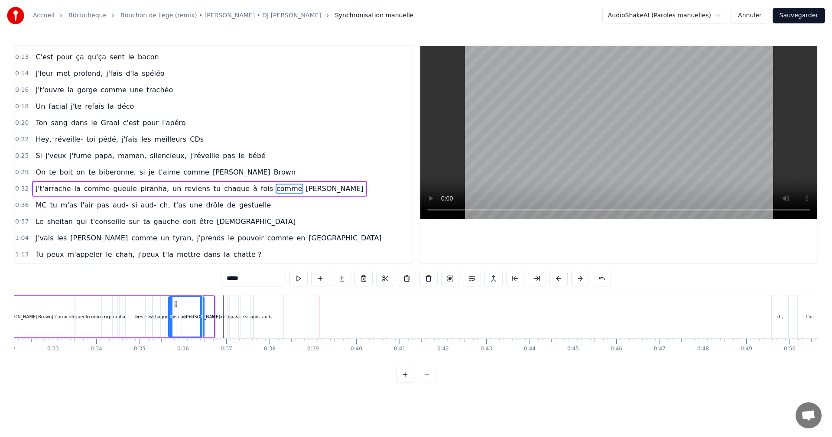
click at [278, 315] on div "aud-" at bounding box center [266, 316] width 33 height 43
type input "****"
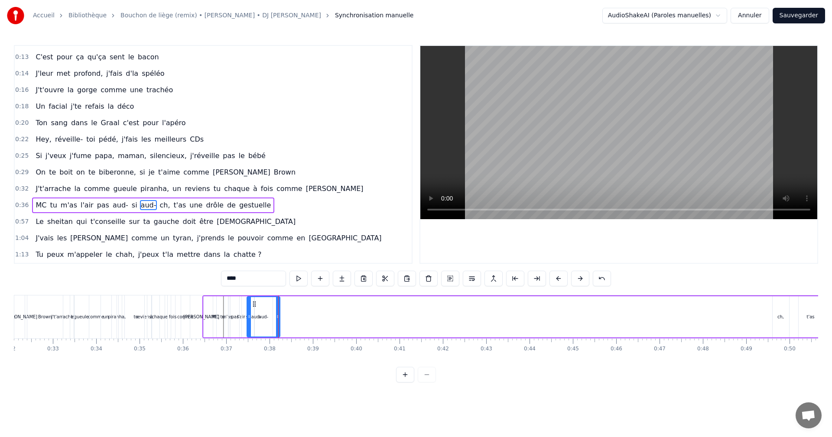
drag, startPoint x: 259, startPoint y: 307, endPoint x: 255, endPoint y: 307, distance: 4.4
click at [255, 307] on icon at bounding box center [254, 304] width 7 height 7
drag, startPoint x: 285, startPoint y: 325, endPoint x: 231, endPoint y: 326, distance: 53.3
click at [242, 330] on div "MC tu m'as l'air pas aud- si aud- ch, t'as une drôle de gestuelle" at bounding box center [661, 316] width 919 height 43
drag, startPoint x: 163, startPoint y: 331, endPoint x: 178, endPoint y: 329, distance: 15.3
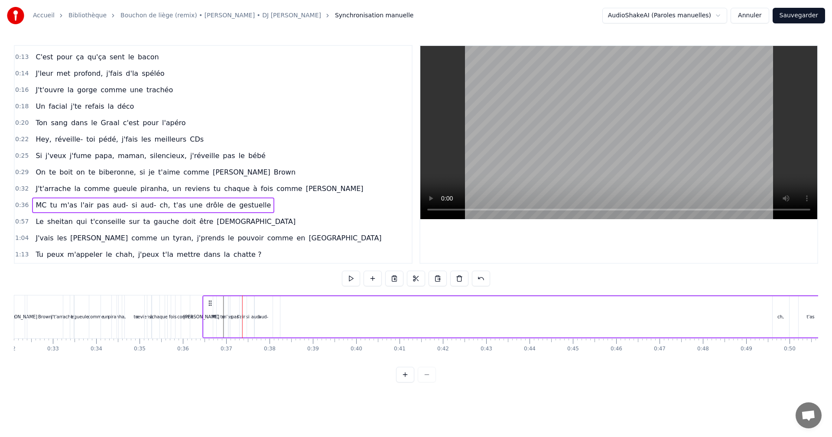
click at [165, 331] on div "J't'arrache la comme gueule piranha, un reviens tu chaque à fois comme [PERSON_…" at bounding box center [114, 316] width 202 height 43
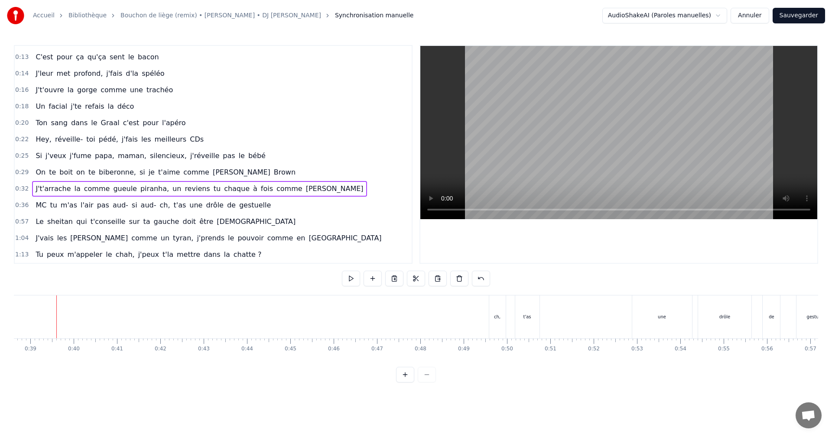
scroll to position [0, 1799]
click at [374, 304] on div "ch," at bounding box center [371, 316] width 16 height 43
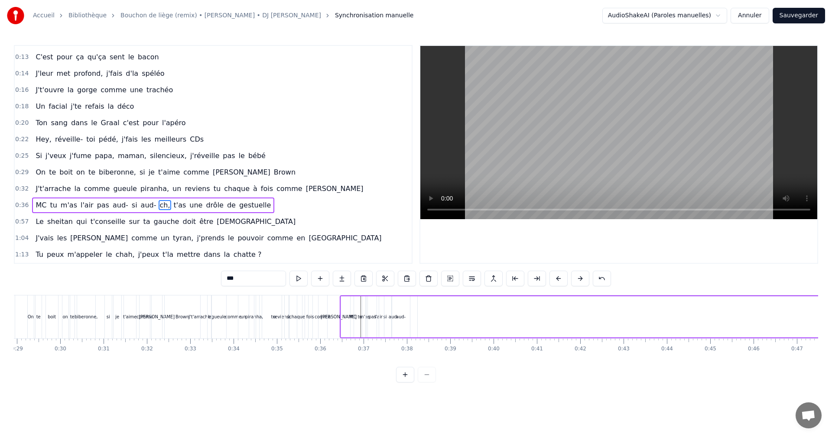
scroll to position [0, 1240]
click at [421, 329] on div "aud-" at bounding box center [413, 316] width 33 height 41
type input "****"
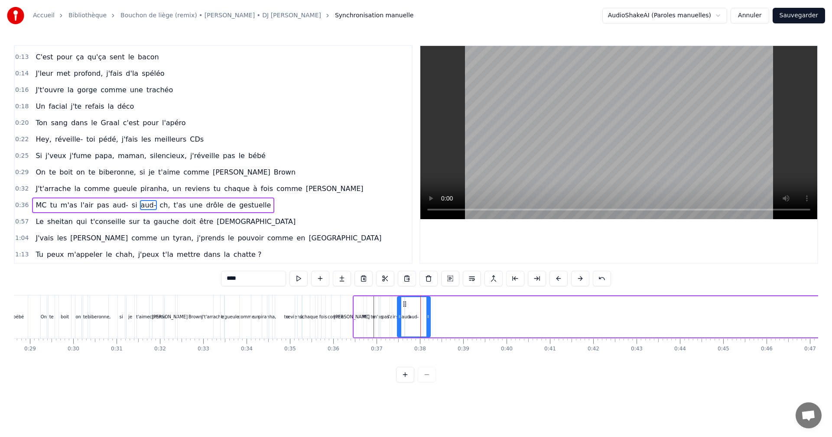
click at [441, 322] on div "MC tu m'as l'air pas aud- si aud- ch, t'as une drôle de gestuelle" at bounding box center [812, 316] width 919 height 43
drag, startPoint x: 494, startPoint y: 326, endPoint x: 430, endPoint y: 328, distance: 64.2
click at [430, 328] on div "MC tu m'as l'air pas aud- si aud- ch, t'as une drôle de gestuelle" at bounding box center [812, 316] width 919 height 43
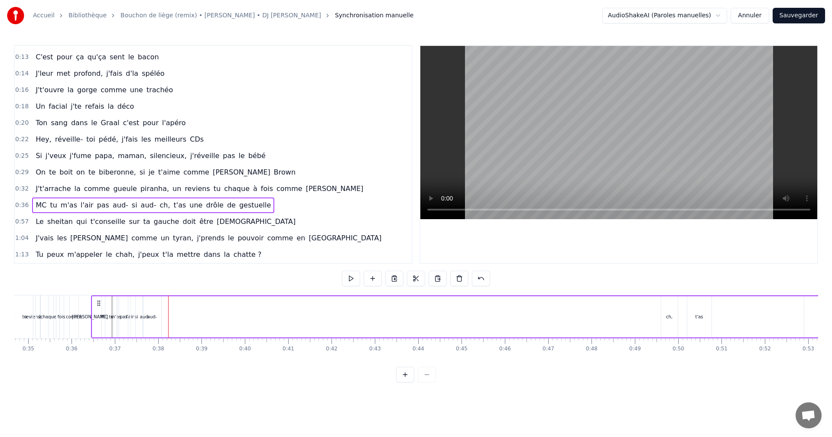
scroll to position [0, 1512]
click at [657, 321] on div "ch," at bounding box center [658, 316] width 16 height 41
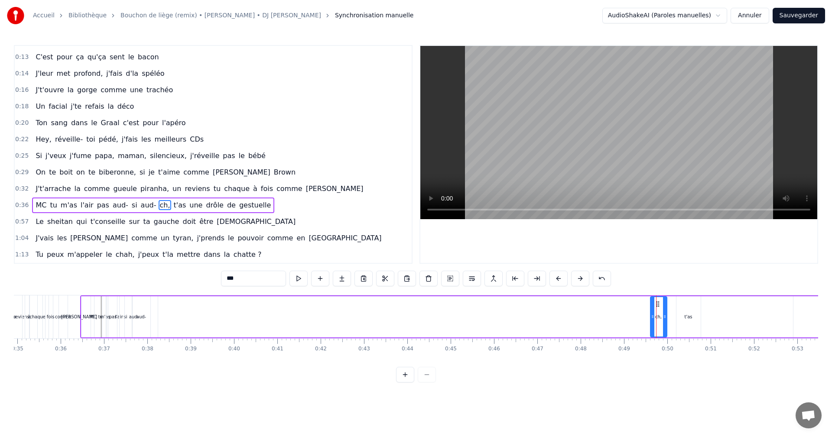
click at [150, 320] on div "aud-" at bounding box center [141, 316] width 33 height 41
click at [655, 336] on div "ch," at bounding box center [658, 316] width 16 height 41
click at [158, 318] on div "aud-" at bounding box center [141, 316] width 34 height 41
click at [169, 326] on div "ch," at bounding box center [166, 316] width 16 height 41
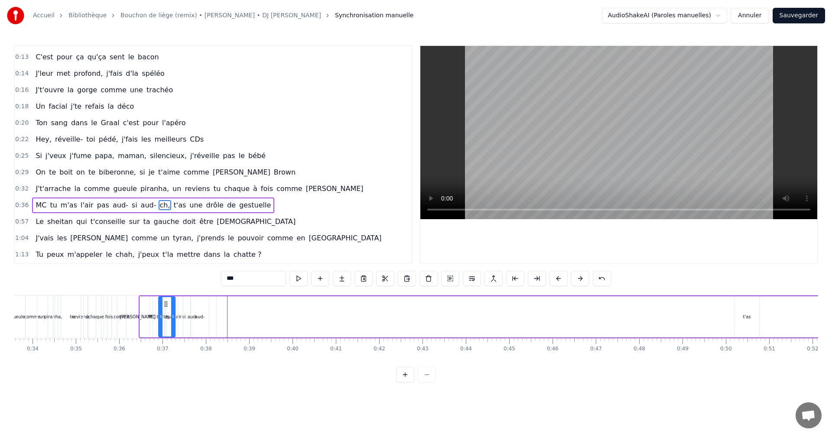
scroll to position [0, 1454]
drag, startPoint x: 165, startPoint y: 304, endPoint x: 203, endPoint y: 316, distance: 40.3
click at [203, 316] on div "ch," at bounding box center [205, 316] width 16 height 39
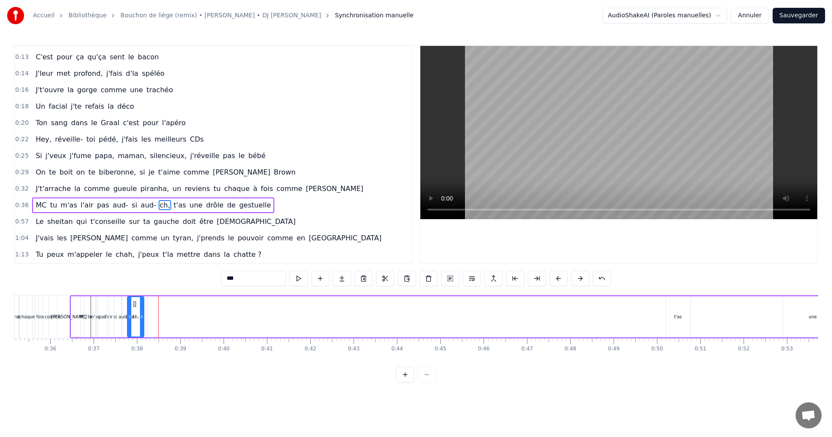
scroll to position [0, 1516]
click at [680, 327] on div "t'as" at bounding box center [684, 316] width 24 height 41
type input "****"
click at [159, 313] on div "MC tu m'as l'air pas aud- si aud- ch, t'as une drôle de gestuelle" at bounding box center [535, 316] width 919 height 43
click at [153, 314] on div "aud-" at bounding box center [137, 316] width 33 height 41
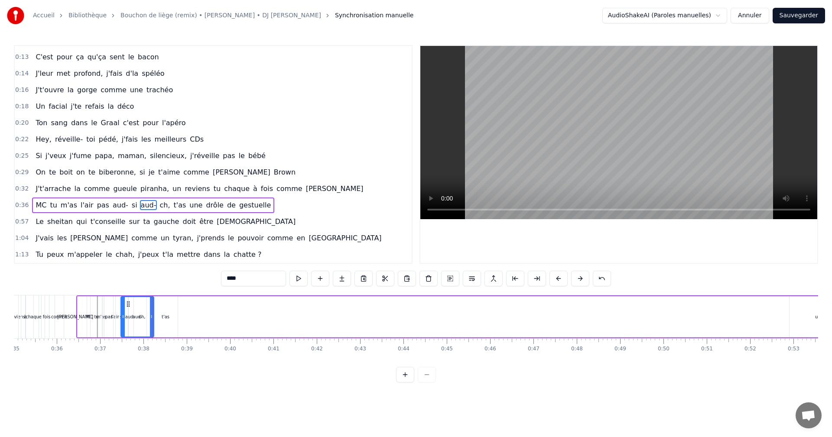
click at [162, 316] on div "t'as" at bounding box center [165, 316] width 24 height 41
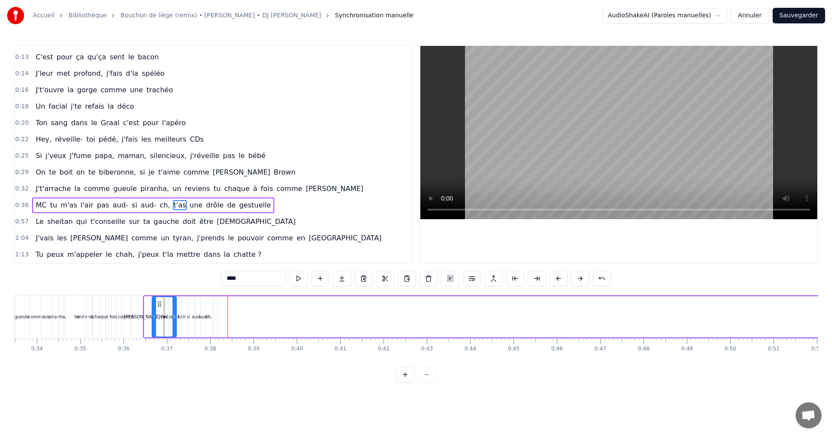
scroll to position [0, 1448]
drag, startPoint x: 160, startPoint y: 306, endPoint x: 213, endPoint y: 312, distance: 53.6
click at [213, 312] on div "t'as" at bounding box center [218, 316] width 23 height 39
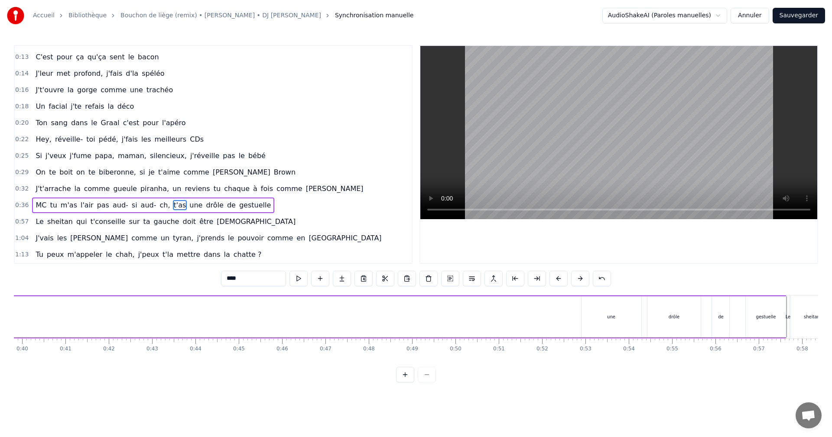
scroll to position [0, 1726]
click at [602, 323] on div "une" at bounding box center [609, 316] width 60 height 41
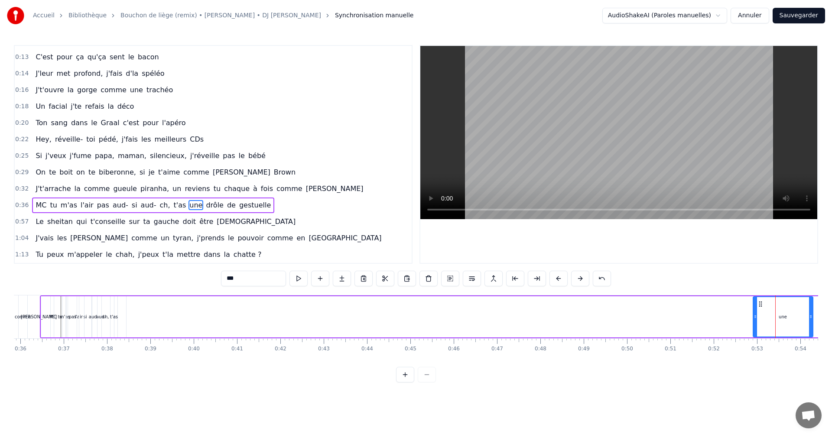
scroll to position [0, 1549]
click at [126, 319] on div "t'as" at bounding box center [118, 316] width 24 height 41
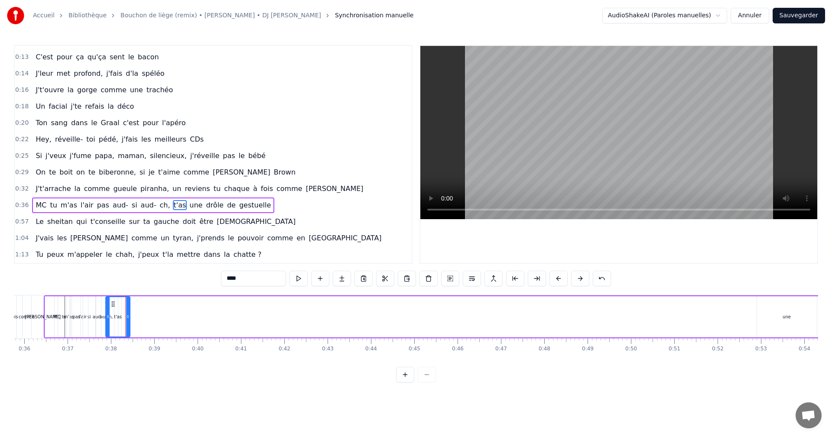
click at [124, 320] on div "t'as" at bounding box center [117, 316] width 23 height 39
click at [163, 311] on div "une" at bounding box center [154, 316] width 60 height 41
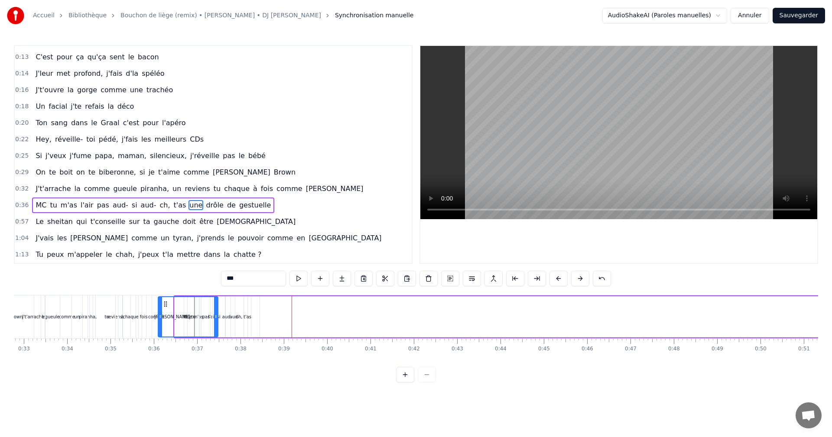
scroll to position [0, 1406]
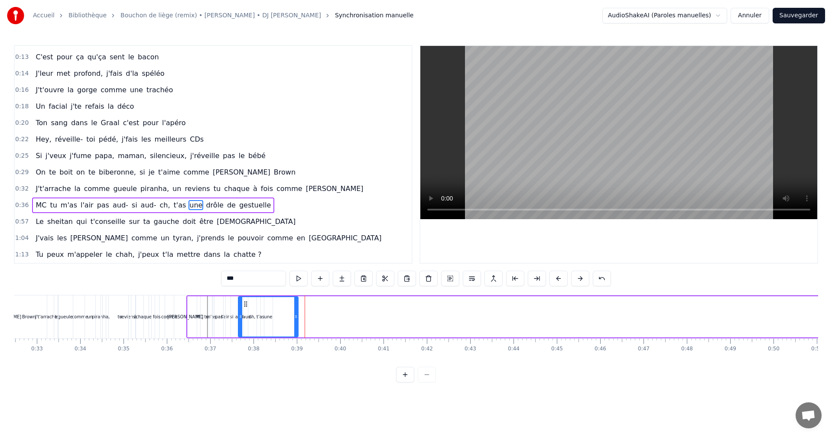
drag, startPoint x: 131, startPoint y: 304, endPoint x: 245, endPoint y: 330, distance: 116.9
click at [245, 330] on div "une" at bounding box center [268, 316] width 59 height 39
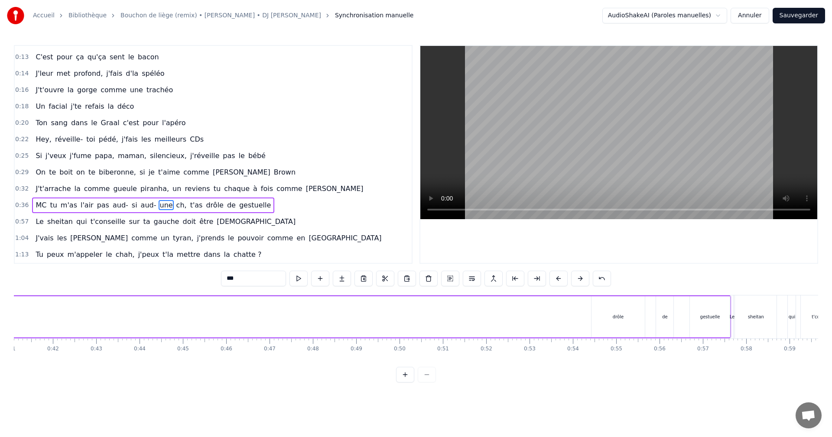
scroll to position [0, 1827]
click at [561, 326] on div "drôle" at bounding box center [571, 316] width 54 height 41
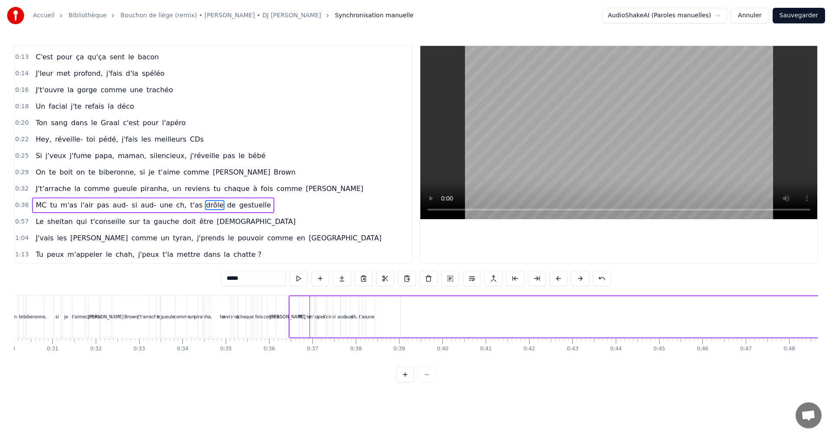
scroll to position [0, 1307]
click at [394, 317] on div "une" at bounding box center [368, 316] width 60 height 41
click at [414, 313] on div "drôle" at bounding box center [422, 316] width 54 height 41
drag, startPoint x: 402, startPoint y: 303, endPoint x: 359, endPoint y: 317, distance: 44.7
click at [359, 317] on div "drôle" at bounding box center [379, 316] width 53 height 39
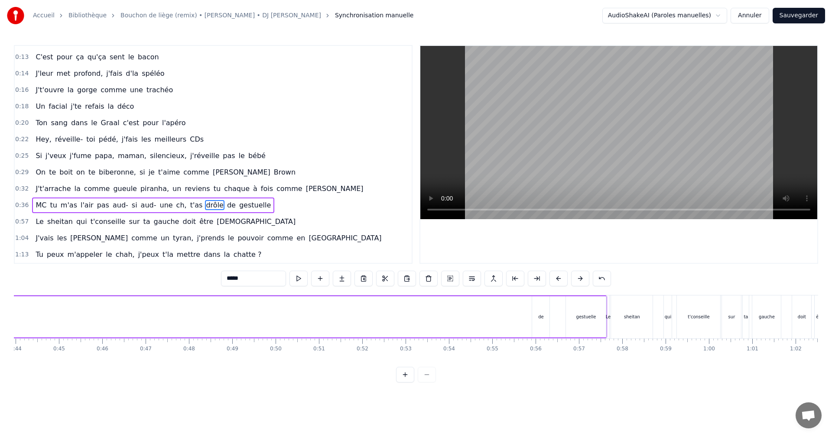
scroll to position [0, 1920]
click at [521, 327] on div "de" at bounding box center [524, 316] width 17 height 41
type input "**"
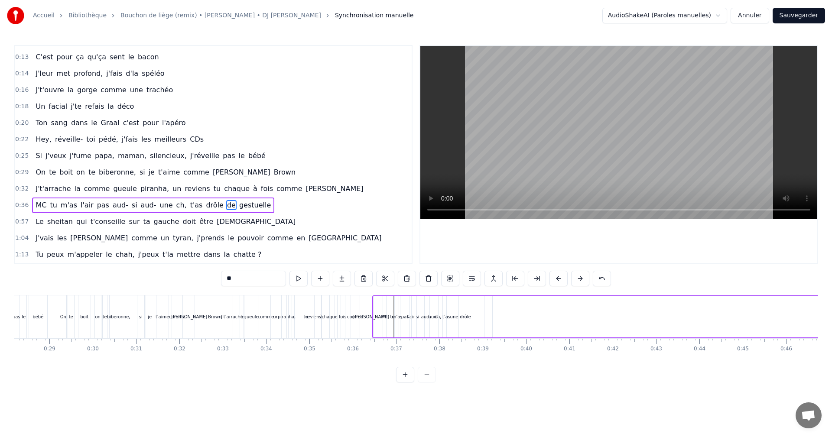
scroll to position [0, 1114]
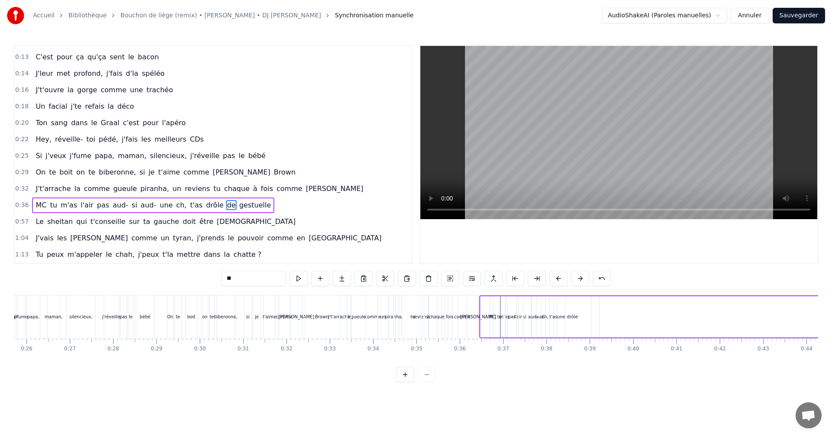
click at [625, 306] on div "de" at bounding box center [623, 316] width 17 height 41
drag, startPoint x: 622, startPoint y: 303, endPoint x: 575, endPoint y: 312, distance: 48.2
click at [575, 312] on div "de" at bounding box center [577, 316] width 16 height 39
drag, startPoint x: 544, startPoint y: 386, endPoint x: 528, endPoint y: 382, distance: 16.7
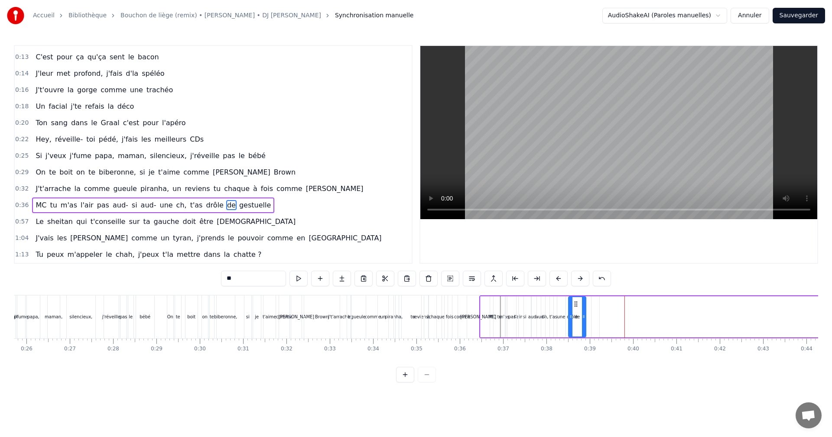
click at [543, 382] on div "0:07 J'suis au départ de la fusée Ariane 0:09 Ça t'é- t'étonne grosse bouffonne…" at bounding box center [416, 213] width 804 height 337
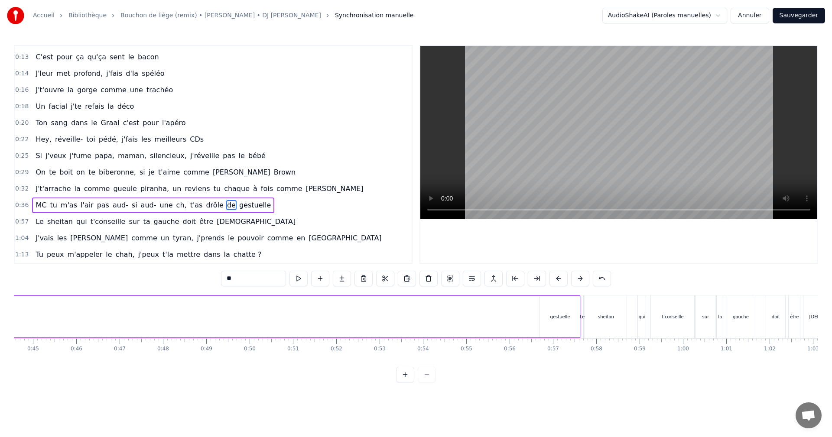
scroll to position [0, 1928]
click at [560, 312] on div "gestuelle" at bounding box center [562, 316] width 40 height 41
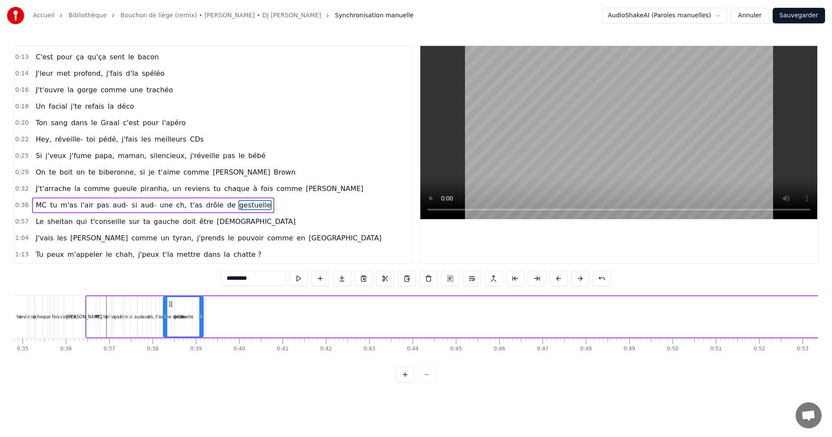
scroll to position [0, 1500]
drag, startPoint x: 547, startPoint y: 306, endPoint x: 184, endPoint y: 317, distance: 363.1
click at [184, 317] on div "gestuelle" at bounding box center [198, 316] width 39 height 39
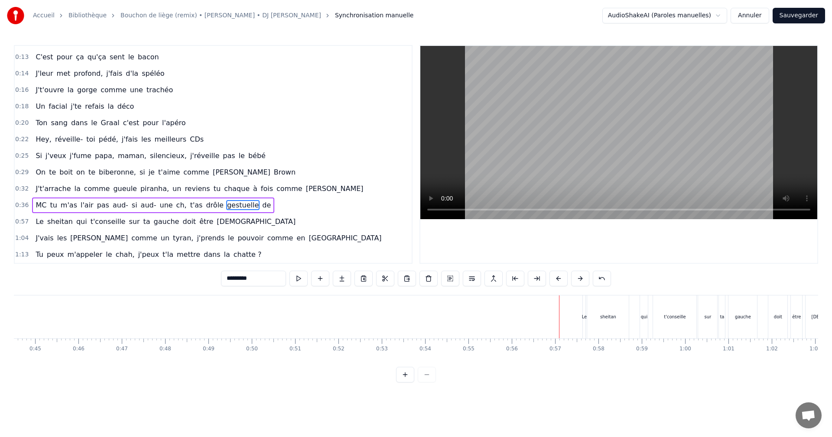
scroll to position [0, 1971]
click at [540, 311] on div "Le" at bounding box center [540, 316] width 3 height 43
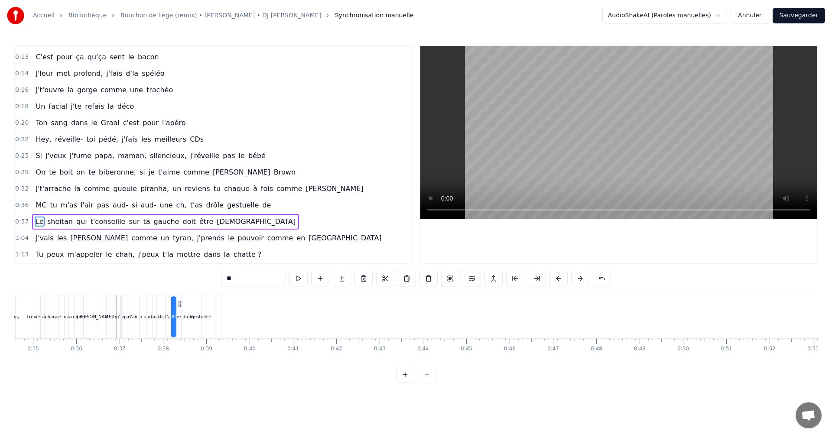
scroll to position [0, 1496]
drag, startPoint x: 546, startPoint y: 304, endPoint x: 238, endPoint y: 304, distance: 307.9
click at [238, 304] on icon at bounding box center [239, 304] width 7 height 7
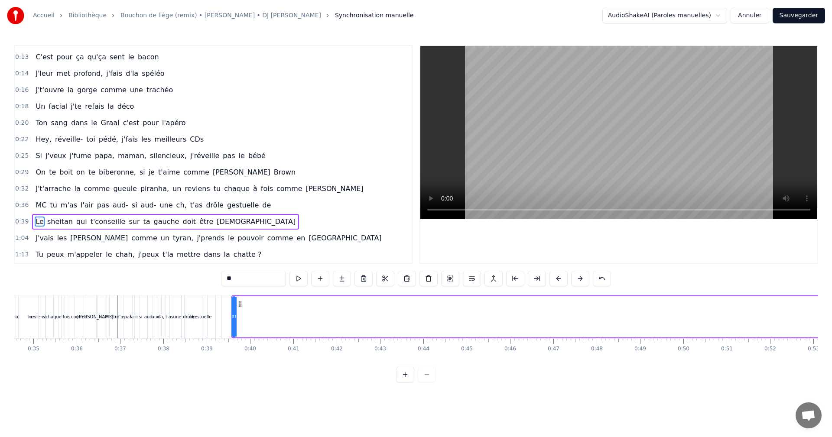
drag, startPoint x: 165, startPoint y: 335, endPoint x: 279, endPoint y: 301, distance: 118.8
click at [165, 335] on div "drôle" at bounding box center [189, 316] width 54 height 43
type input "*****"
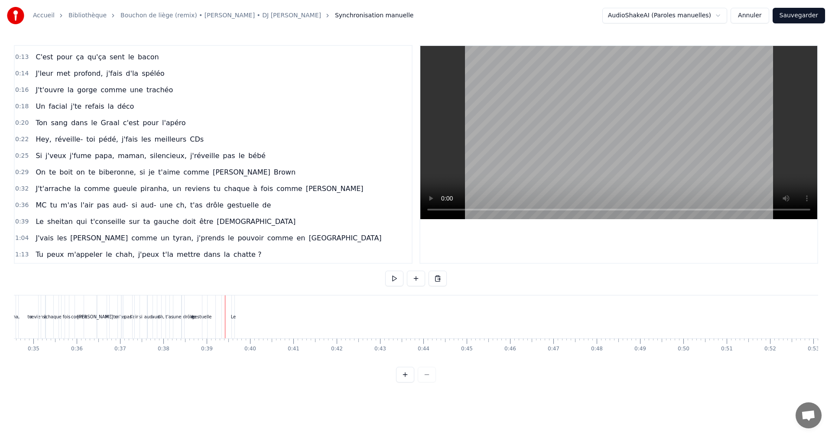
click at [233, 315] on div "Le" at bounding box center [233, 317] width 5 height 6
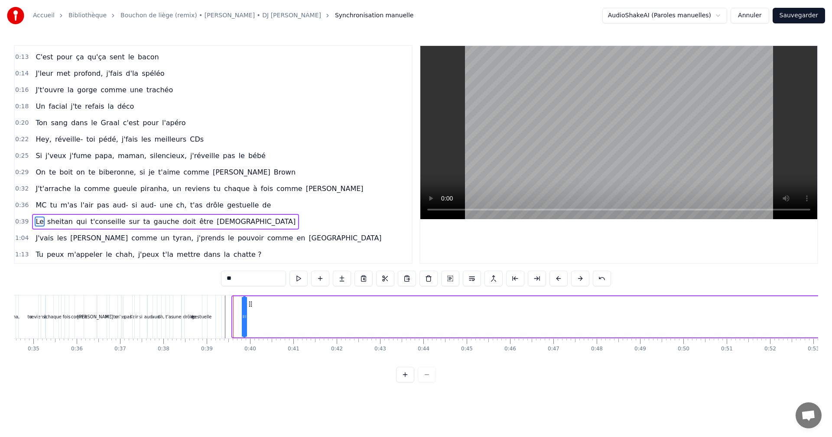
drag, startPoint x: 241, startPoint y: 305, endPoint x: 262, endPoint y: 308, distance: 20.6
click at [262, 308] on div "Le sheitan qui t'conseille sur ta gauche doit être [DEMOGRAPHIC_DATA]" at bounding box center [765, 316] width 1068 height 43
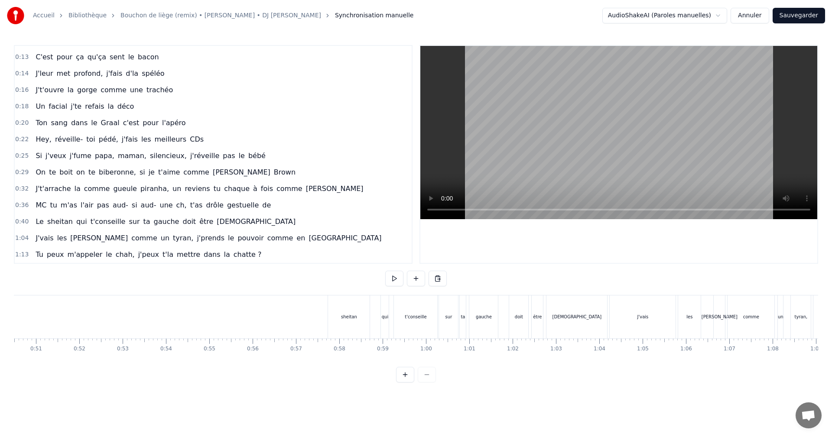
scroll to position [0, 2193]
click at [333, 320] on div "sheitan" at bounding box center [342, 316] width 42 height 43
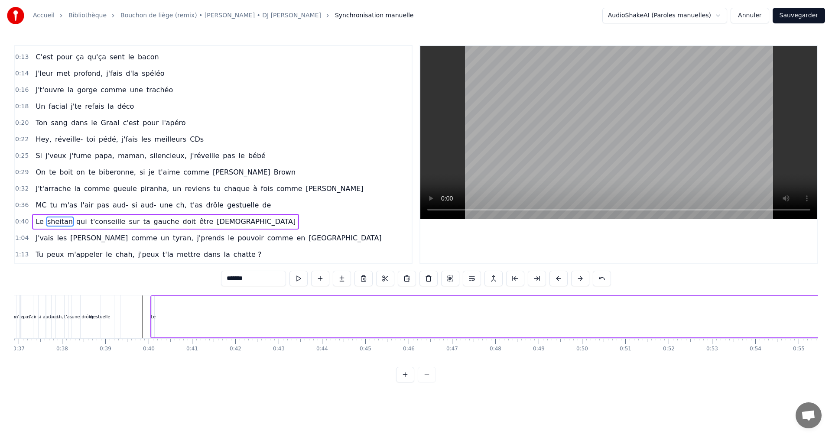
scroll to position [0, 1564]
click at [207, 314] on div "Le sheitan qui t'conseille sur ta gauche doit être [DEMOGRAPHIC_DATA]" at bounding box center [709, 316] width 1048 height 43
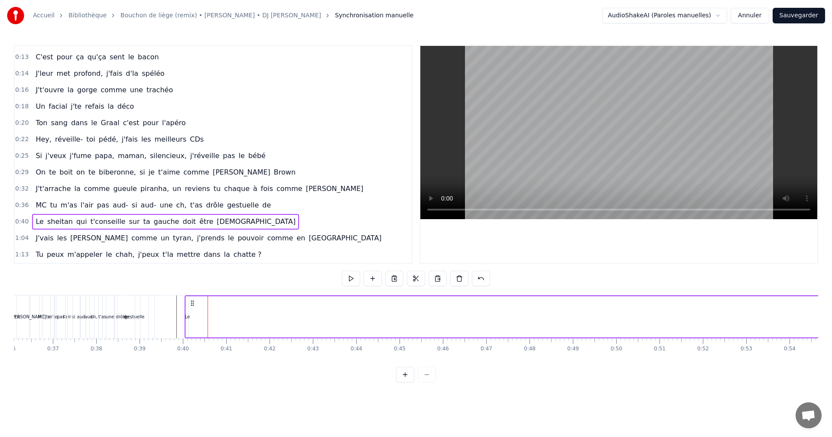
drag, startPoint x: 694, startPoint y: 327, endPoint x: 641, endPoint y: 334, distance: 53.7
click at [647, 332] on div "Le sheitan qui t'conseille sur ta gauche doit être [DEMOGRAPHIC_DATA]" at bounding box center [709, 316] width 1048 height 43
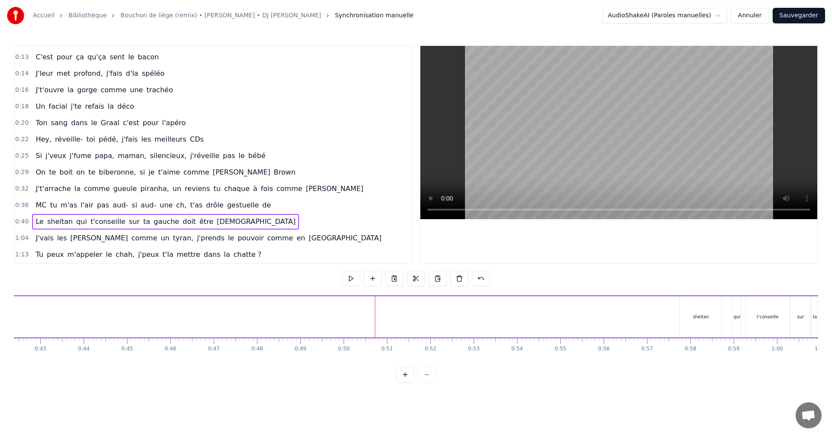
scroll to position [0, 1979]
click at [571, 322] on div "sheitan" at bounding box center [558, 316] width 42 height 41
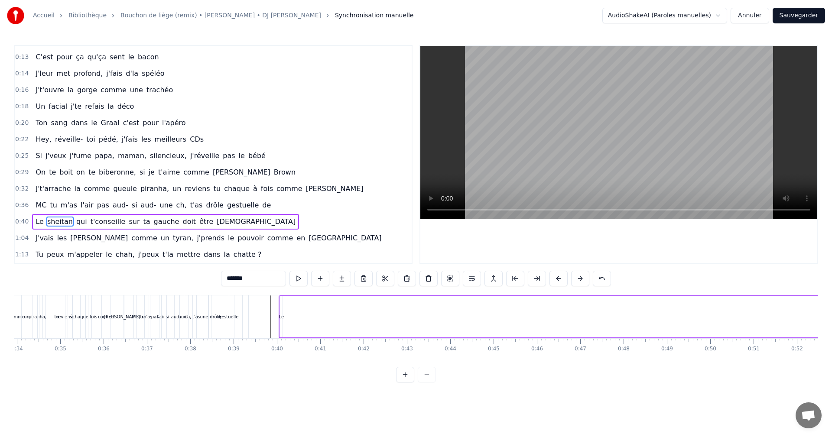
scroll to position [0, 1460]
click at [328, 321] on div "Le sheitan qui t'conseille sur ta gauche doit être [DEMOGRAPHIC_DATA]" at bounding box center [812, 316] width 1048 height 43
click at [343, 307] on div "sheitan" at bounding box center [351, 316] width 42 height 41
drag, startPoint x: 335, startPoint y: 306, endPoint x: 285, endPoint y: 304, distance: 50.3
click at [285, 304] on icon at bounding box center [286, 304] width 7 height 7
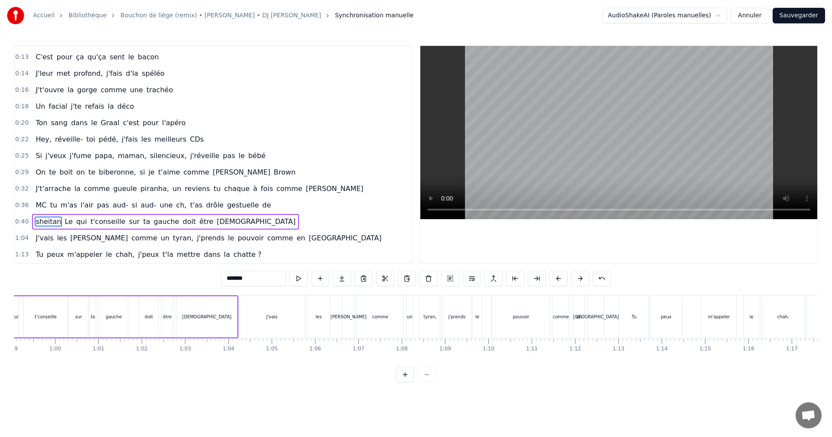
scroll to position [0, 2264]
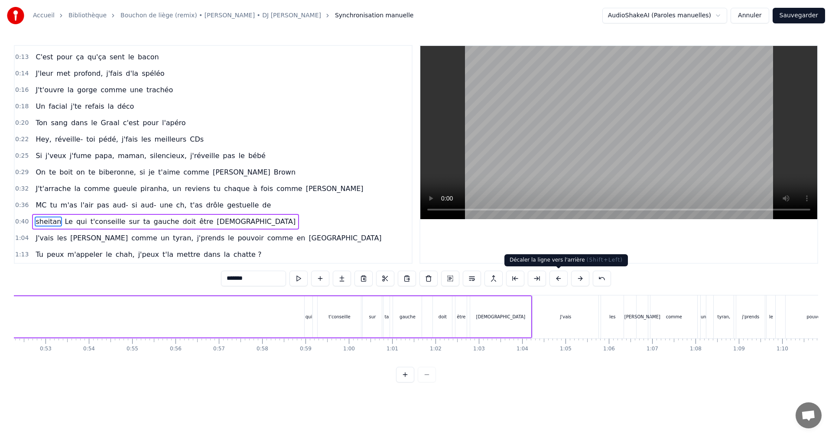
click at [560, 277] on button at bounding box center [558, 279] width 18 height 16
click at [560, 278] on button at bounding box center [558, 279] width 18 height 16
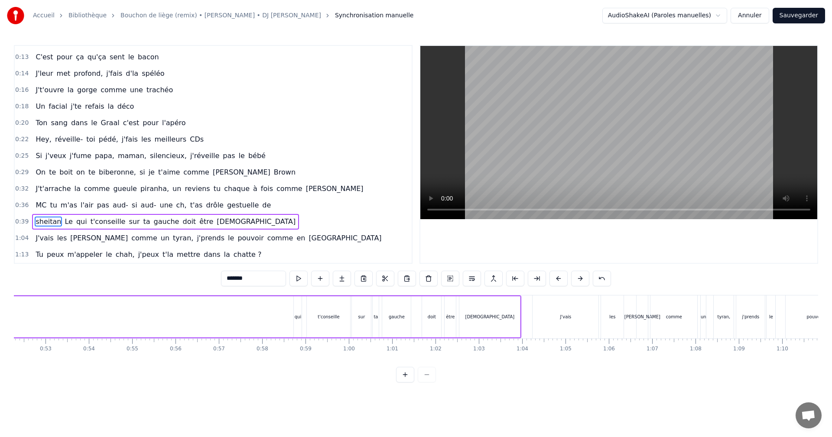
click at [560, 278] on button at bounding box center [558, 279] width 18 height 16
click at [555, 275] on button at bounding box center [558, 279] width 18 height 16
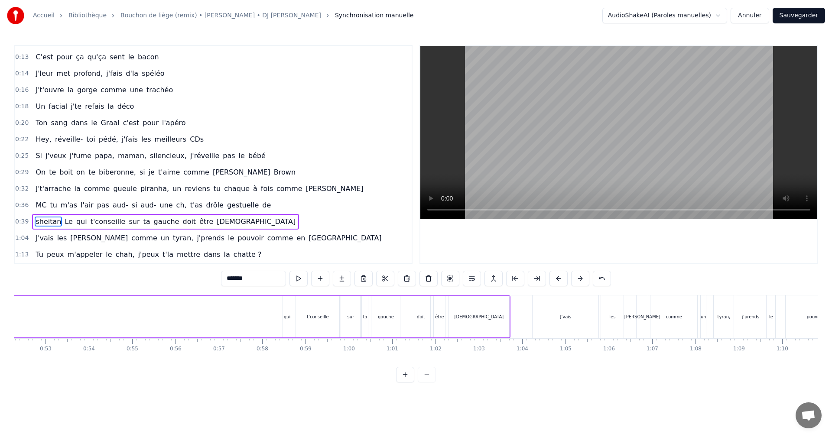
click at [555, 275] on button at bounding box center [558, 279] width 18 height 16
click at [555, 276] on button at bounding box center [558, 279] width 18 height 16
click at [556, 276] on button at bounding box center [558, 279] width 18 height 16
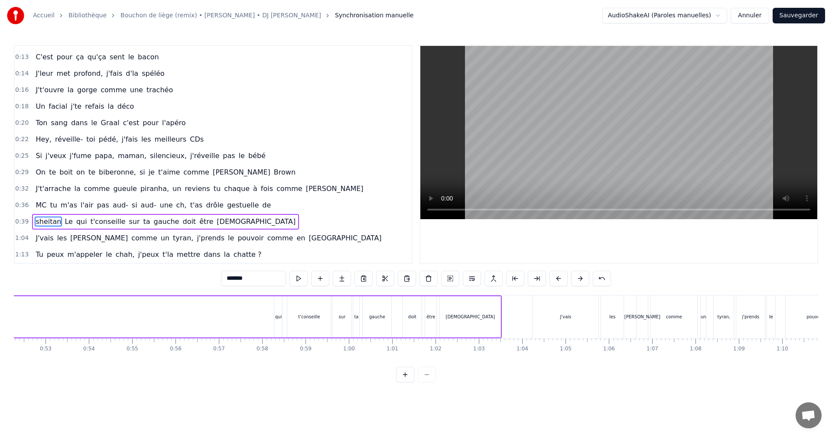
click at [556, 277] on button at bounding box center [558, 279] width 18 height 16
click at [556, 278] on button at bounding box center [558, 279] width 18 height 16
click at [557, 278] on button at bounding box center [558, 279] width 18 height 16
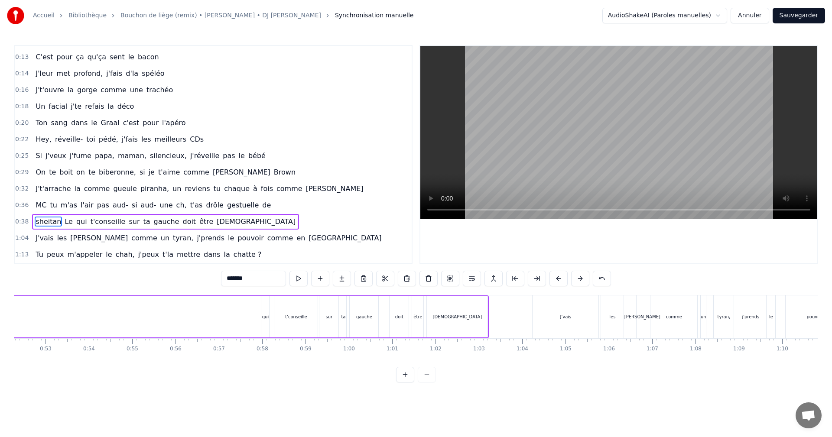
click at [557, 279] on button at bounding box center [558, 279] width 18 height 16
click at [558, 279] on button at bounding box center [558, 279] width 18 height 16
drag, startPoint x: 568, startPoint y: 250, endPoint x: 565, endPoint y: 262, distance: 12.1
click at [565, 260] on div at bounding box center [618, 154] width 397 height 217
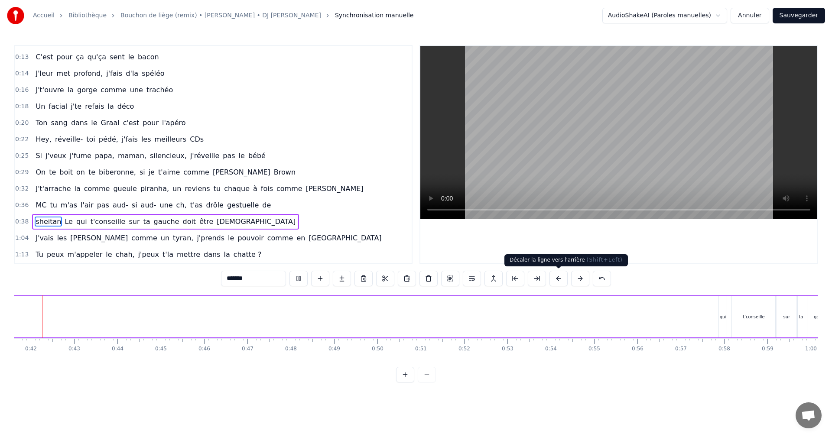
scroll to position [0, 1777]
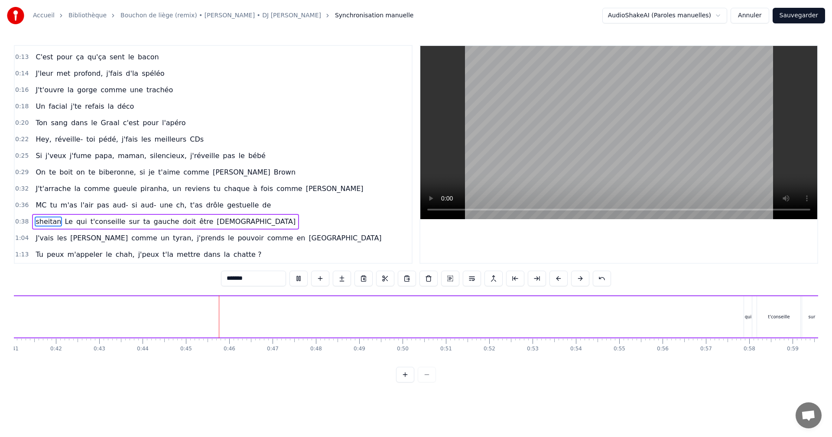
drag, startPoint x: 179, startPoint y: 287, endPoint x: 204, endPoint y: 333, distance: 52.3
click at [78, 309] on div "0:07 J'suis au départ de la fusée Ariane 0:09 Ça t'é- t'étonne grosse bouffonne…" at bounding box center [416, 213] width 804 height 337
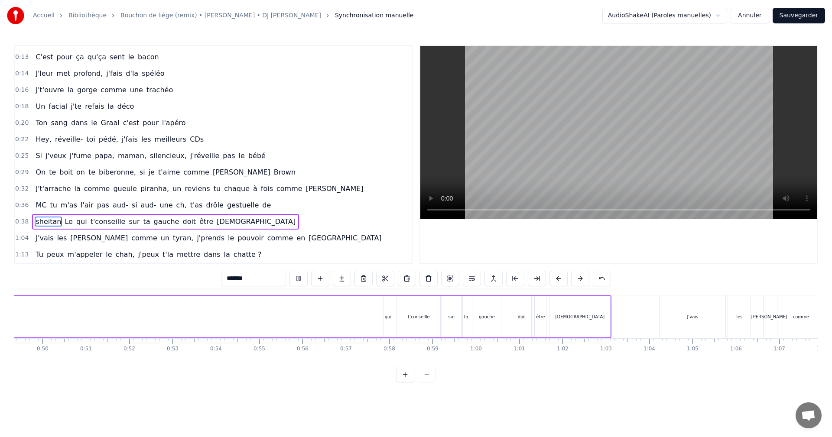
scroll to position [0, 2030]
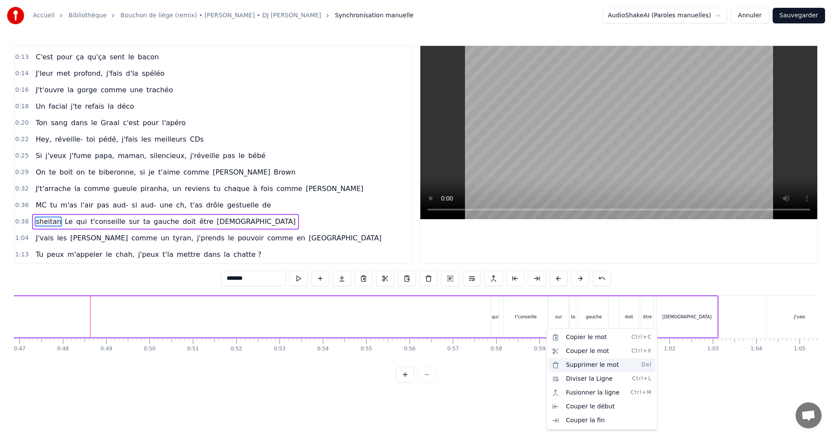
drag, startPoint x: 552, startPoint y: 377, endPoint x: 548, endPoint y: 341, distance: 36.2
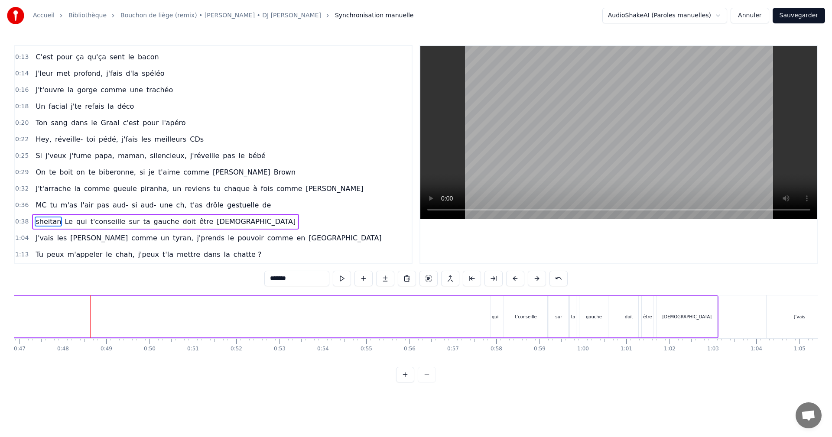
drag, startPoint x: 440, startPoint y: 299, endPoint x: 441, endPoint y: 310, distance: 10.4
click at [417, 318] on html "Accueil Bibliothèque Bouchon de liège (remix) • Kaaris • [PERSON_NAME] • DJ Sak…" at bounding box center [416, 198] width 832 height 396
click at [417, 318] on div "[PERSON_NAME] qui t'conseille sur ta gauche doit être [DEMOGRAPHIC_DATA]" at bounding box center [189, 316] width 1057 height 43
click at [434, 294] on div "0:07 J'suis au départ de la fusée Ariane 0:09 Ça t'é- t'étonne grosse bouffonne…" at bounding box center [416, 213] width 804 height 337
click at [521, 273] on div "0:07 J'suis au départ de la fusée Ariane 0:09 Ça t'é- t'étonne grosse bouffonne…" at bounding box center [416, 213] width 804 height 337
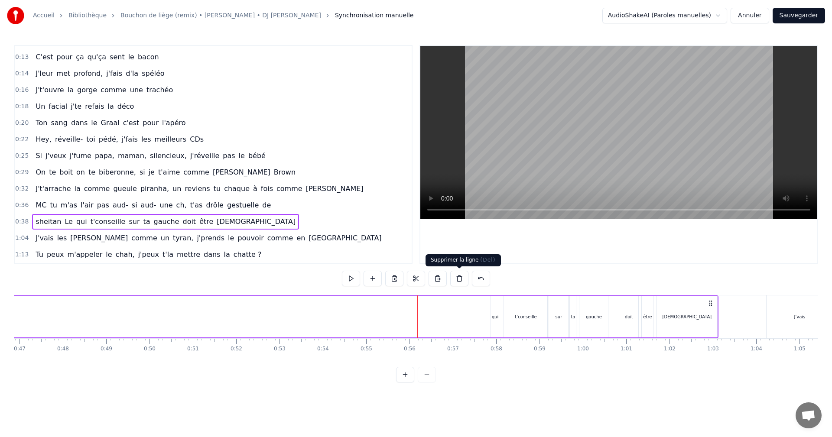
click at [450, 314] on div "[PERSON_NAME] qui t'conseille sur ta gauche doit être [DEMOGRAPHIC_DATA]" at bounding box center [189, 316] width 1057 height 43
click at [388, 317] on div "[PERSON_NAME] qui t'conseille sur ta gauche doit être [DEMOGRAPHIC_DATA]" at bounding box center [189, 316] width 1057 height 43
click at [330, 324] on div "[PERSON_NAME] qui t'conseille sur ta gauche doit être [DEMOGRAPHIC_DATA]" at bounding box center [189, 316] width 1057 height 43
drag, startPoint x: 292, startPoint y: 324, endPoint x: 284, endPoint y: 324, distance: 8.2
click at [290, 324] on div "[PERSON_NAME] qui t'conseille sur ta gauche doit être [DEMOGRAPHIC_DATA]" at bounding box center [189, 316] width 1057 height 43
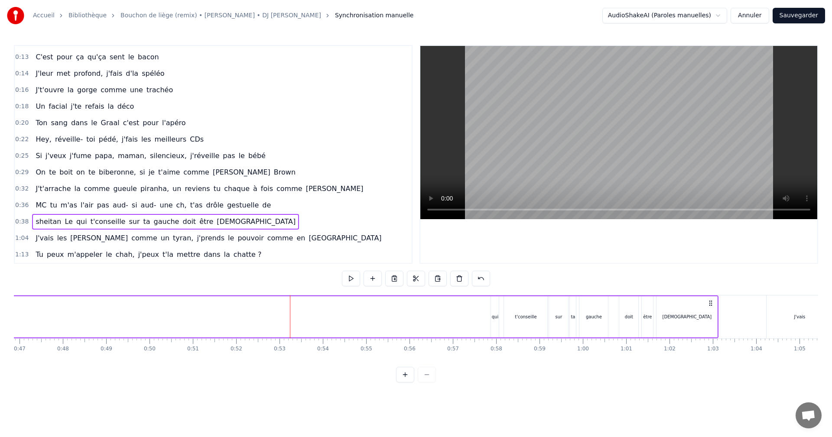
drag, startPoint x: 280, startPoint y: 324, endPoint x: 367, endPoint y: 338, distance: 88.5
click at [280, 327] on div "[PERSON_NAME] qui t'conseille sur ta gauche doit être [DEMOGRAPHIC_DATA]" at bounding box center [189, 316] width 1057 height 43
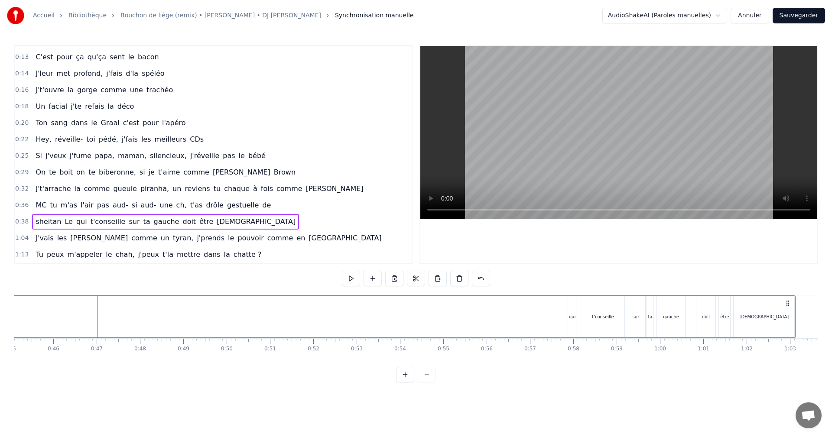
scroll to position [0, 1949]
drag, startPoint x: 562, startPoint y: 294, endPoint x: 521, endPoint y: 300, distance: 40.7
click at [554, 292] on div "0:07 J'suis au départ de la fusée Ariane 0:09 Ça t'é- t'étonne grosse bouffonne…" at bounding box center [416, 213] width 804 height 337
drag, startPoint x: 515, startPoint y: 305, endPoint x: 510, endPoint y: 307, distance: 5.2
click at [510, 307] on div "[PERSON_NAME] qui t'conseille sur ta gauche doit être [DEMOGRAPHIC_DATA]" at bounding box center [269, 316] width 1057 height 43
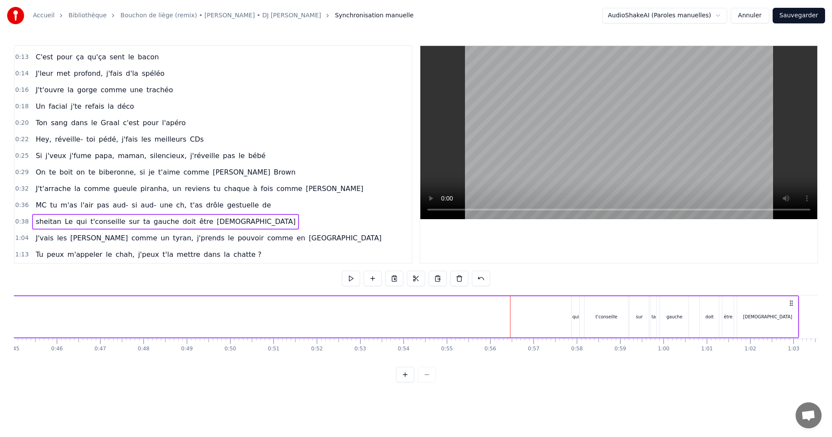
click at [510, 307] on div at bounding box center [510, 316] width 0 height 43
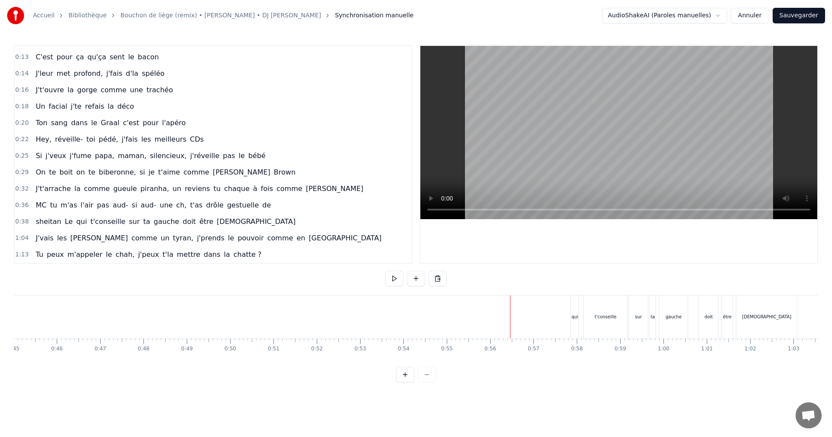
click at [510, 307] on div at bounding box center [510, 316] width 0 height 43
click at [513, 244] on div at bounding box center [618, 154] width 397 height 217
click at [480, 309] on div "[PERSON_NAME] qui t'conseille sur ta gauche doit être [DEMOGRAPHIC_DATA]" at bounding box center [269, 316] width 1057 height 43
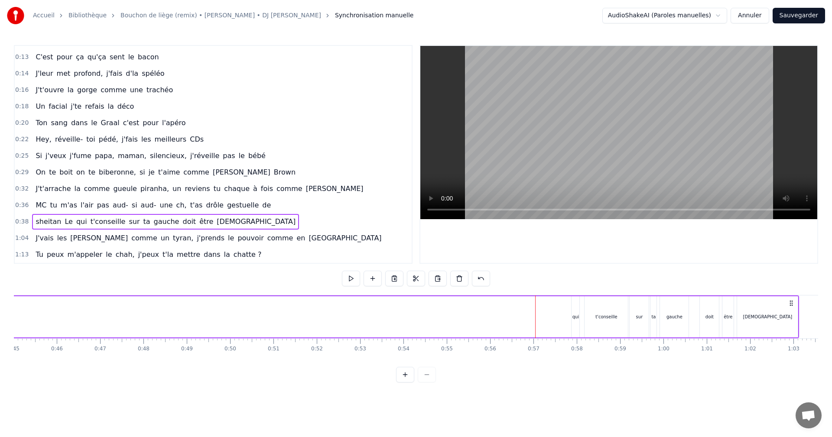
drag, startPoint x: 484, startPoint y: 307, endPoint x: 468, endPoint y: 311, distance: 16.6
click at [468, 311] on div "[PERSON_NAME] qui t'conseille sur ta gauche doit être [DEMOGRAPHIC_DATA]" at bounding box center [269, 316] width 1057 height 43
click at [479, 275] on button at bounding box center [481, 279] width 18 height 16
click at [467, 280] on button at bounding box center [470, 279] width 18 height 16
click at [494, 276] on button at bounding box center [491, 279] width 18 height 16
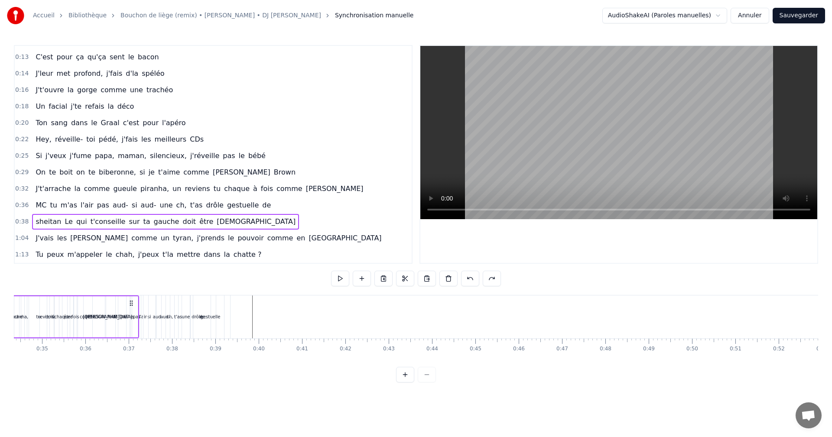
scroll to position [0, 1474]
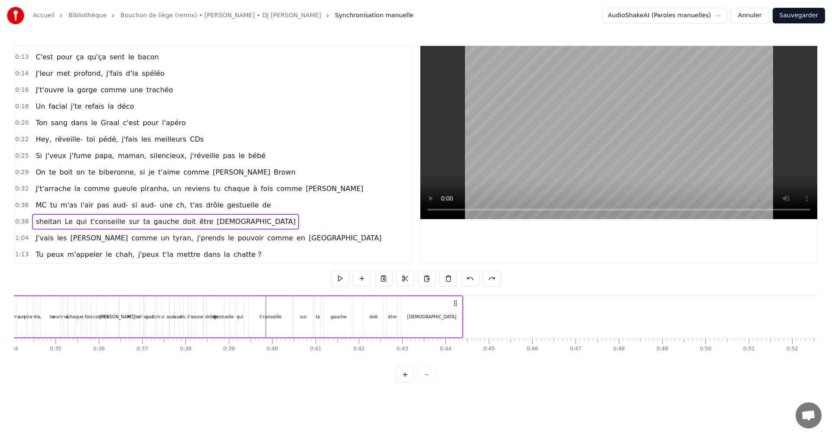
drag, startPoint x: 791, startPoint y: 303, endPoint x: 455, endPoint y: 347, distance: 338.6
click at [455, 347] on div "J'suis au départ de la [PERSON_NAME] t'é- t'étonne grosse bouffonne J'crame [PE…" at bounding box center [416, 327] width 804 height 65
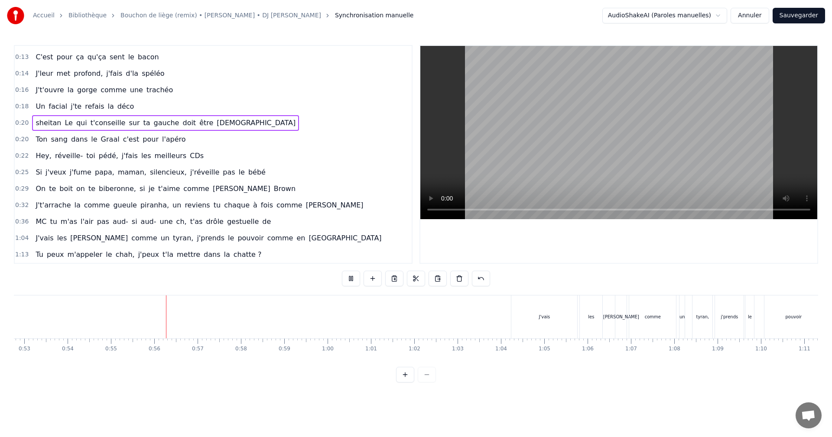
scroll to position [0, 2370]
drag, startPoint x: 228, startPoint y: 377, endPoint x: 343, endPoint y: 366, distance: 115.8
click at [343, 367] on div "0:07 J'suis au départ de la fusée Ariane 0:09 Ça t'é- t'étonne grosse bouffonne…" at bounding box center [416, 213] width 804 height 337
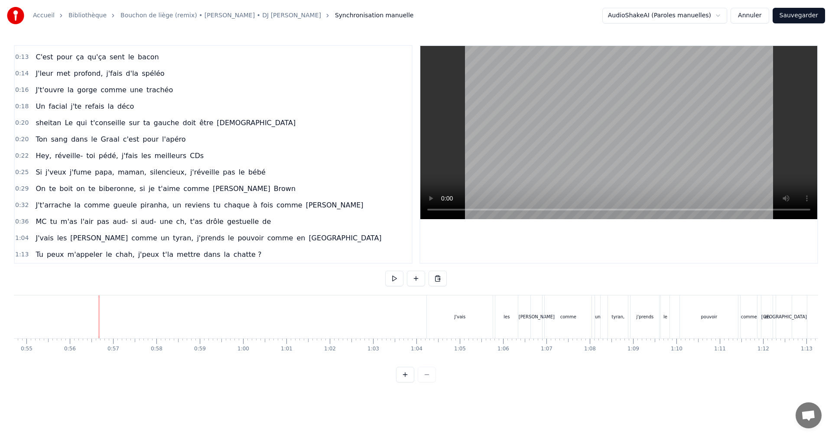
click at [0, 334] on div "Accueil Bibliothèque Bouchon de liège (remix) • Kaaris • [PERSON_NAME] • DJ Sak…" at bounding box center [416, 191] width 832 height 382
drag, startPoint x: 114, startPoint y: 422, endPoint x: 154, endPoint y: 416, distance: 40.7
click at [154, 396] on html "Accueil Bibliothèque Bouchon de liège (remix) • Kaaris • [PERSON_NAME] • DJ Sak…" at bounding box center [416, 198] width 832 height 396
drag, startPoint x: 65, startPoint y: 326, endPoint x: 41, endPoint y: 326, distance: 23.4
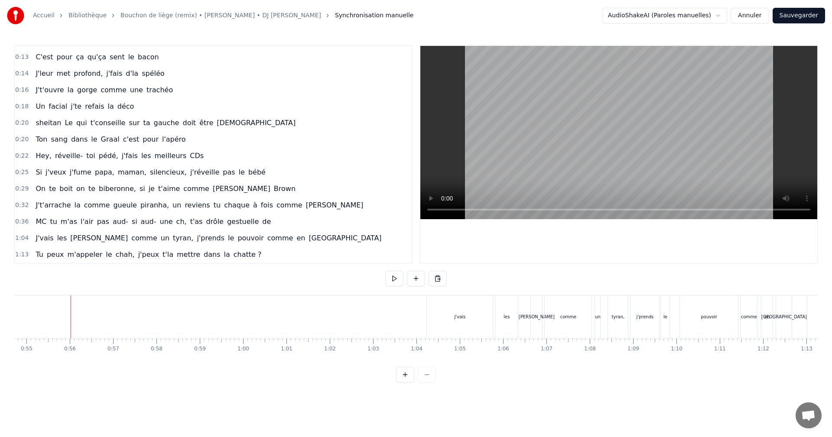
drag, startPoint x: 524, startPoint y: 320, endPoint x: 595, endPoint y: 324, distance: 70.8
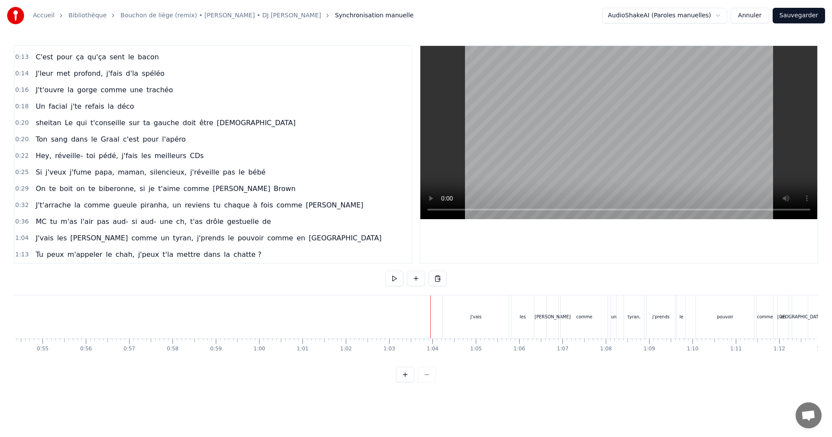
click at [552, 321] on div "J'vais [PERSON_NAME] comme un tyran, j'prends le pouvoir comme en [GEOGRAPHIC_D…" at bounding box center [625, 316] width 367 height 43
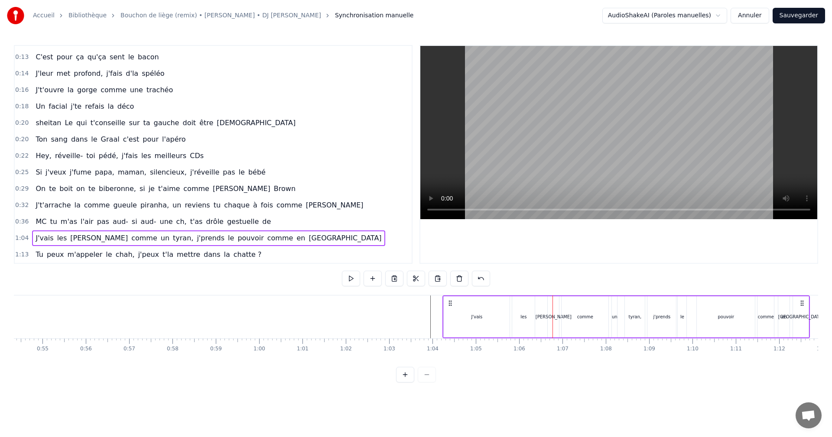
drag, startPoint x: 337, startPoint y: 388, endPoint x: 392, endPoint y: 372, distance: 58.0
click at [416, 373] on div "0:07 J'suis au départ de la fusée Ariane 0:09 Ça t'é- t'étonne grosse bouffonne…" at bounding box center [416, 213] width 804 height 337
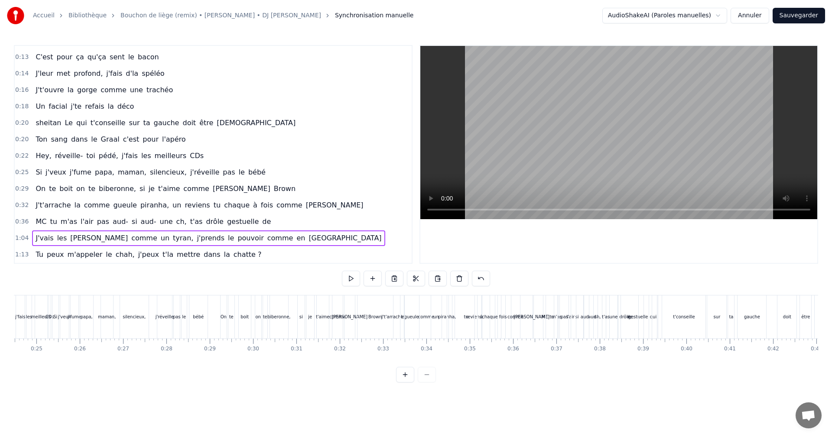
scroll to position [0, 1000]
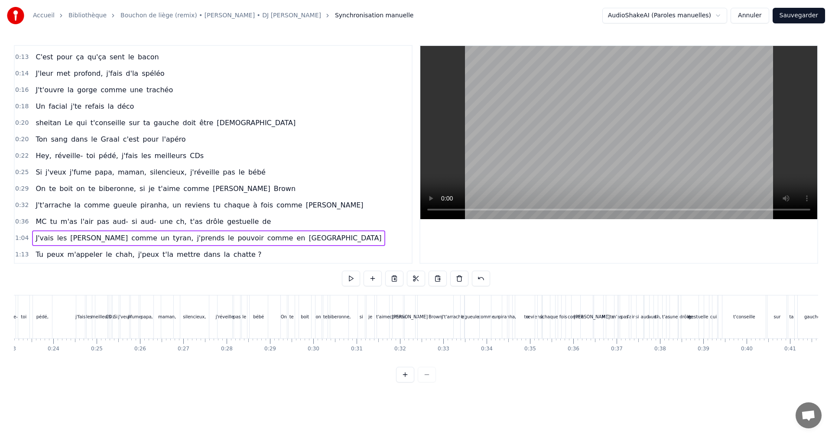
click at [292, 338] on div "te" at bounding box center [291, 316] width 7 height 43
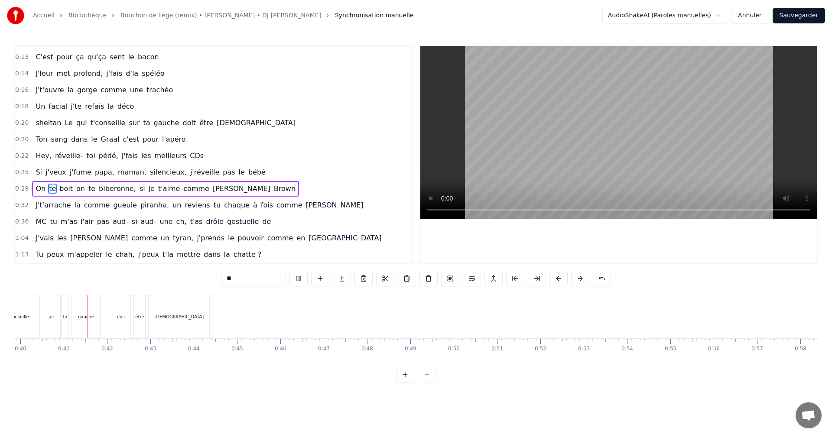
scroll to position [0, 1726]
click at [159, 330] on div "[DEMOGRAPHIC_DATA]" at bounding box center [178, 316] width 61 height 43
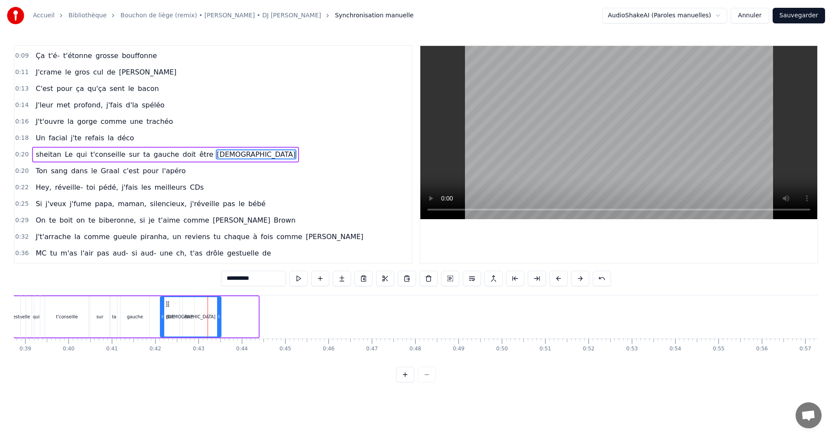
scroll to position [0, 1667]
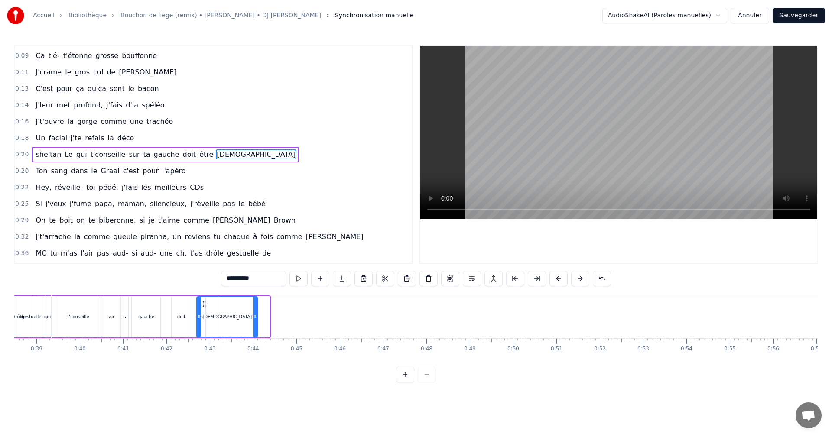
drag, startPoint x: 158, startPoint y: 305, endPoint x: 206, endPoint y: 310, distance: 47.9
click at [206, 310] on div "[DEMOGRAPHIC_DATA]" at bounding box center [227, 316] width 60 height 39
click at [180, 322] on div "doit" at bounding box center [181, 316] width 19 height 41
type input "****"
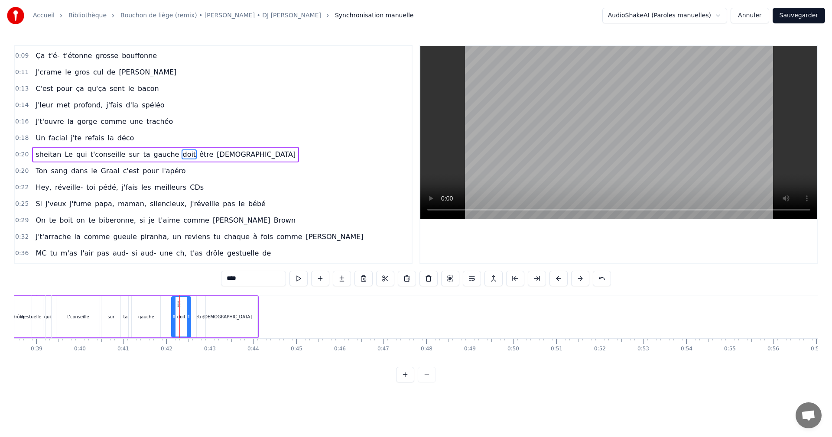
drag, startPoint x: 179, startPoint y: 303, endPoint x: 174, endPoint y: 303, distance: 5.2
click at [174, 303] on div "J'suis au départ de la [PERSON_NAME] t'é- t'étonne grosse bouffonne J'crame [PE…" at bounding box center [298, 316] width 3902 height 43
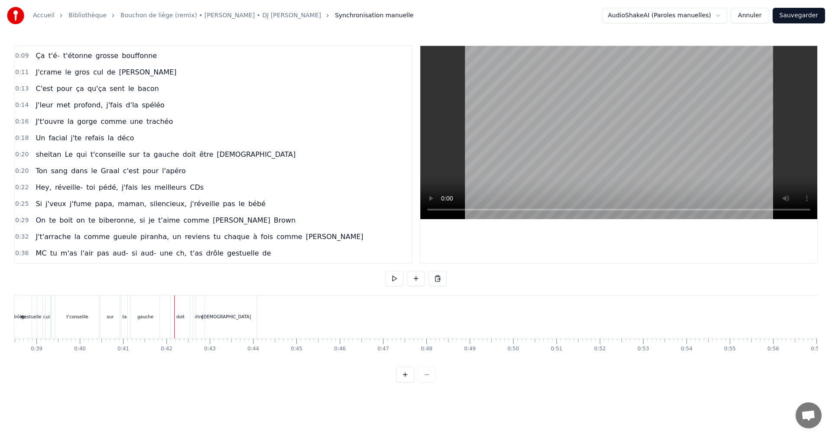
click at [178, 303] on div "doit" at bounding box center [180, 316] width 19 height 43
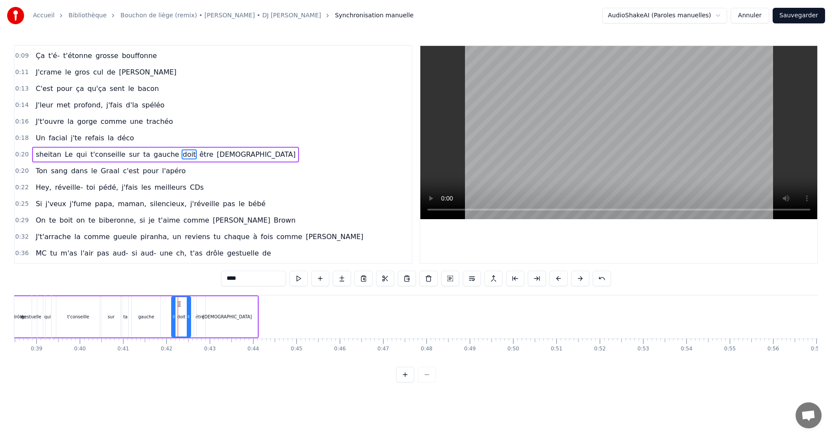
drag, startPoint x: 178, startPoint y: 303, endPoint x: 173, endPoint y: 306, distance: 5.4
click at [173, 304] on div "J'suis au départ de la [PERSON_NAME] t'é- t'étonne grosse bouffonne J'crame [PE…" at bounding box center [298, 316] width 3902 height 43
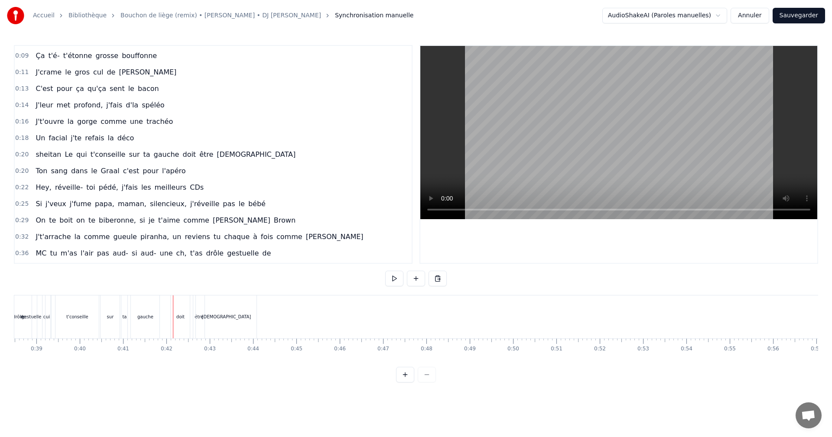
drag, startPoint x: 174, startPoint y: 349, endPoint x: 236, endPoint y: 326, distance: 66.2
click at [236, 326] on div "J'suis au départ de la [PERSON_NAME] t'é- t'étonne grosse bouffonne J'crame [PE…" at bounding box center [416, 327] width 804 height 65
click at [185, 326] on div "doit" at bounding box center [180, 316] width 19 height 43
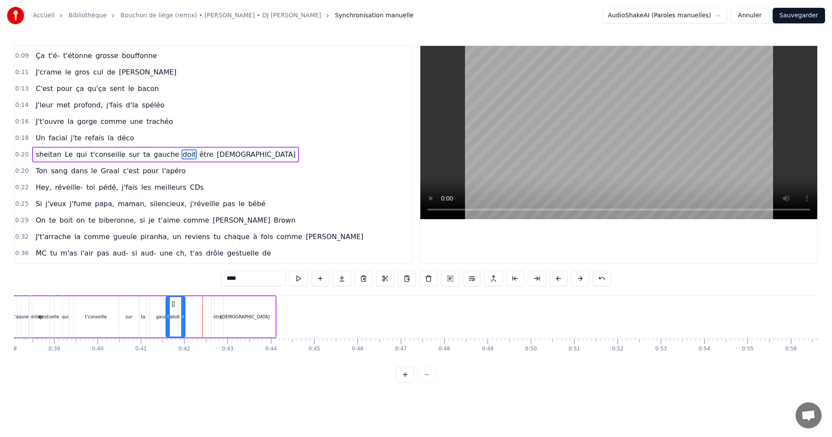
scroll to position [0, 1633]
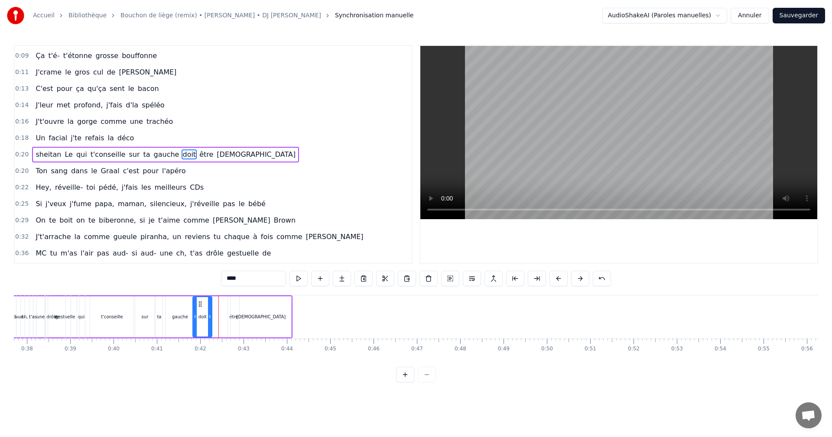
drag, startPoint x: 177, startPoint y: 303, endPoint x: 198, endPoint y: 309, distance: 22.0
click at [198, 309] on div "doit" at bounding box center [202, 316] width 18 height 39
click at [240, 320] on div "[DEMOGRAPHIC_DATA]" at bounding box center [260, 316] width 61 height 41
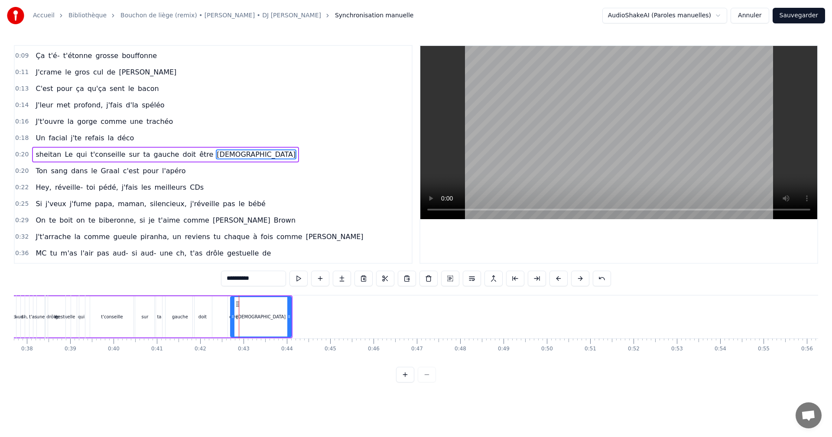
click at [232, 319] on icon at bounding box center [232, 316] width 3 height 7
click at [229, 319] on div "être" at bounding box center [233, 316] width 11 height 41
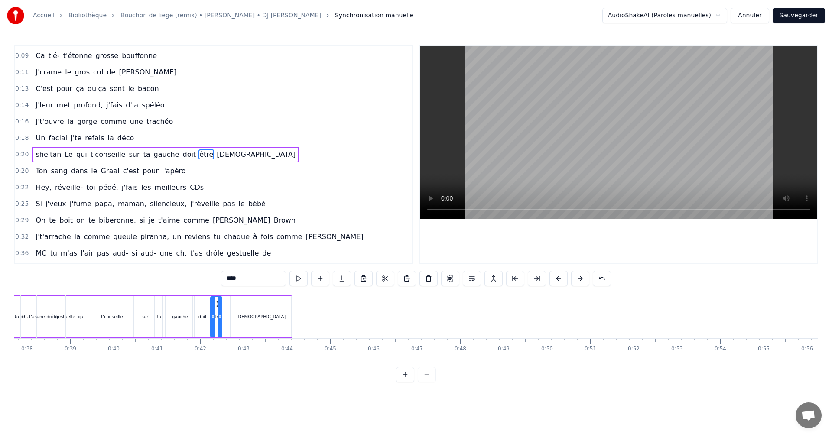
drag, startPoint x: 234, startPoint y: 304, endPoint x: 217, endPoint y: 303, distance: 17.3
click at [217, 303] on icon at bounding box center [217, 304] width 7 height 7
click at [259, 312] on div "[DEMOGRAPHIC_DATA]" at bounding box center [260, 316] width 61 height 41
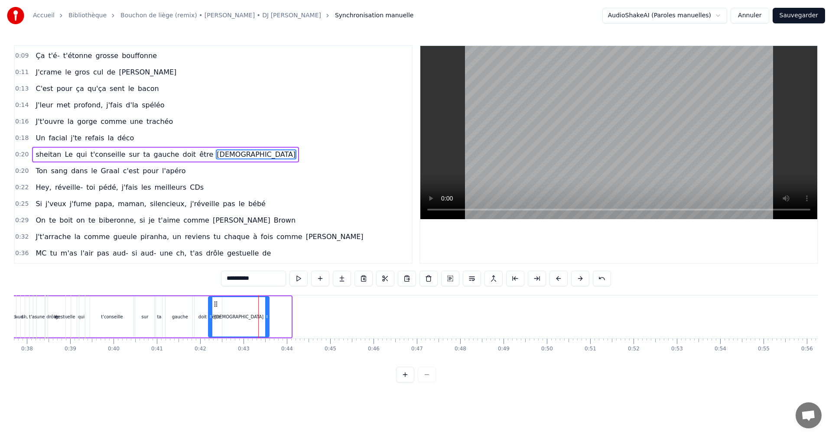
drag, startPoint x: 238, startPoint y: 304, endPoint x: 216, endPoint y: 304, distance: 22.1
click at [216, 304] on icon at bounding box center [215, 304] width 7 height 7
click at [148, 329] on div "sur" at bounding box center [144, 316] width 19 height 41
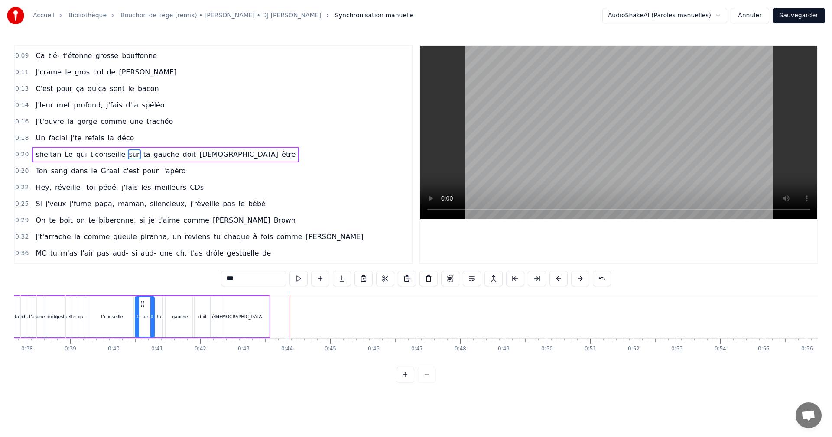
click at [252, 326] on div "[DEMOGRAPHIC_DATA]" at bounding box center [238, 316] width 61 height 41
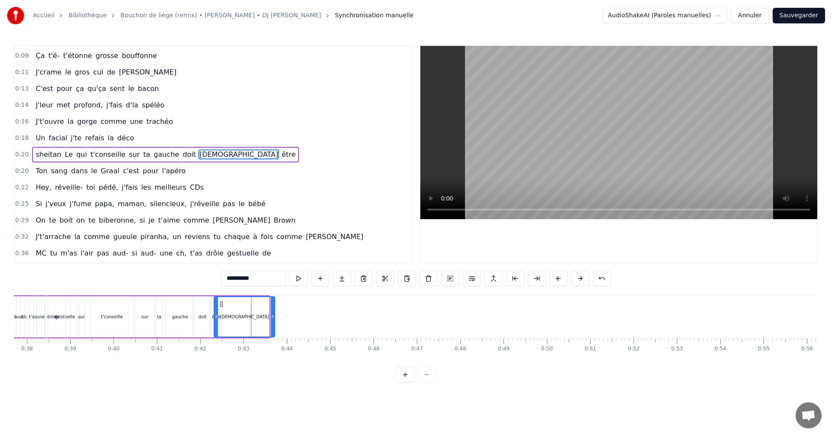
drag, startPoint x: 214, startPoint y: 304, endPoint x: 220, endPoint y: 303, distance: 5.8
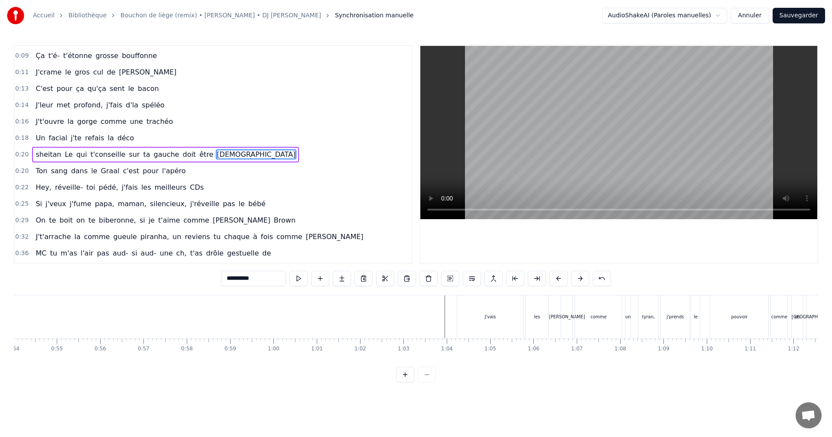
scroll to position [0, 2363]
click at [446, 323] on div "J'vais" at bounding box center [467, 316] width 66 height 43
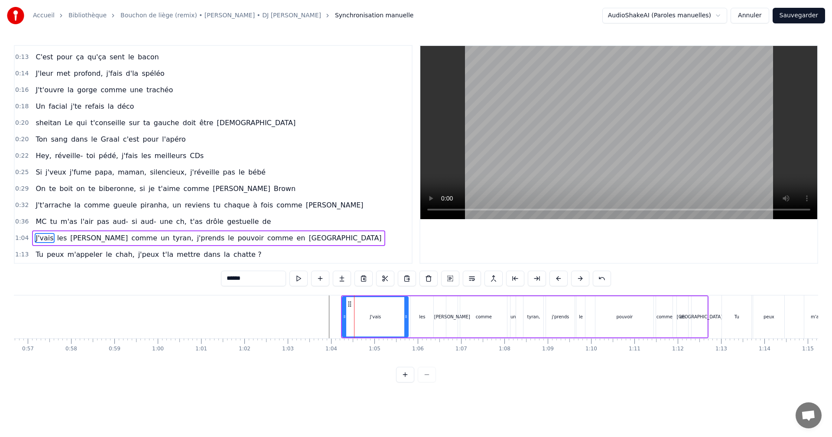
scroll to position [0, 2474]
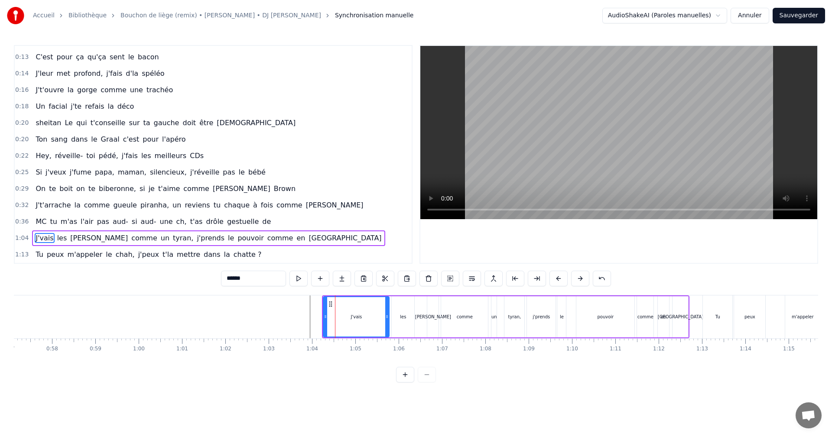
click at [659, 304] on div "en" at bounding box center [662, 316] width 11 height 41
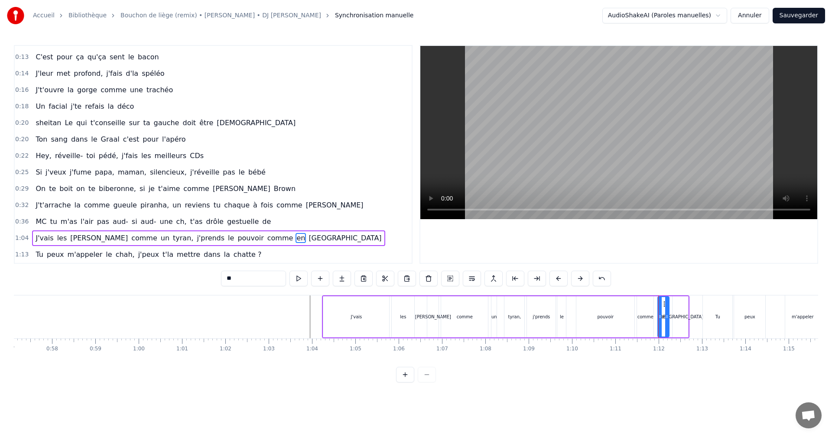
click at [688, 300] on div "[GEOGRAPHIC_DATA]" at bounding box center [680, 316] width 16 height 41
type input "****"
click at [689, 300] on div "J'vais [PERSON_NAME] comme un tyran, j'prends le pouvoir comme en [GEOGRAPHIC_D…" at bounding box center [505, 316] width 367 height 43
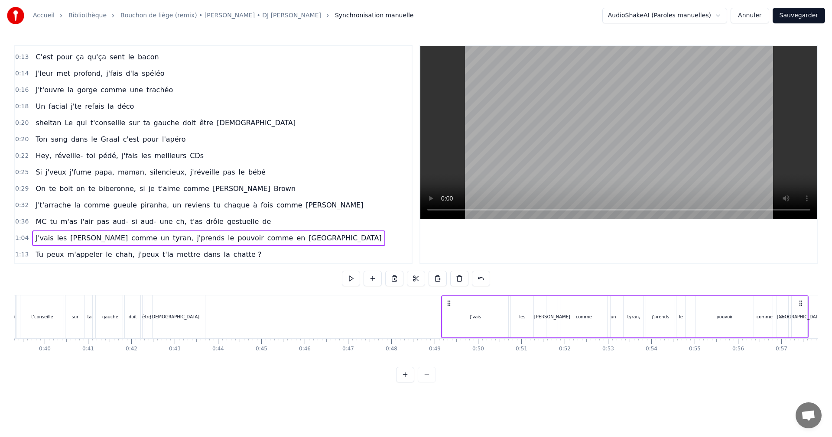
scroll to position [0, 1728]
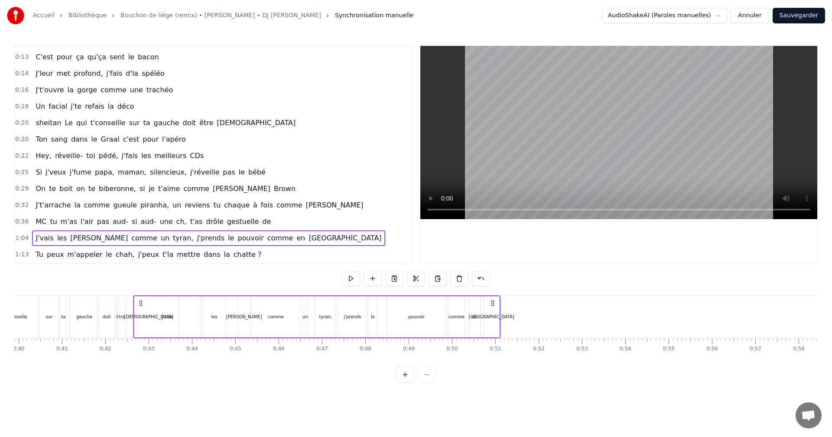
drag, startPoint x: 680, startPoint y: 300, endPoint x: 491, endPoint y: 361, distance: 198.5
click at [491, 360] on div "J'suis au départ de la [PERSON_NAME] t'é- t'étonne grosse bouffonne J'crame [PE…" at bounding box center [416, 327] width 804 height 65
drag, startPoint x: 493, startPoint y: 303, endPoint x: 506, endPoint y: 305, distance: 13.2
click at [506, 305] on icon at bounding box center [505, 303] width 7 height 7
click at [182, 327] on div "J'vais" at bounding box center [180, 316] width 66 height 41
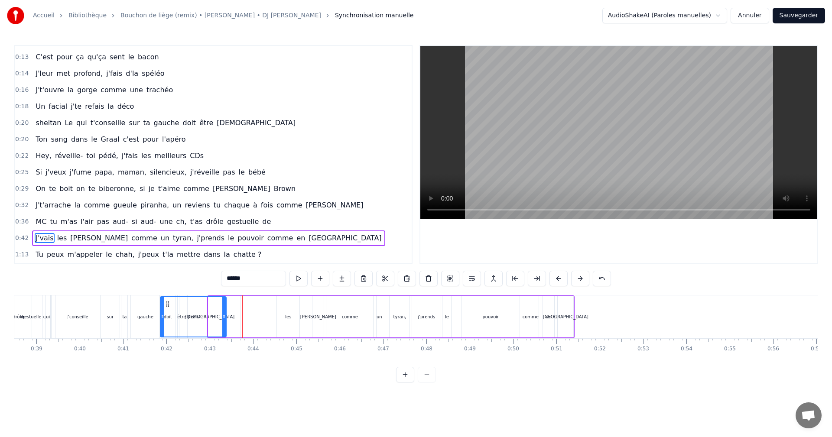
scroll to position [0, 1665]
drag, startPoint x: 154, startPoint y: 305, endPoint x: 225, endPoint y: 310, distance: 71.2
click at [225, 310] on div "J'vais" at bounding box center [251, 316] width 65 height 39
click at [299, 317] on div "les" at bounding box center [289, 316] width 23 height 41
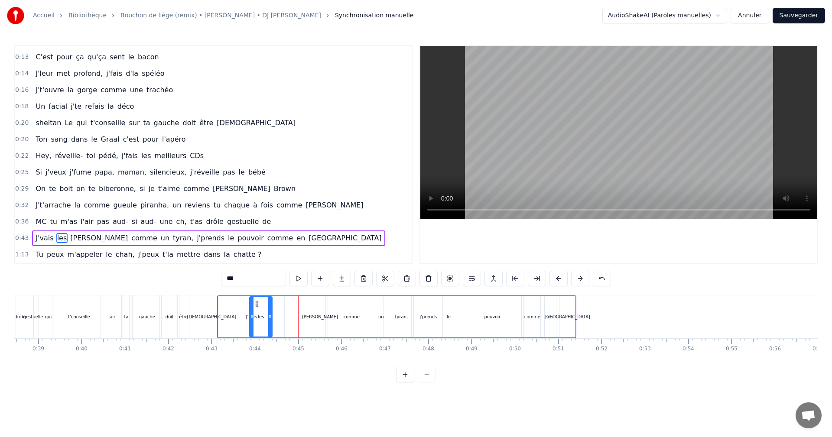
drag, startPoint x: 285, startPoint y: 306, endPoint x: 256, endPoint y: 300, distance: 29.6
click at [256, 300] on div "les" at bounding box center [261, 316] width 22 height 39
click at [321, 321] on div "[PERSON_NAME]" at bounding box center [319, 316] width 11 height 41
type input "*****"
drag, startPoint x: 321, startPoint y: 305, endPoint x: 317, endPoint y: 309, distance: 5.3
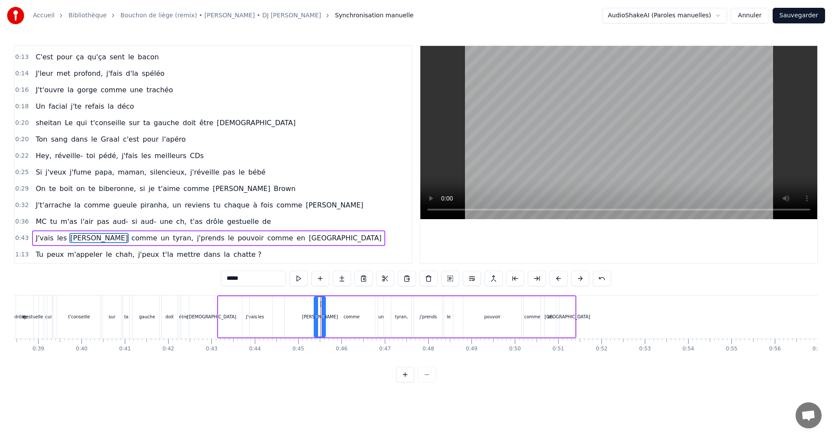
click at [284, 320] on div "J'suis au départ de la [PERSON_NAME] t'é- t'étonne grosse bouffonne J'crame [PE…" at bounding box center [300, 316] width 3902 height 43
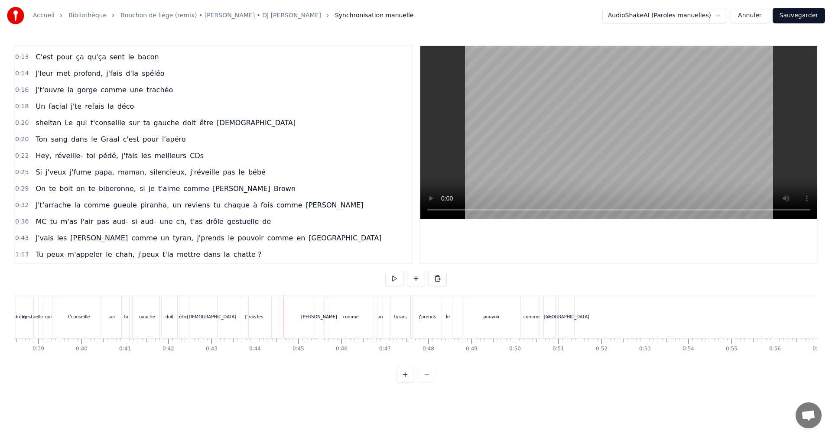
click at [315, 324] on div "[PERSON_NAME]" at bounding box center [318, 316] width 11 height 43
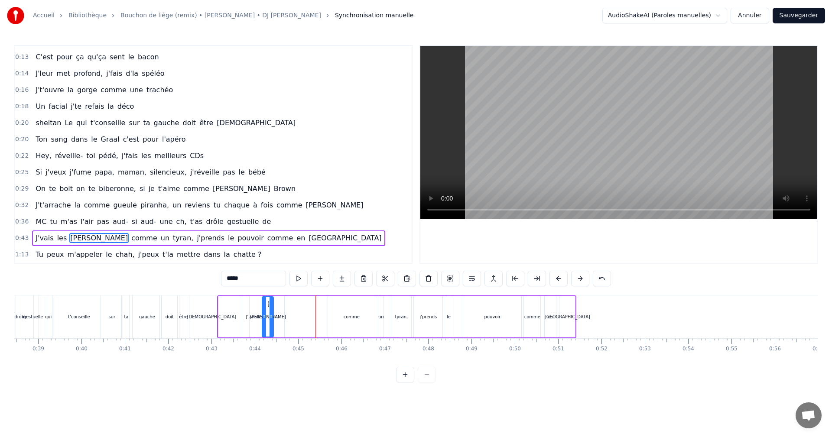
drag, startPoint x: 321, startPoint y: 304, endPoint x: 268, endPoint y: 317, distance: 54.6
click at [268, 317] on div "[PERSON_NAME]" at bounding box center [267, 316] width 10 height 39
click at [358, 314] on div "comme" at bounding box center [351, 317] width 16 height 6
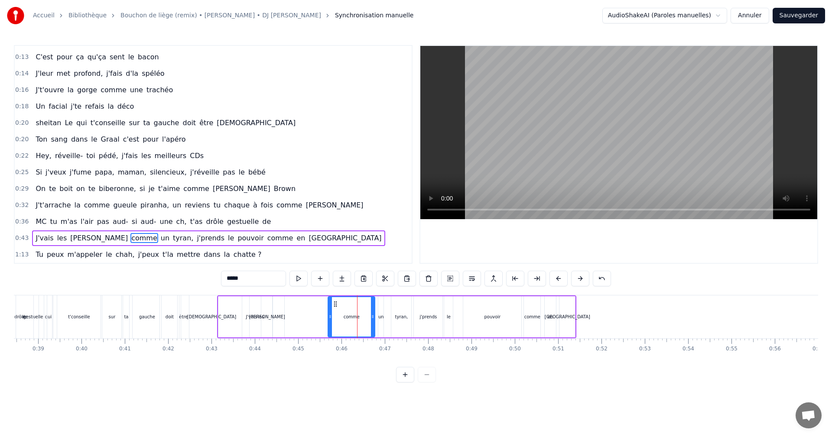
click at [272, 321] on div "[PERSON_NAME]" at bounding box center [266, 316] width 11 height 41
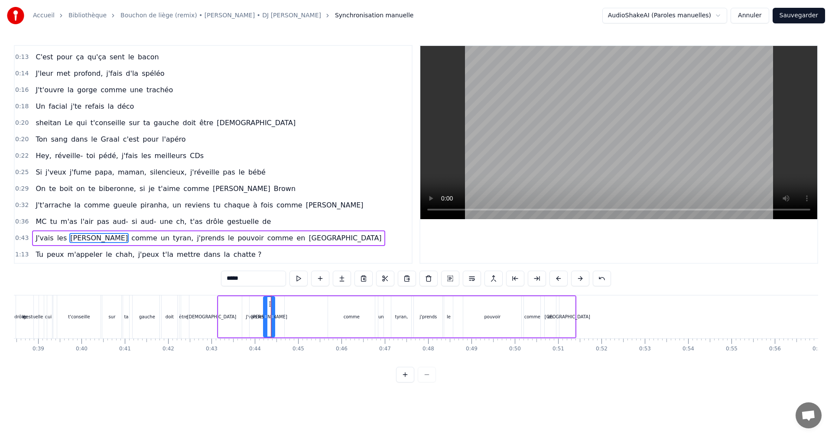
drag, startPoint x: 268, startPoint y: 307, endPoint x: 270, endPoint y: 313, distance: 6.8
click at [270, 313] on div "[PERSON_NAME]" at bounding box center [269, 316] width 10 height 39
click at [356, 323] on div "comme" at bounding box center [351, 316] width 47 height 41
drag, startPoint x: 336, startPoint y: 306, endPoint x: 267, endPoint y: 309, distance: 68.5
click at [267, 309] on div "comme" at bounding box center [283, 316] width 46 height 39
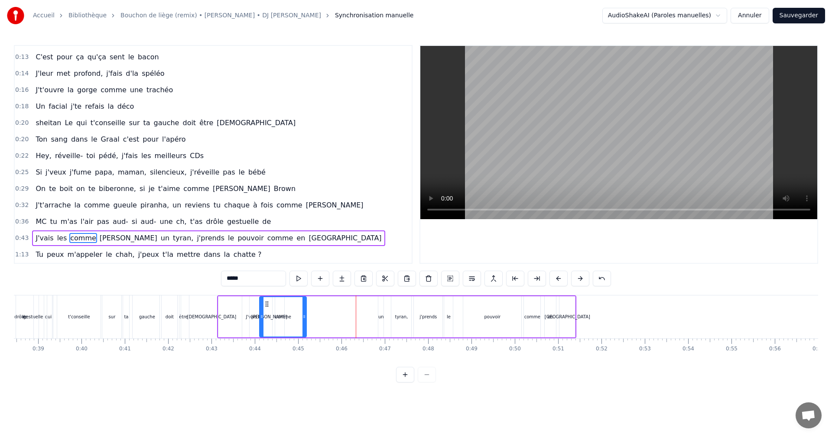
click at [380, 325] on div "un" at bounding box center [380, 316] width 5 height 41
type input "**"
drag, startPoint x: 387, startPoint y: 303, endPoint x: 298, endPoint y: 315, distance: 89.2
click at [298, 313] on div "J'vais les comme [PERSON_NAME] un [PERSON_NAME], j'prends le pouvoir comme en […" at bounding box center [396, 316] width 359 height 43
click at [330, 350] on div "0 0:01 0:02 0:03 0:04 0:05 0:06 0:07 0:08 0:09 0:10 0:11 0:12 0:13 0:14 0:15 0:…" at bounding box center [300, 345] width 3902 height 14
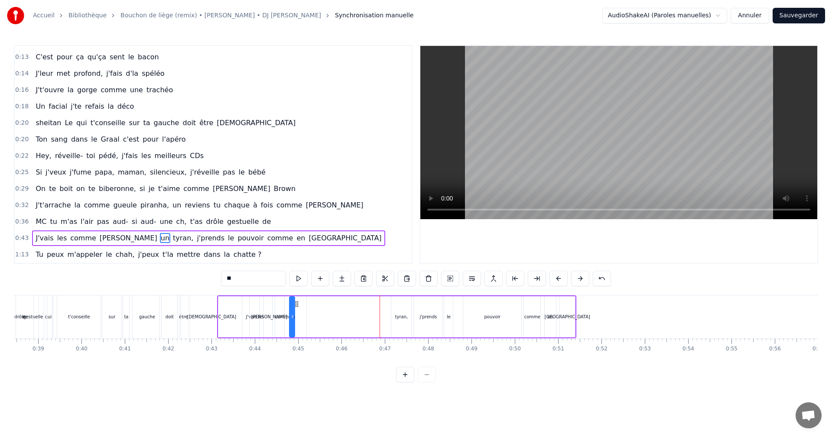
click at [332, 311] on div "J'vais les comme [PERSON_NAME] un [PERSON_NAME], j'prends le pouvoir comme en […" at bounding box center [396, 316] width 359 height 43
drag, startPoint x: 406, startPoint y: 325, endPoint x: 407, endPoint y: 318, distance: 6.5
click at [406, 323] on div "tyran," at bounding box center [401, 316] width 20 height 41
drag, startPoint x: 398, startPoint y: 304, endPoint x: 297, endPoint y: 306, distance: 101.4
click at [297, 306] on icon at bounding box center [297, 304] width 7 height 7
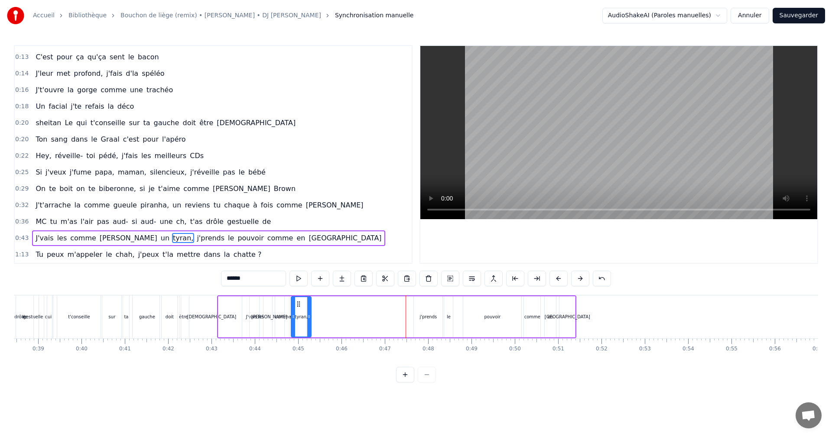
drag, startPoint x: 298, startPoint y: 303, endPoint x: 302, endPoint y: 306, distance: 5.1
click at [299, 304] on icon at bounding box center [298, 304] width 7 height 7
click at [433, 329] on div "j'prends" at bounding box center [428, 316] width 29 height 41
drag, startPoint x: 421, startPoint y: 304, endPoint x: 308, endPoint y: 308, distance: 112.7
click at [308, 308] on div "j'prends" at bounding box center [315, 316] width 28 height 39
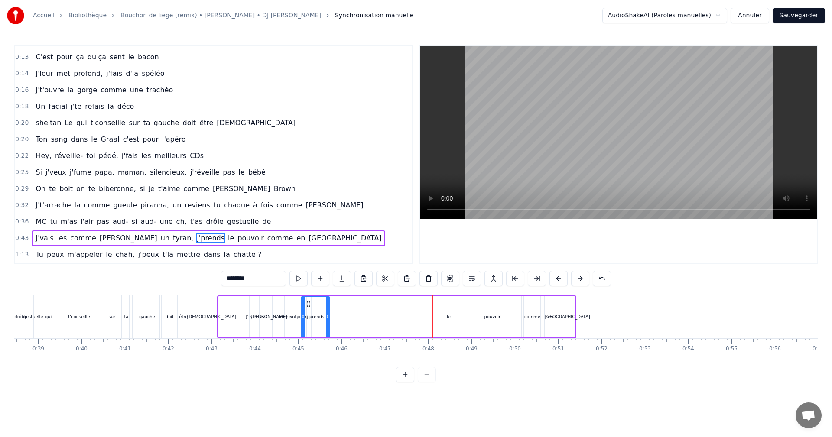
click at [447, 313] on div "le" at bounding box center [448, 316] width 9 height 41
drag, startPoint x: 453, startPoint y: 304, endPoint x: 332, endPoint y: 301, distance: 120.9
click at [332, 301] on icon at bounding box center [330, 304] width 7 height 7
click at [486, 328] on div "pouvoir" at bounding box center [492, 316] width 58 height 41
drag, startPoint x: 459, startPoint y: 304, endPoint x: 316, endPoint y: 303, distance: 142.9
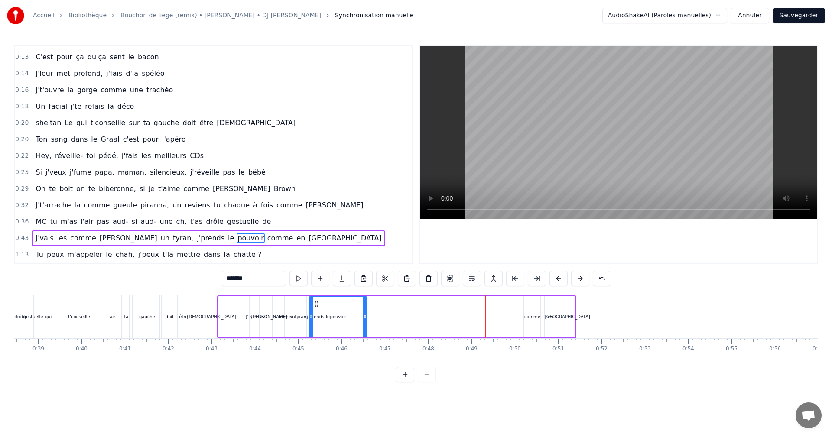
click at [316, 303] on icon at bounding box center [316, 304] width 7 height 7
click at [533, 316] on div "comme" at bounding box center [532, 317] width 16 height 6
drag, startPoint x: 530, startPoint y: 307, endPoint x: 349, endPoint y: 308, distance: 180.6
click at [349, 308] on div "comme" at bounding box center [351, 316] width 16 height 39
click at [547, 308] on div "en" at bounding box center [549, 316] width 11 height 41
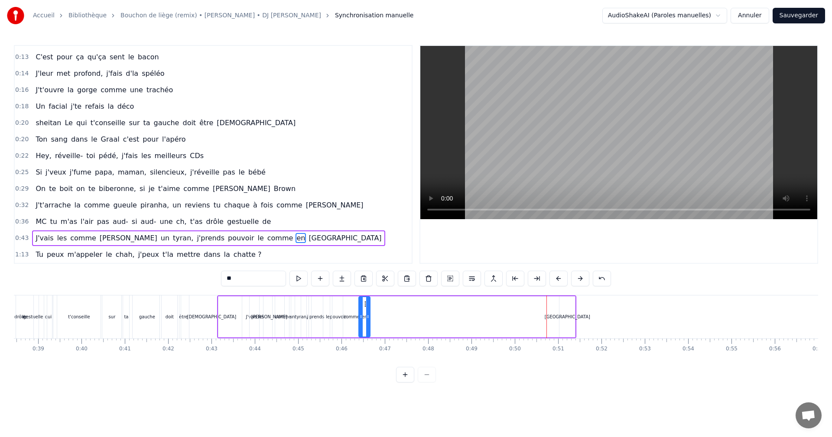
drag, startPoint x: 550, startPoint y: 307, endPoint x: 365, endPoint y: 321, distance: 186.3
click at [365, 321] on div "en" at bounding box center [364, 316] width 10 height 39
click at [565, 317] on div "[GEOGRAPHIC_DATA]" at bounding box center [566, 317] width 45 height 6
drag, startPoint x: 567, startPoint y: 306, endPoint x: 372, endPoint y: 315, distance: 194.7
click at [372, 315] on div "[GEOGRAPHIC_DATA]" at bounding box center [372, 316] width 15 height 39
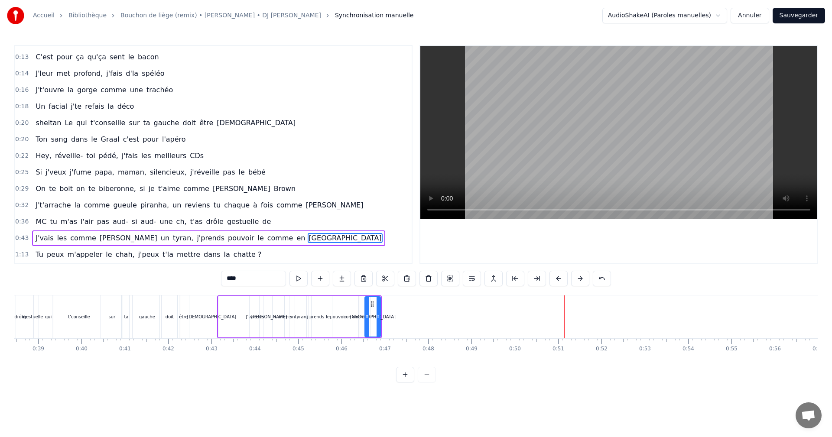
click at [189, 322] on div "[DEMOGRAPHIC_DATA]" at bounding box center [211, 316] width 61 height 43
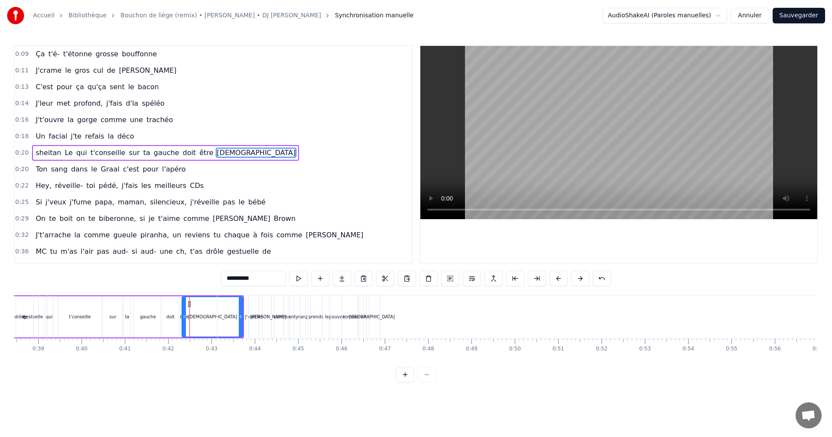
scroll to position [15, 0]
click at [260, 328] on div "comme" at bounding box center [282, 316] width 47 height 43
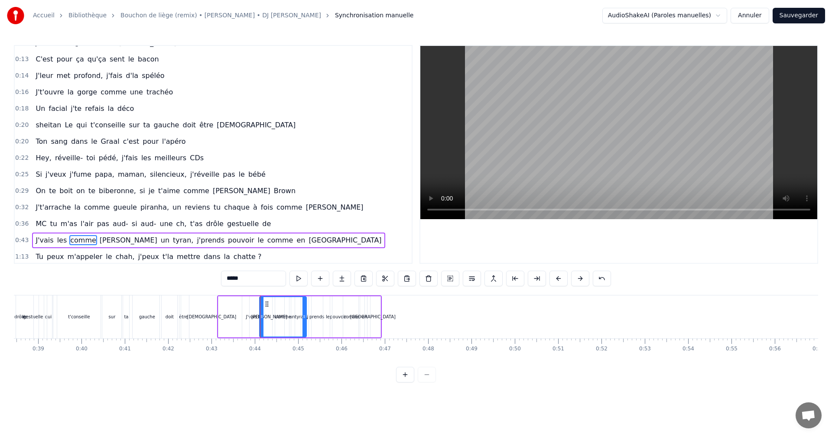
scroll to position [46, 0]
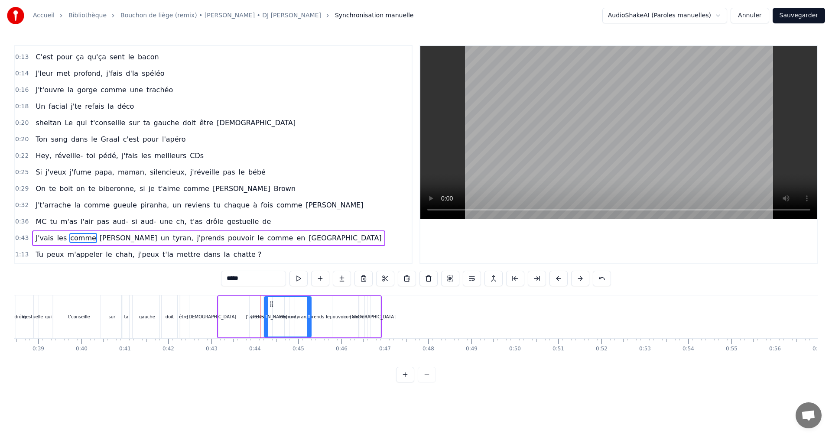
drag, startPoint x: 267, startPoint y: 301, endPoint x: 272, endPoint y: 301, distance: 4.8
click at [257, 317] on div "les" at bounding box center [260, 316] width 23 height 41
type input "***"
drag, startPoint x: 256, startPoint y: 303, endPoint x: 263, endPoint y: 303, distance: 6.9
click at [263, 303] on div "J'suis au départ de la [PERSON_NAME] t'é- t'étonne grosse bouffonne J'crame [PE…" at bounding box center [300, 316] width 3902 height 43
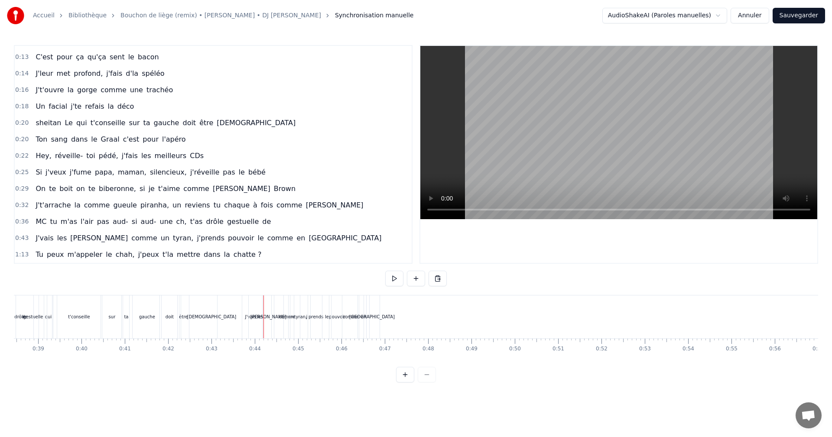
click at [370, 326] on div "[GEOGRAPHIC_DATA]" at bounding box center [372, 316] width 16 height 43
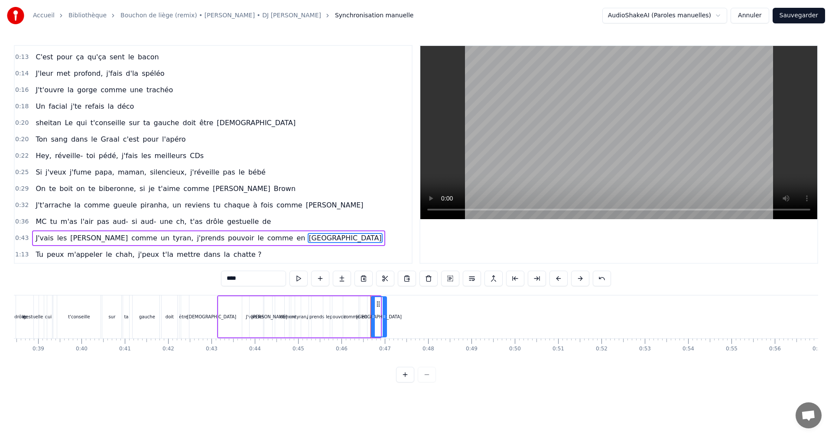
drag, startPoint x: 372, startPoint y: 307, endPoint x: 379, endPoint y: 306, distance: 6.1
click at [379, 306] on icon at bounding box center [378, 304] width 7 height 7
click at [362, 322] on div "en" at bounding box center [364, 316] width 11 height 41
drag, startPoint x: 364, startPoint y: 306, endPoint x: 369, endPoint y: 306, distance: 5.2
click at [369, 306] on icon at bounding box center [371, 304] width 7 height 7
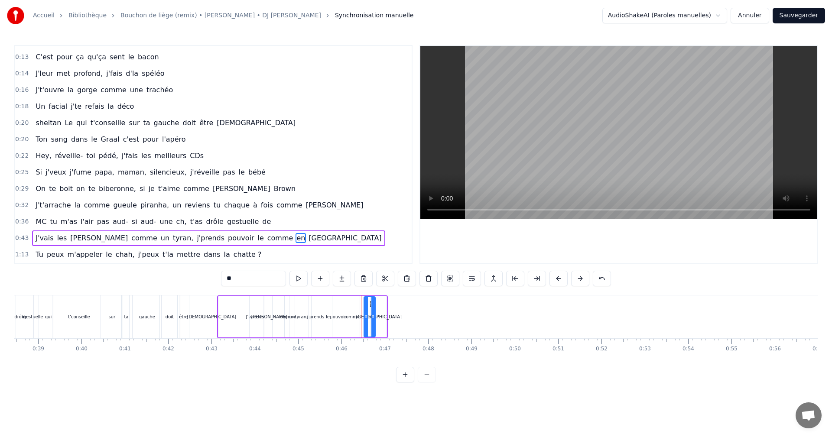
click at [355, 316] on div "comme" at bounding box center [351, 317] width 16 height 6
drag, startPoint x: 351, startPoint y: 307, endPoint x: 359, endPoint y: 307, distance: 8.7
click at [359, 307] on icon at bounding box center [359, 304] width 7 height 7
click at [339, 323] on div "pouvoir" at bounding box center [338, 316] width 58 height 41
drag, startPoint x: 315, startPoint y: 305, endPoint x: 321, endPoint y: 305, distance: 5.6
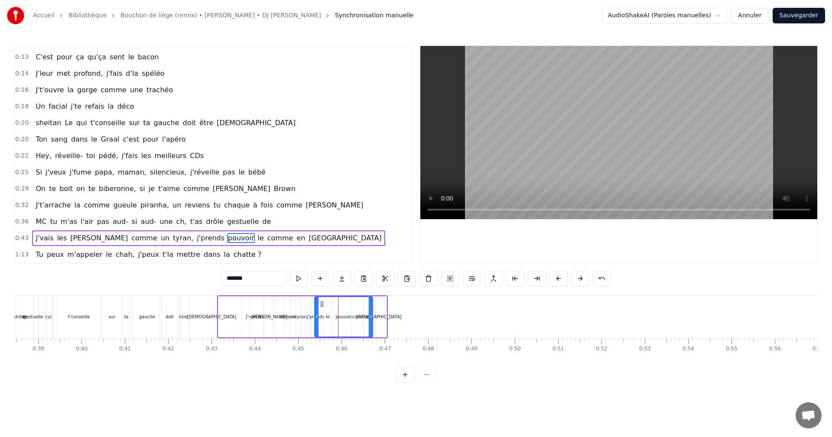
click at [321, 305] on icon at bounding box center [321, 304] width 7 height 7
click at [326, 329] on div "pouvoir" at bounding box center [343, 316] width 57 height 39
click at [331, 316] on div "pouvoir" at bounding box center [343, 316] width 57 height 39
click at [312, 320] on div "j'prends" at bounding box center [315, 317] width 17 height 6
click at [330, 319] on div "le" at bounding box center [327, 316] width 9 height 41
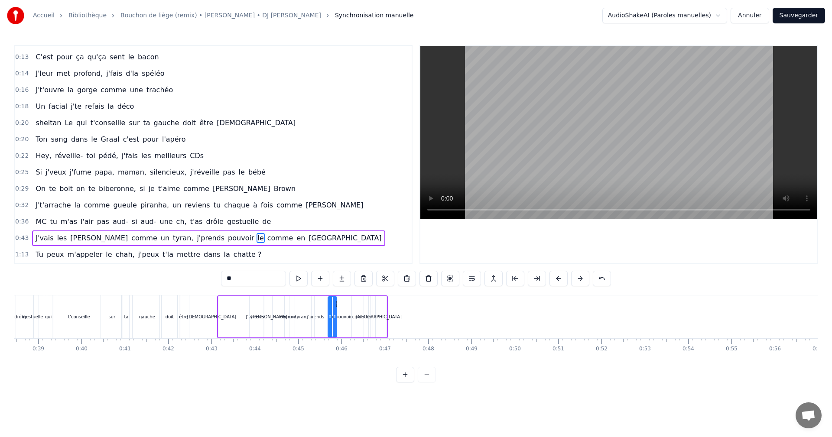
drag, startPoint x: 332, startPoint y: 304, endPoint x: 337, endPoint y: 304, distance: 4.8
click at [337, 304] on circle at bounding box center [336, 304] width 0 height 0
click at [320, 316] on div "pouvoir" at bounding box center [343, 316] width 58 height 41
click at [313, 316] on div "j'prends" at bounding box center [315, 317] width 17 height 6
drag, startPoint x: 308, startPoint y: 305, endPoint x: 312, endPoint y: 305, distance: 4.8
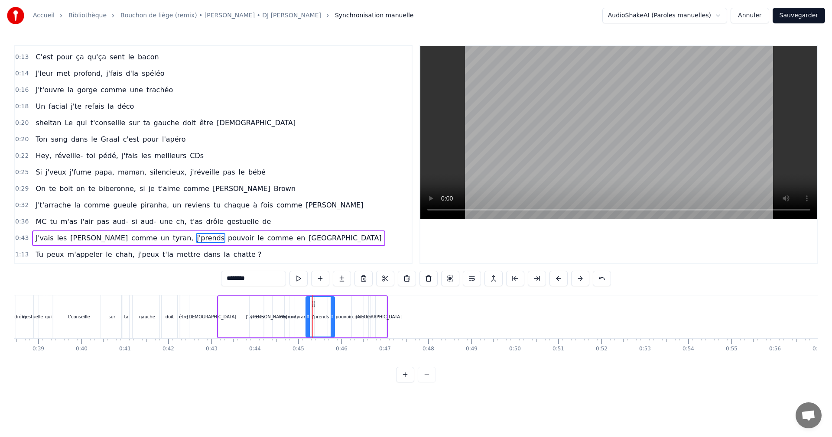
click at [312, 305] on div "J'suis au départ de la [PERSON_NAME] t'é- t'étonne grosse bouffonne J'crame [PE…" at bounding box center [300, 316] width 3902 height 43
click at [304, 314] on div "tyran," at bounding box center [301, 317] width 13 height 6
click at [301, 308] on div "tyran," at bounding box center [303, 316] width 19 height 39
click at [284, 318] on div "comme" at bounding box center [288, 317] width 16 height 6
click at [288, 318] on div "comme" at bounding box center [288, 317] width 16 height 6
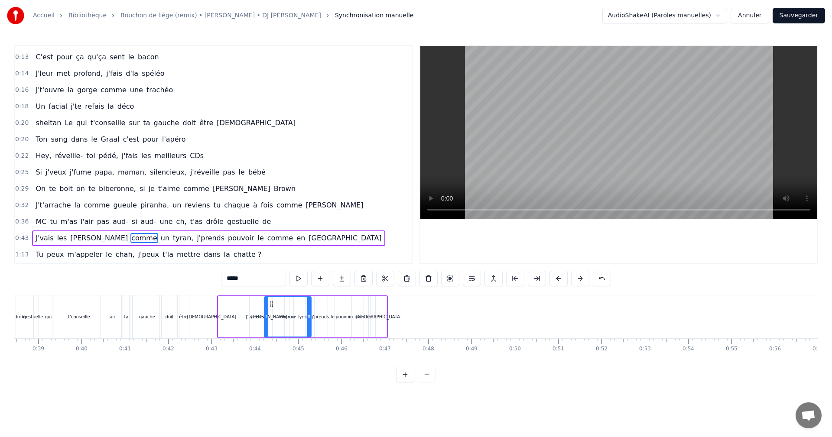
click at [293, 317] on div "comme" at bounding box center [288, 317] width 16 height 6
click at [280, 314] on div "comme" at bounding box center [288, 317] width 16 height 6
drag, startPoint x: 273, startPoint y: 306, endPoint x: 266, endPoint y: 305, distance: 6.6
click at [266, 305] on icon at bounding box center [265, 304] width 7 height 7
click at [297, 317] on div "comme" at bounding box center [281, 316] width 46 height 39
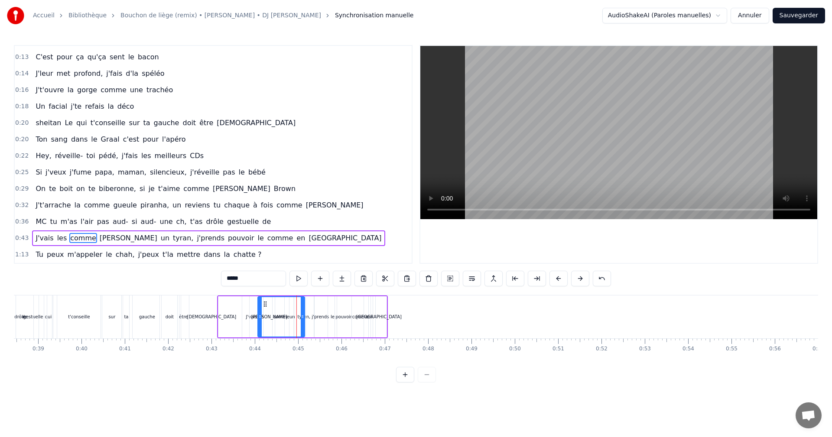
click at [291, 316] on div "comme" at bounding box center [281, 316] width 46 height 39
drag, startPoint x: 299, startPoint y: 343, endPoint x: 296, endPoint y: 337, distance: 7.2
click at [299, 343] on div "0 0:01 0:02 0:03 0:04 0:05 0:06 0:07 0:08 0:09 0:10 0:11 0:12 0:13 0:14 0:15 0:…" at bounding box center [300, 345] width 3902 height 14
drag, startPoint x: 295, startPoint y: 337, endPoint x: 291, endPoint y: 326, distance: 11.5
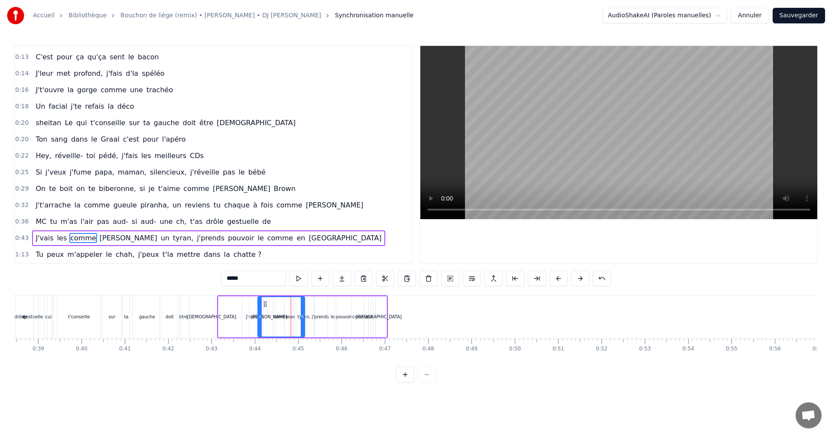
click at [295, 335] on div "comme" at bounding box center [281, 316] width 48 height 41
click at [291, 323] on div "comme" at bounding box center [281, 316] width 46 height 39
drag, startPoint x: 291, startPoint y: 322, endPoint x: 323, endPoint y: 314, distance: 33.5
click at [303, 316] on div "comme" at bounding box center [281, 316] width 46 height 39
click at [323, 314] on div "pouvoir" at bounding box center [343, 316] width 58 height 41
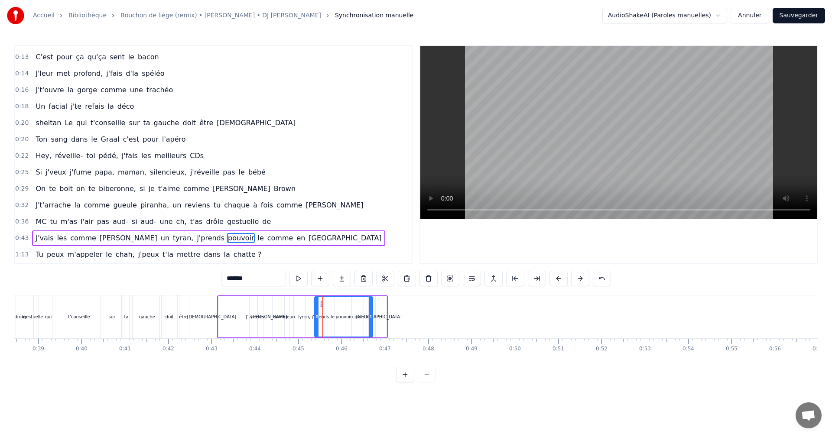
click at [290, 315] on div "un" at bounding box center [292, 317] width 6 height 6
click at [298, 304] on icon at bounding box center [299, 304] width 7 height 7
click at [277, 316] on div "comme" at bounding box center [281, 317] width 16 height 6
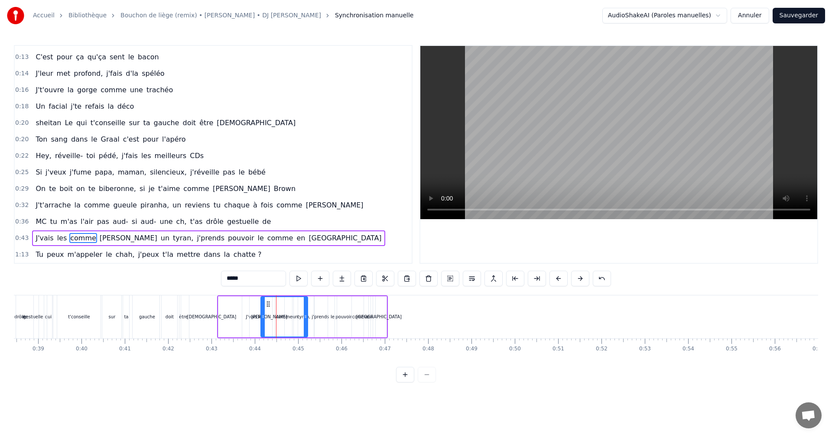
click at [268, 307] on icon at bounding box center [268, 304] width 7 height 7
drag, startPoint x: 273, startPoint y: 315, endPoint x: 267, endPoint y: 319, distance: 7.1
click at [268, 318] on div "comme" at bounding box center [284, 316] width 46 height 39
click at [259, 321] on div "les" at bounding box center [260, 316] width 23 height 41
click at [258, 321] on div "les" at bounding box center [261, 316] width 22 height 39
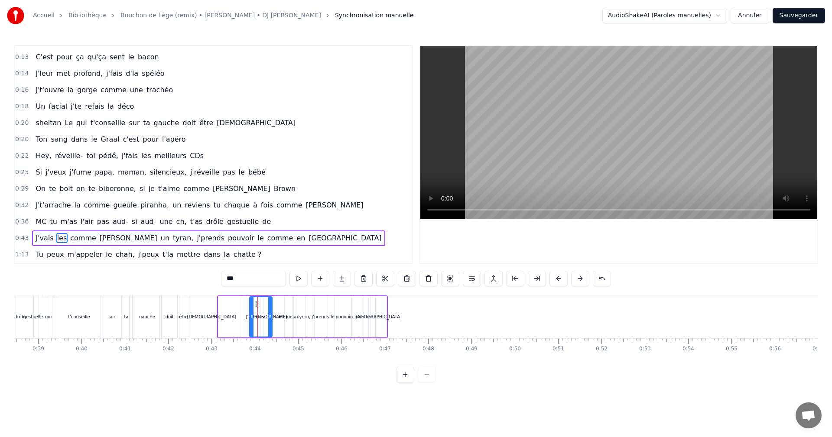
click at [245, 319] on div "J'vais" at bounding box center [251, 316] width 66 height 41
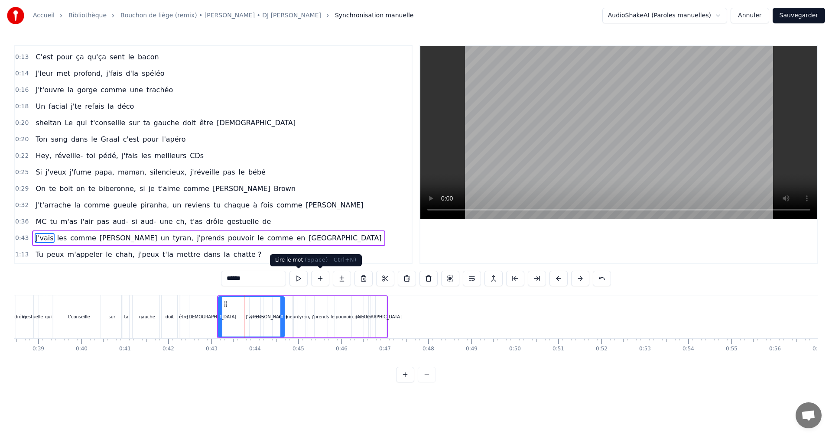
click at [292, 282] on button at bounding box center [298, 279] width 18 height 16
click at [301, 280] on button at bounding box center [298, 279] width 18 height 16
click at [263, 396] on html "Accueil Bibliothèque Bouchon de liège (remix) • Kaaris • [PERSON_NAME] • DJ Sak…" at bounding box center [416, 198] width 832 height 396
click at [233, 321] on div "J'vais" at bounding box center [251, 316] width 65 height 39
click at [172, 331] on div "doit" at bounding box center [169, 316] width 19 height 43
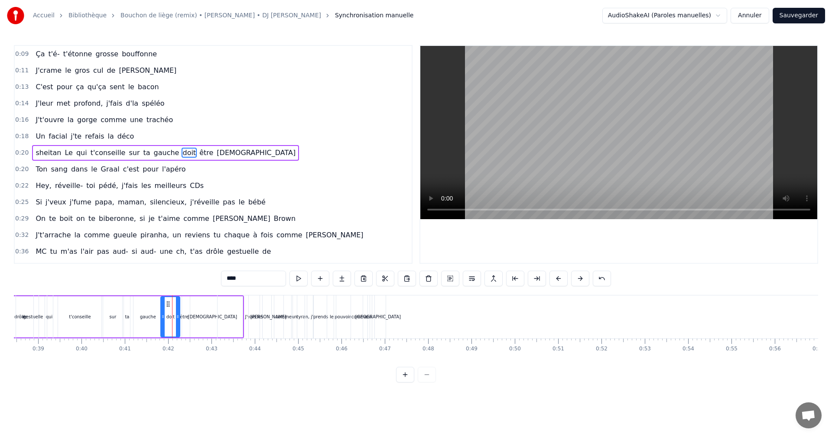
scroll to position [15, 0]
click at [210, 334] on div "[DEMOGRAPHIC_DATA]" at bounding box center [212, 316] width 61 height 41
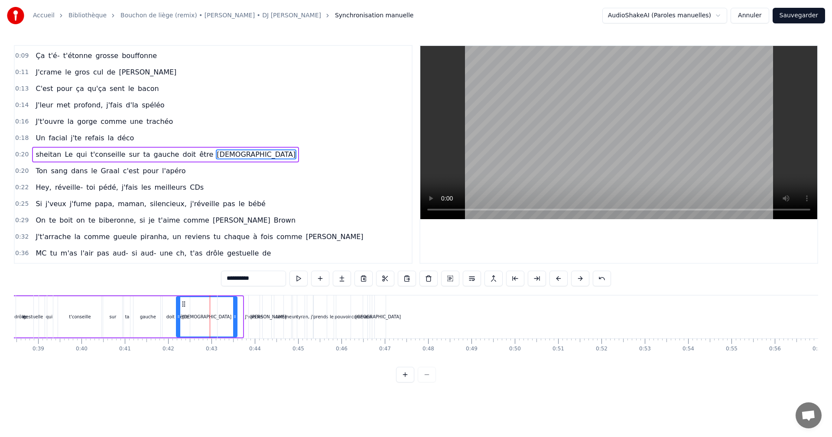
drag, startPoint x: 187, startPoint y: 302, endPoint x: 181, endPoint y: 305, distance: 6.2
click at [181, 305] on icon at bounding box center [183, 304] width 7 height 7
click at [97, 324] on div "t'conseille" at bounding box center [79, 316] width 43 height 41
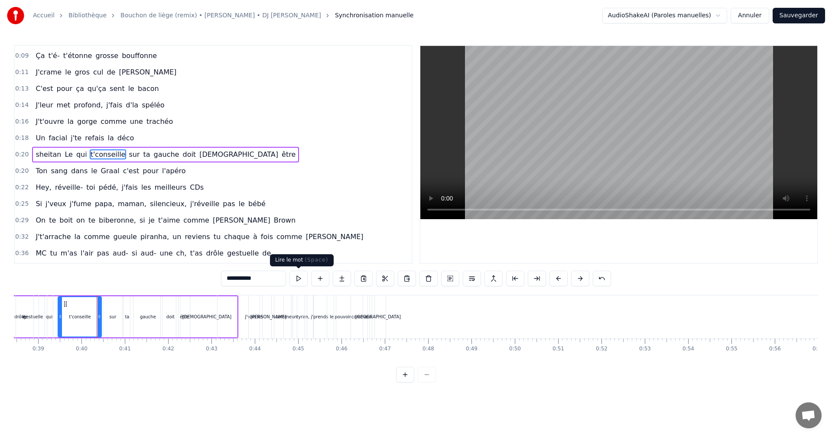
click at [295, 276] on button at bounding box center [298, 279] width 18 height 16
click at [257, 304] on div "les" at bounding box center [260, 316] width 23 height 43
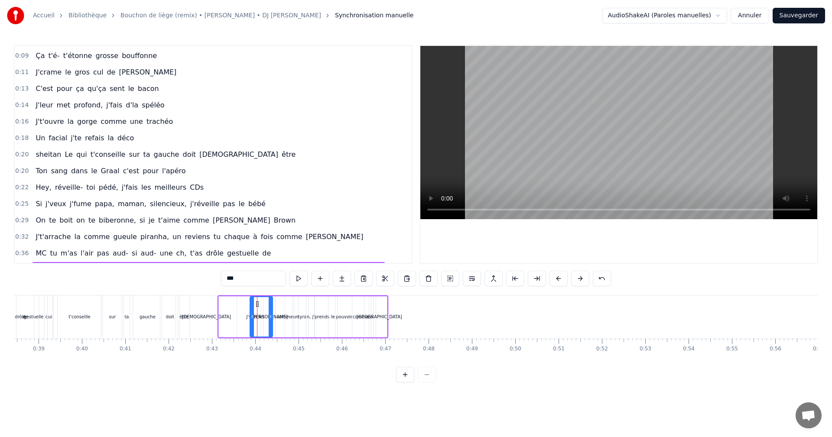
scroll to position [46, 0]
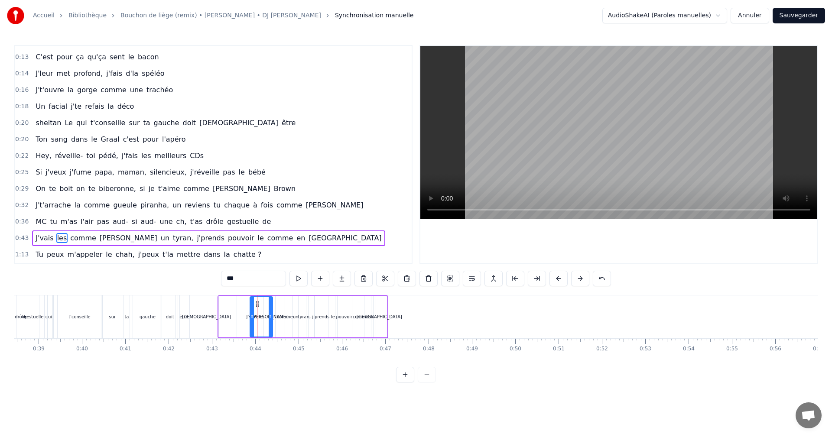
click at [201, 302] on div "[DEMOGRAPHIC_DATA]" at bounding box center [206, 316] width 61 height 43
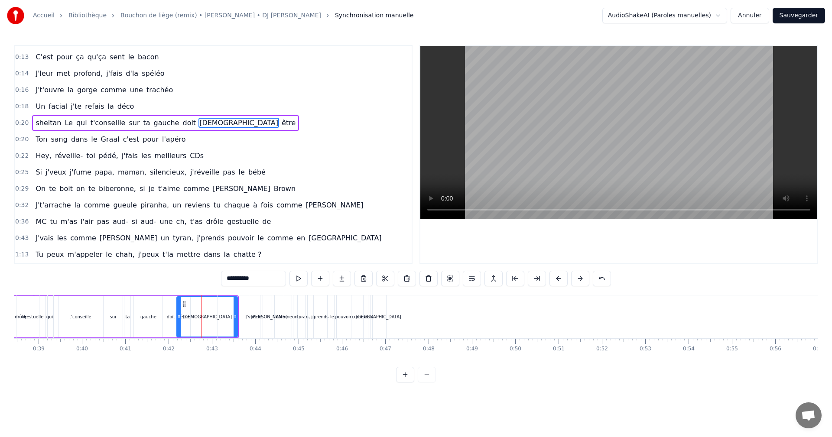
scroll to position [15, 0]
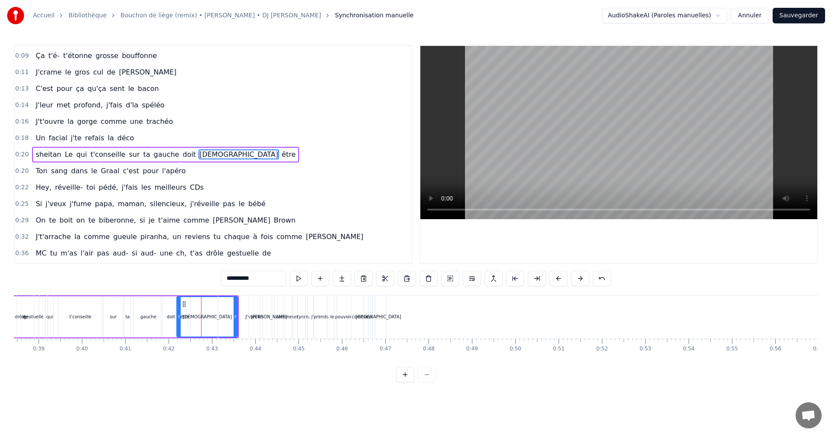
click at [53, 138] on span "facial" at bounding box center [58, 138] width 20 height 10
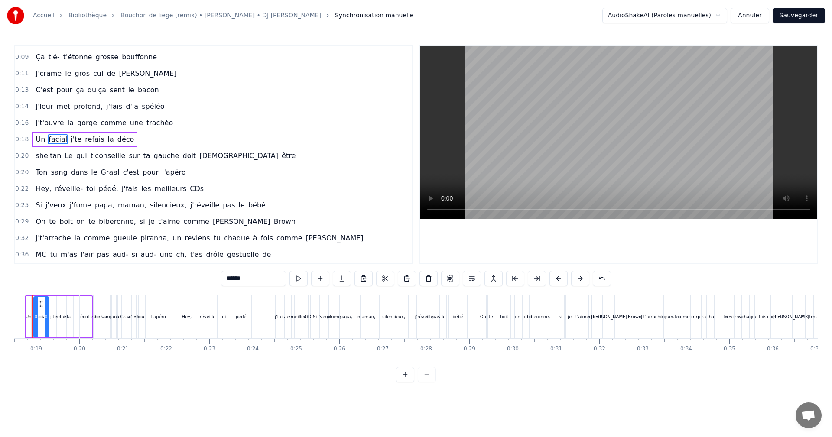
scroll to position [0, 776]
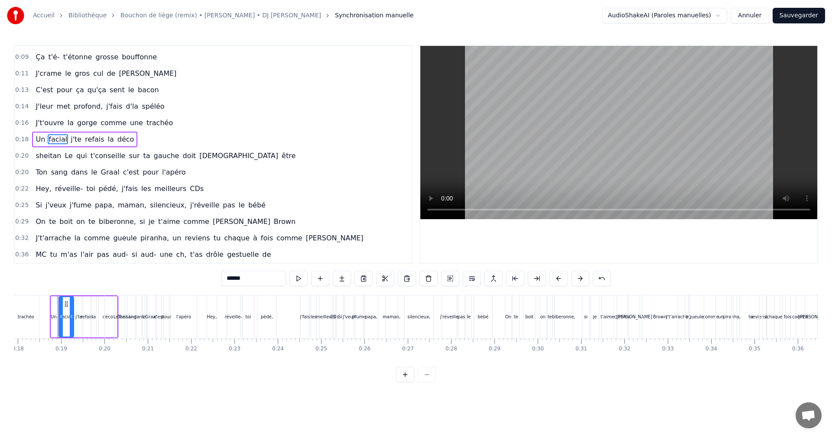
click at [64, 155] on span "Le" at bounding box center [69, 156] width 10 height 10
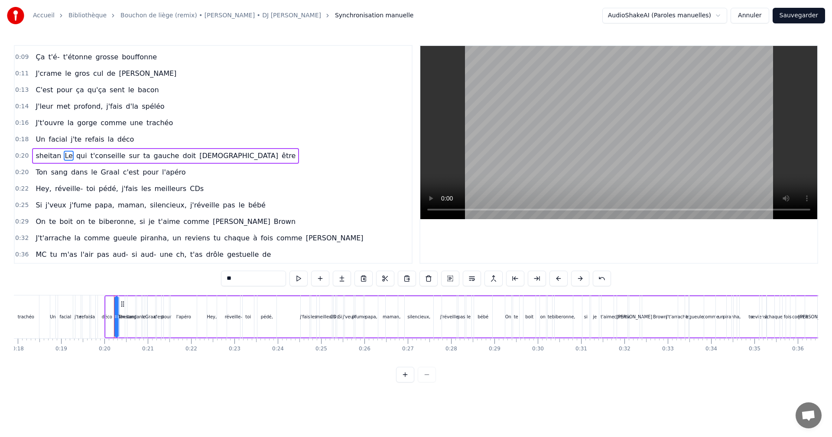
scroll to position [15, 0]
click at [90, 157] on span "t'conseille" at bounding box center [108, 154] width 37 height 10
type input "**********"
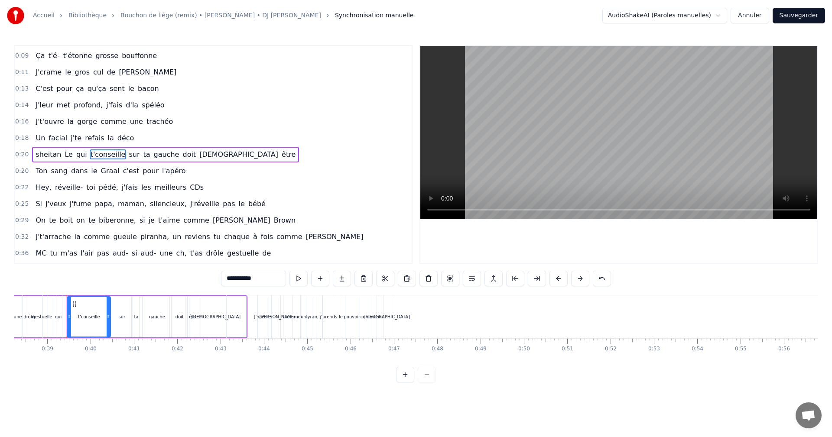
scroll to position [0, 1664]
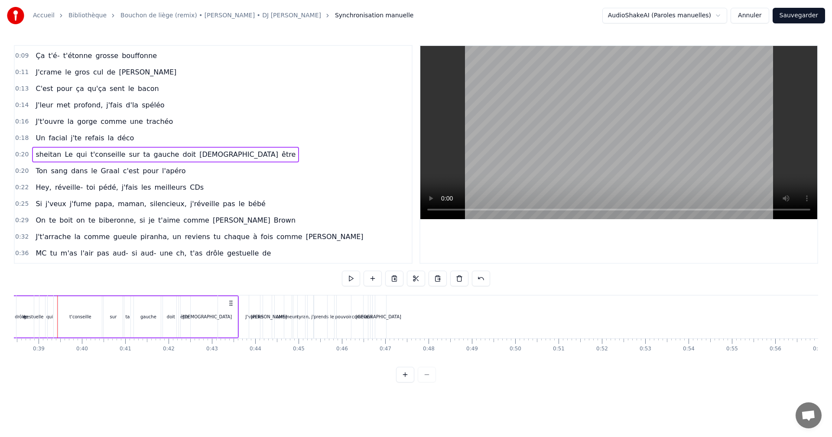
scroll to position [0, 1663]
click at [201, 301] on div "[DEMOGRAPHIC_DATA]" at bounding box center [208, 316] width 61 height 41
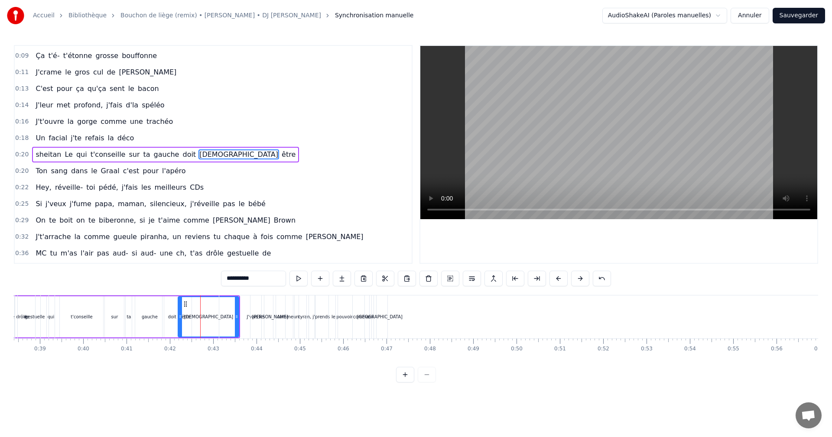
drag, startPoint x: 198, startPoint y: 283, endPoint x: 204, endPoint y: 284, distance: 5.7
click at [204, 284] on div "**********" at bounding box center [416, 213] width 804 height 337
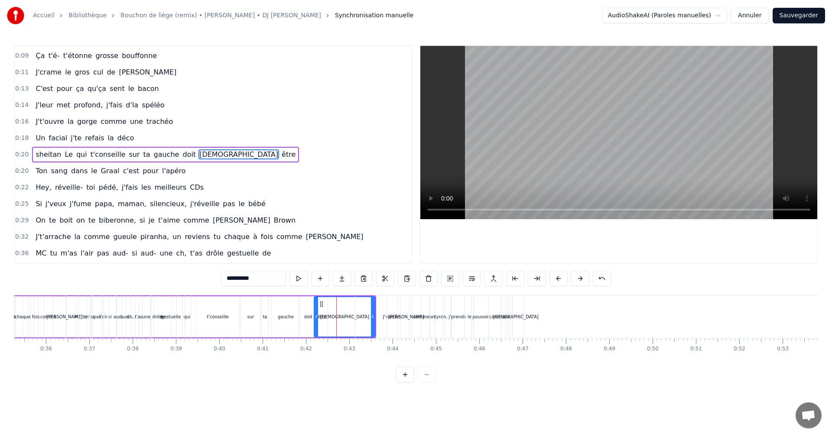
scroll to position [0, 1540]
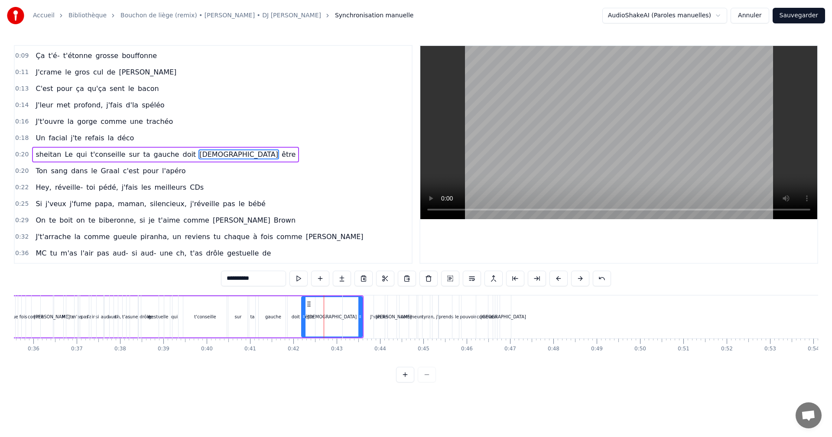
click at [431, 292] on div "**********" at bounding box center [416, 213] width 804 height 337
click at [428, 303] on div "tyran," at bounding box center [428, 316] width 20 height 43
type input "******"
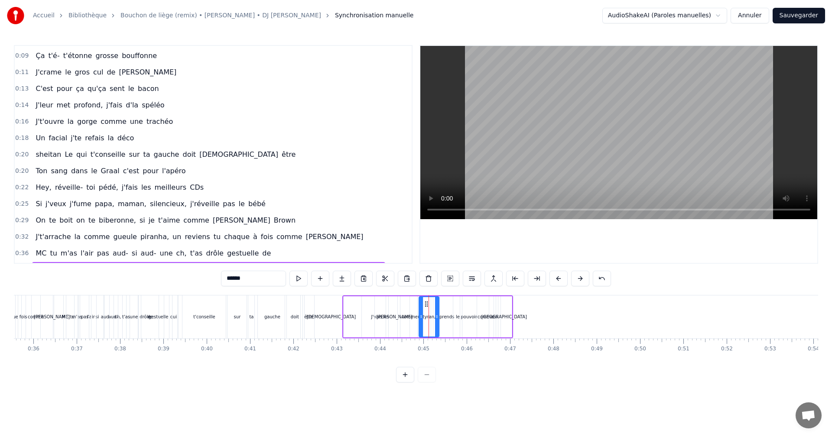
scroll to position [46, 0]
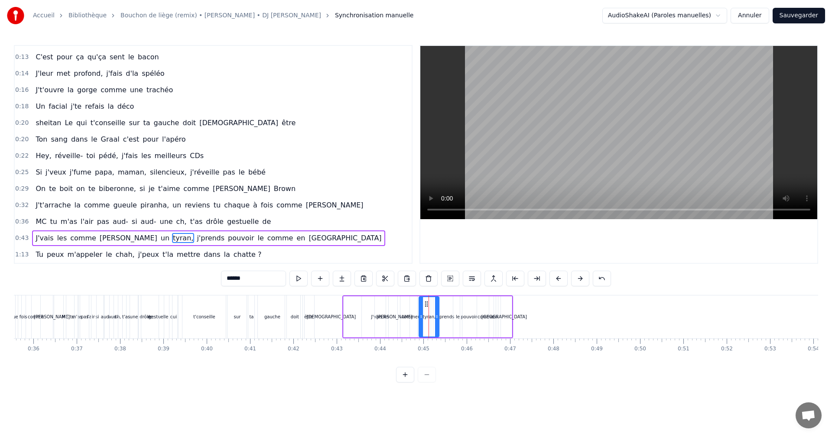
click at [343, 299] on div "J'suis au départ de la [PERSON_NAME] t'é- t'étonne grosse bouffonne J'crame [PE…" at bounding box center [425, 316] width 3902 height 43
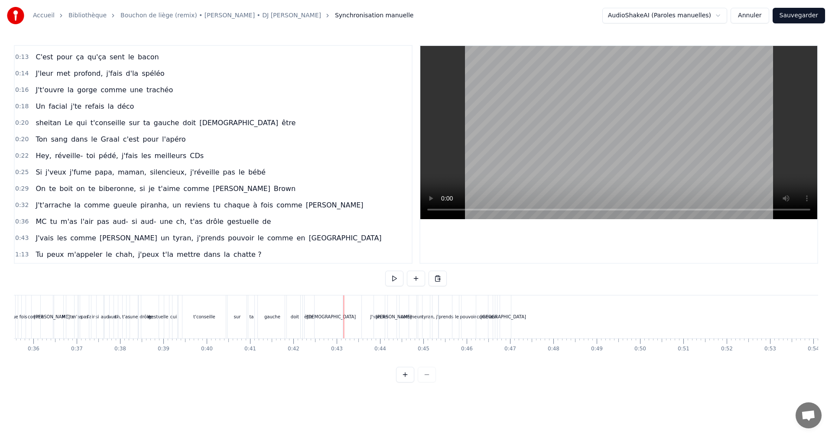
click at [343, 299] on div "J'vais" at bounding box center [375, 316] width 67 height 43
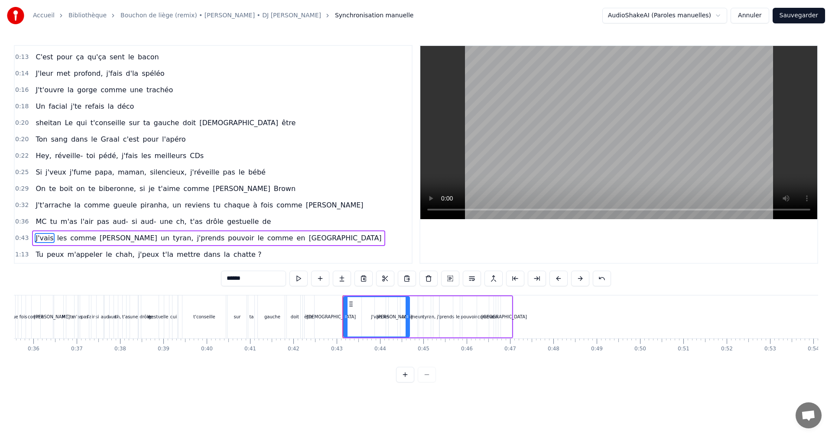
drag, startPoint x: 343, startPoint y: 296, endPoint x: 354, endPoint y: 298, distance: 11.0
click at [358, 297] on div "J'vais" at bounding box center [376, 316] width 67 height 41
drag, startPoint x: 345, startPoint y: 308, endPoint x: 349, endPoint y: 322, distance: 14.8
click at [349, 322] on div at bounding box center [349, 316] width 3 height 39
click at [351, 320] on div "J'vais" at bounding box center [378, 316] width 63 height 41
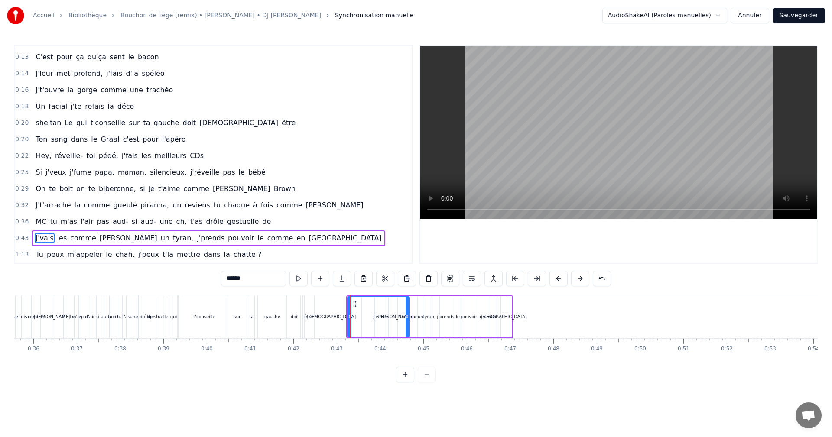
drag, startPoint x: 347, startPoint y: 321, endPoint x: 354, endPoint y: 321, distance: 6.5
click at [356, 321] on div "J'vais" at bounding box center [378, 316] width 63 height 41
drag, startPoint x: 346, startPoint y: 322, endPoint x: 392, endPoint y: 322, distance: 46.3
click at [391, 322] on div "J'vais les comme [PERSON_NAME] un [PERSON_NAME], j'prends pouvoir le comme en […" at bounding box center [429, 316] width 167 height 43
click at [380, 323] on div "les" at bounding box center [386, 316] width 23 height 41
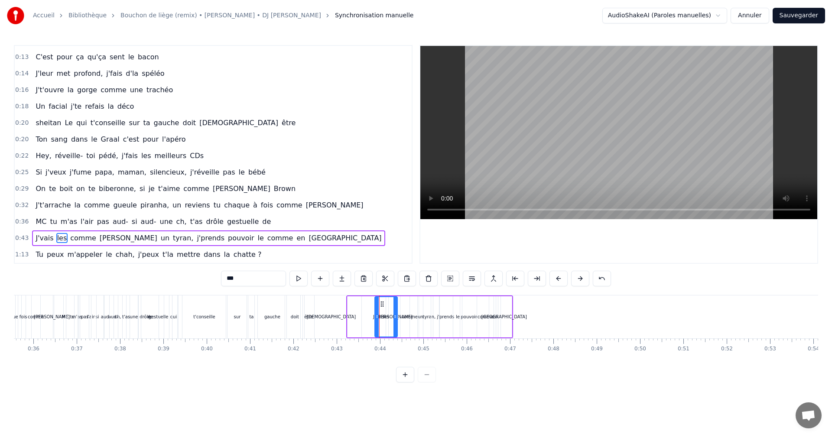
click at [88, 311] on div "pas" at bounding box center [85, 316] width 12 height 43
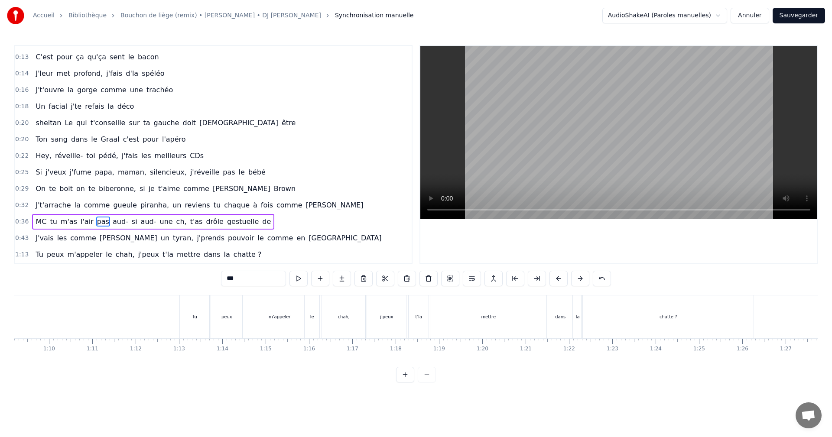
scroll to position [0, 3014]
click at [596, 301] on div "chatte ?" at bounding box center [651, 316] width 171 height 43
type input "********"
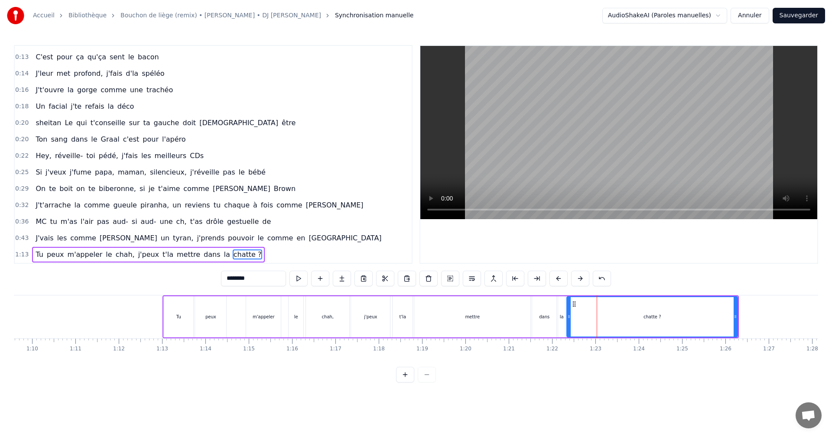
click at [732, 311] on div "chatte ?" at bounding box center [652, 316] width 170 height 39
click at [737, 295] on div "Tu peux m'appeler le chah, j'peux t'la mettre dans la chatte ?" at bounding box center [450, 316] width 576 height 43
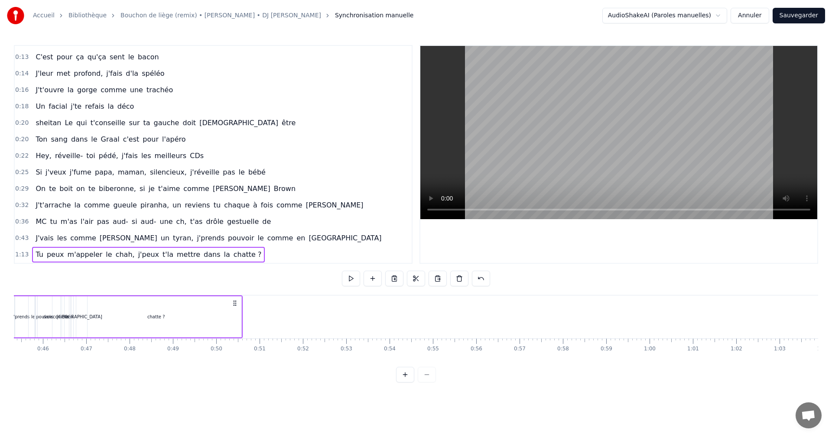
drag, startPoint x: 731, startPoint y: 301, endPoint x: 757, endPoint y: 339, distance: 45.8
click at [764, 335] on div "J'suis au départ de la [PERSON_NAME] t'é- t'étonne grosse bouffonne J'crame [PE…" at bounding box center [2, 316] width 3902 height 43
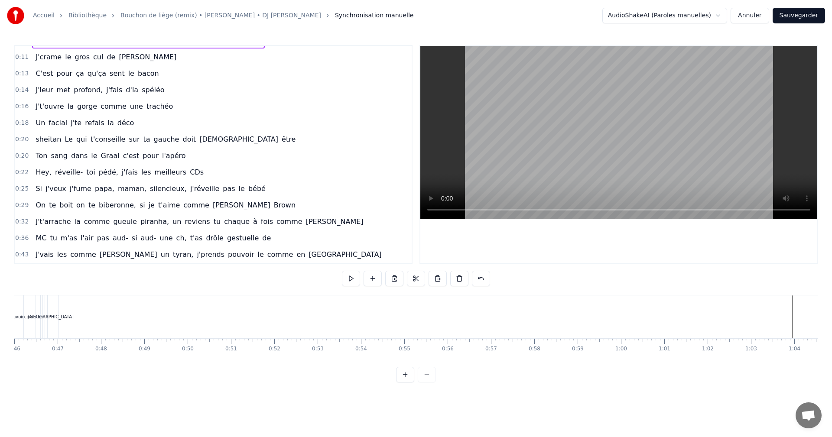
scroll to position [0, 0]
